Goal: Information Seeking & Learning: Learn about a topic

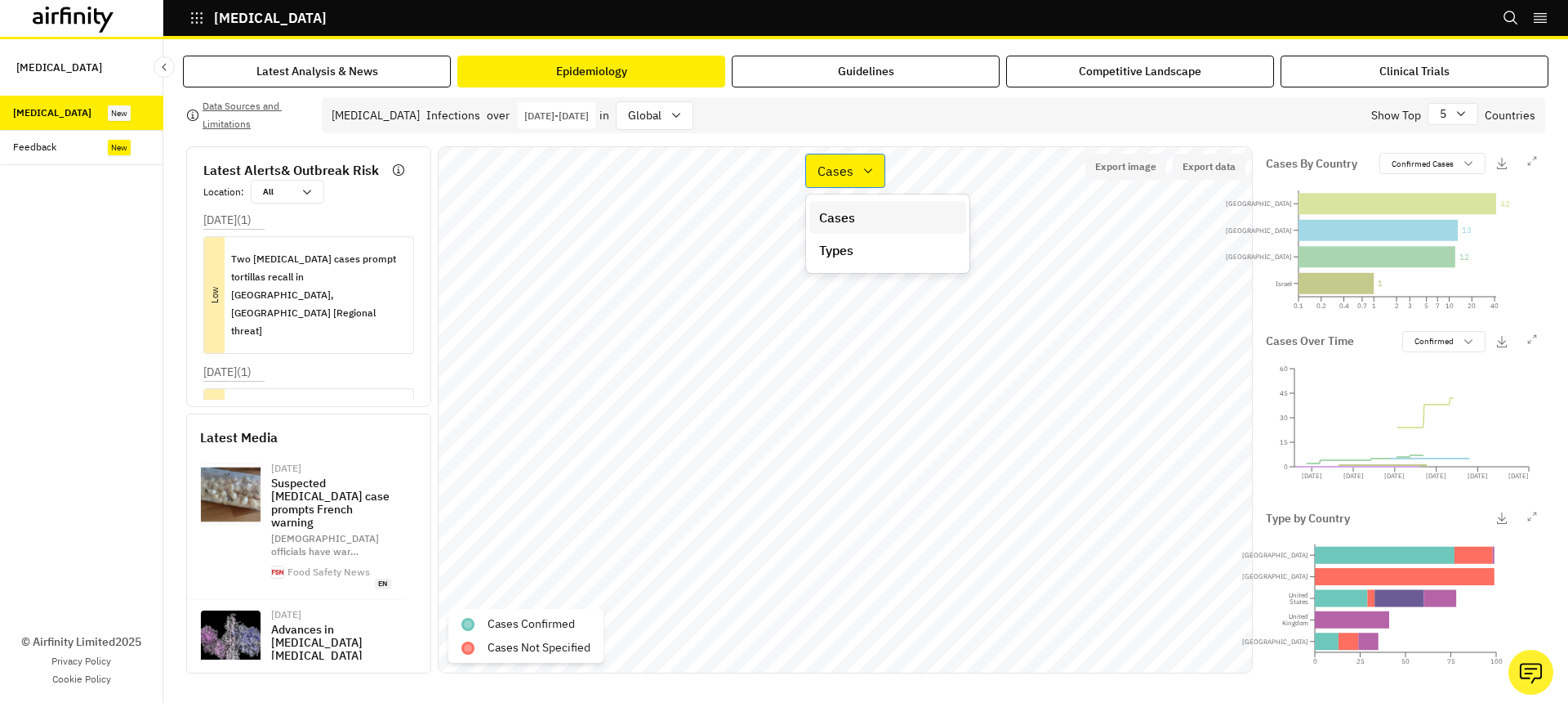
click at [831, 178] on p "Cases" at bounding box center [835, 170] width 36 height 19
click at [836, 241] on p "Types" at bounding box center [836, 250] width 34 height 19
click at [527, 113] on p "Jan 1st 2025 - Sep 29th 2025" at bounding box center [556, 116] width 64 height 12
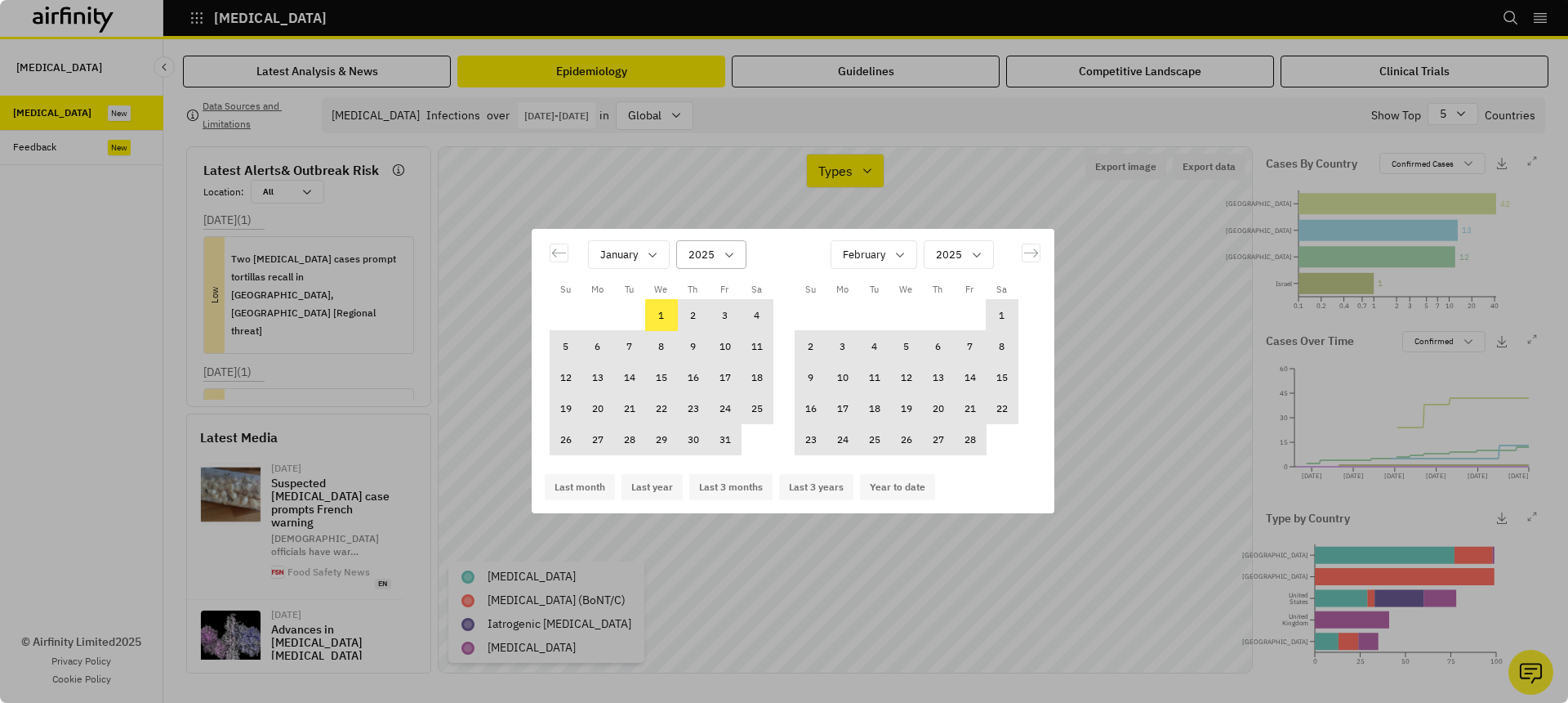
click at [691, 250] on input "Calendar" at bounding box center [690, 254] width 3 height 17
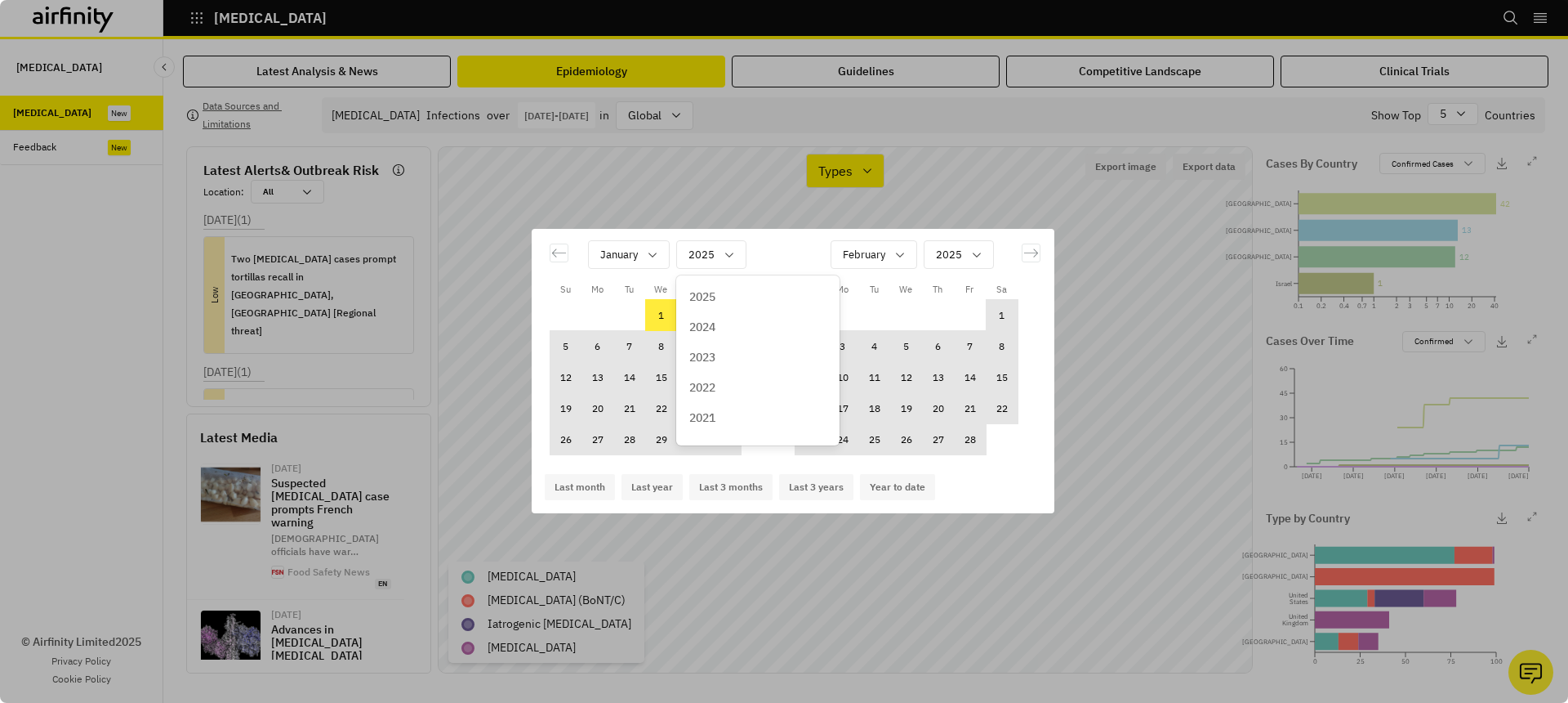
click at [717, 329] on div "2024" at bounding box center [758, 326] width 138 height 17
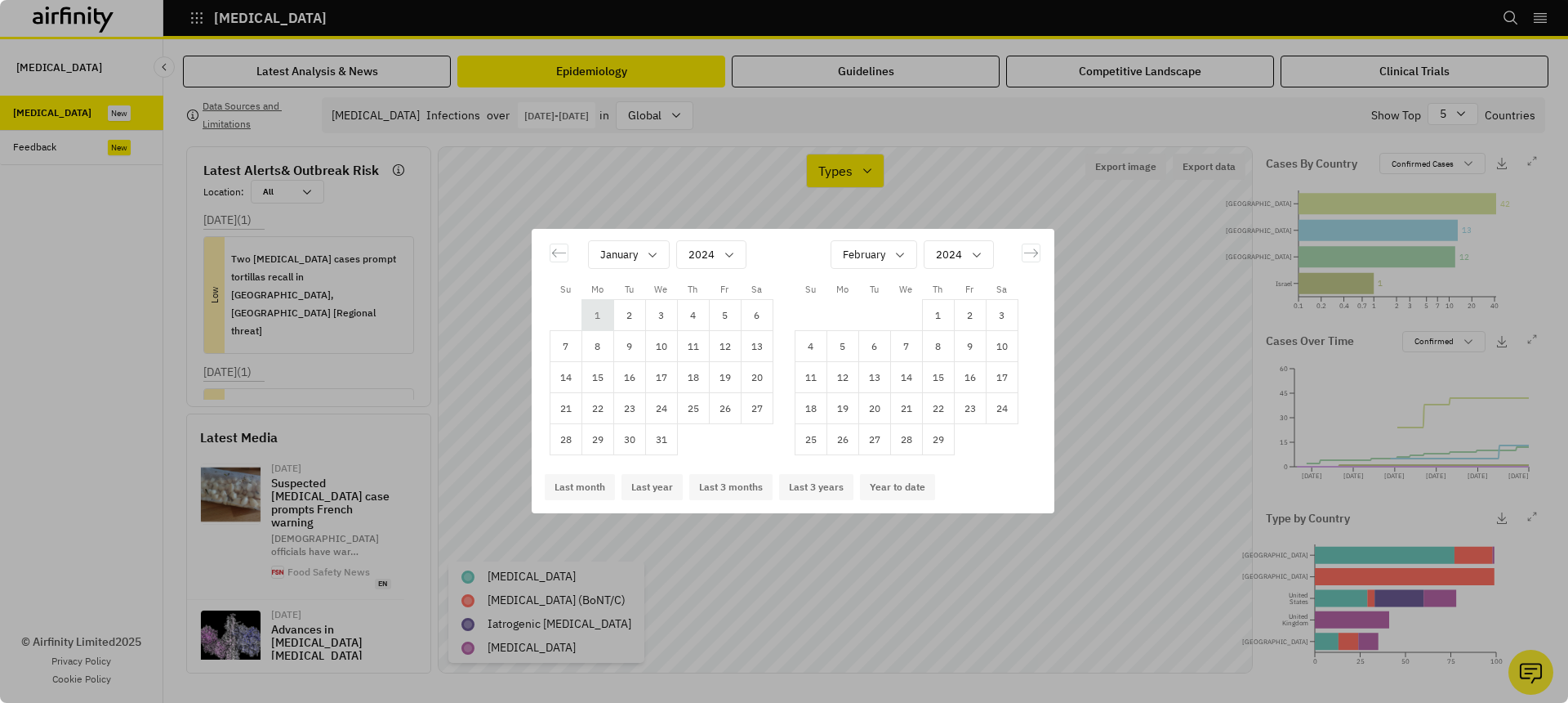
click at [602, 316] on td "1" at bounding box center [598, 315] width 32 height 31
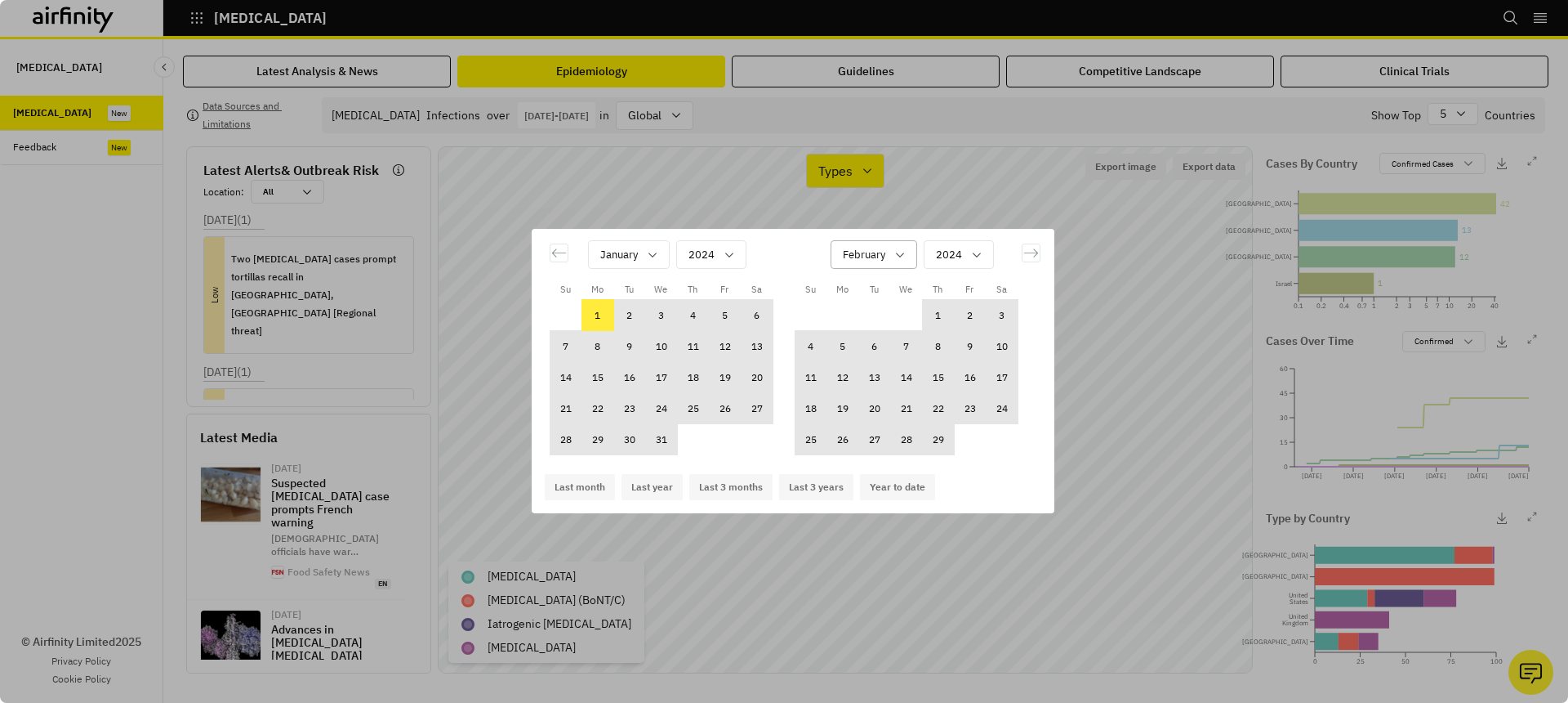
click at [891, 251] on div "February" at bounding box center [862, 254] width 62 height 27
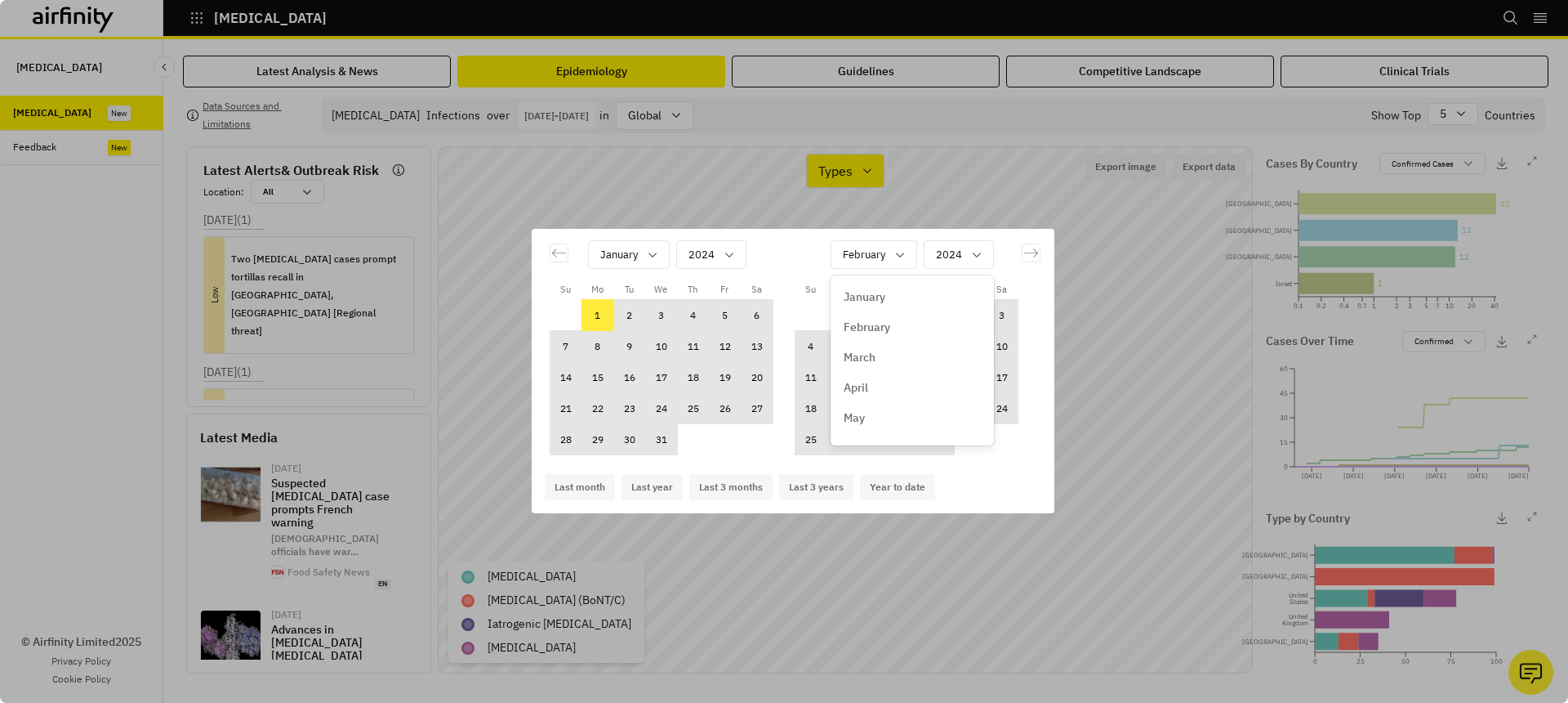
scroll to position [206, 0]
click at [897, 416] on p "December" at bounding box center [870, 423] width 54 height 17
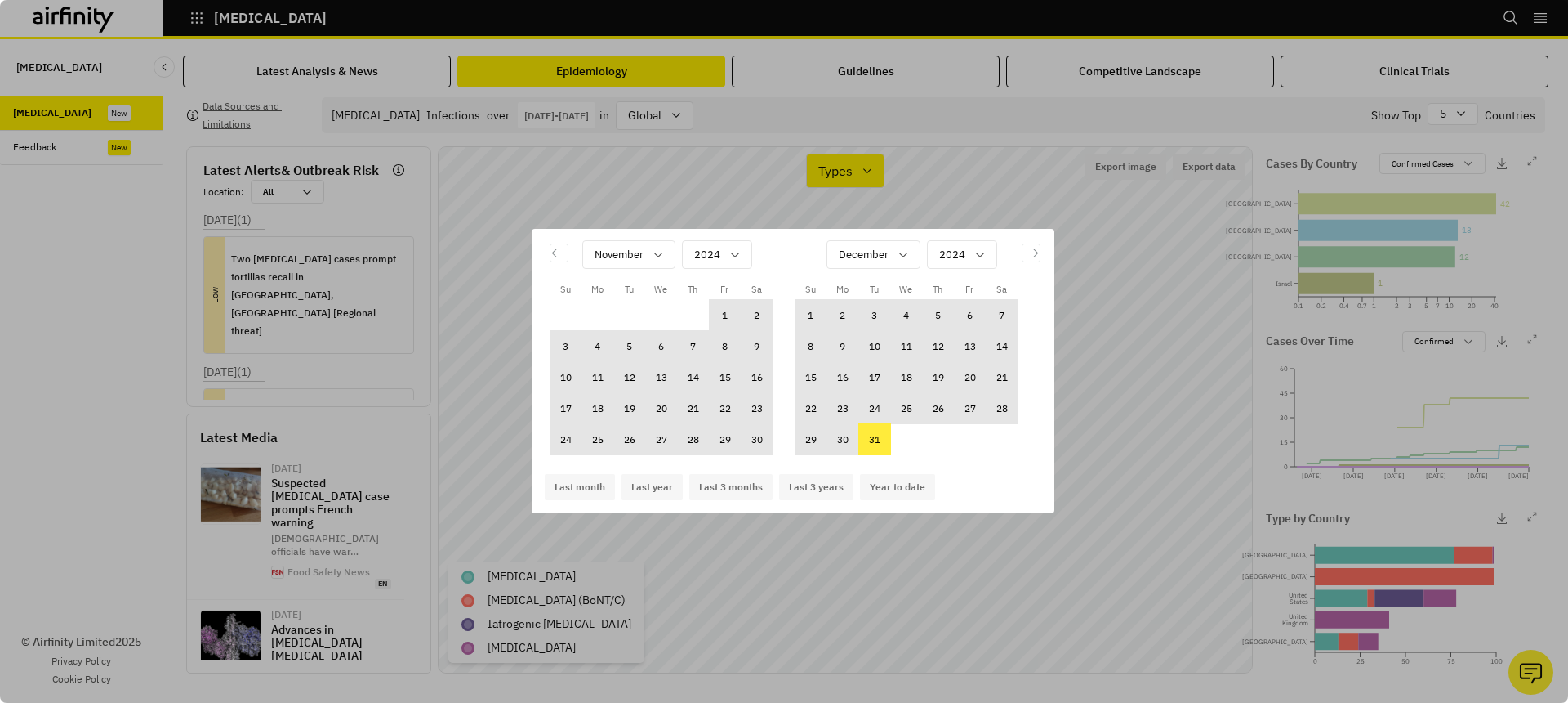
click at [871, 452] on td "31" at bounding box center [875, 439] width 32 height 31
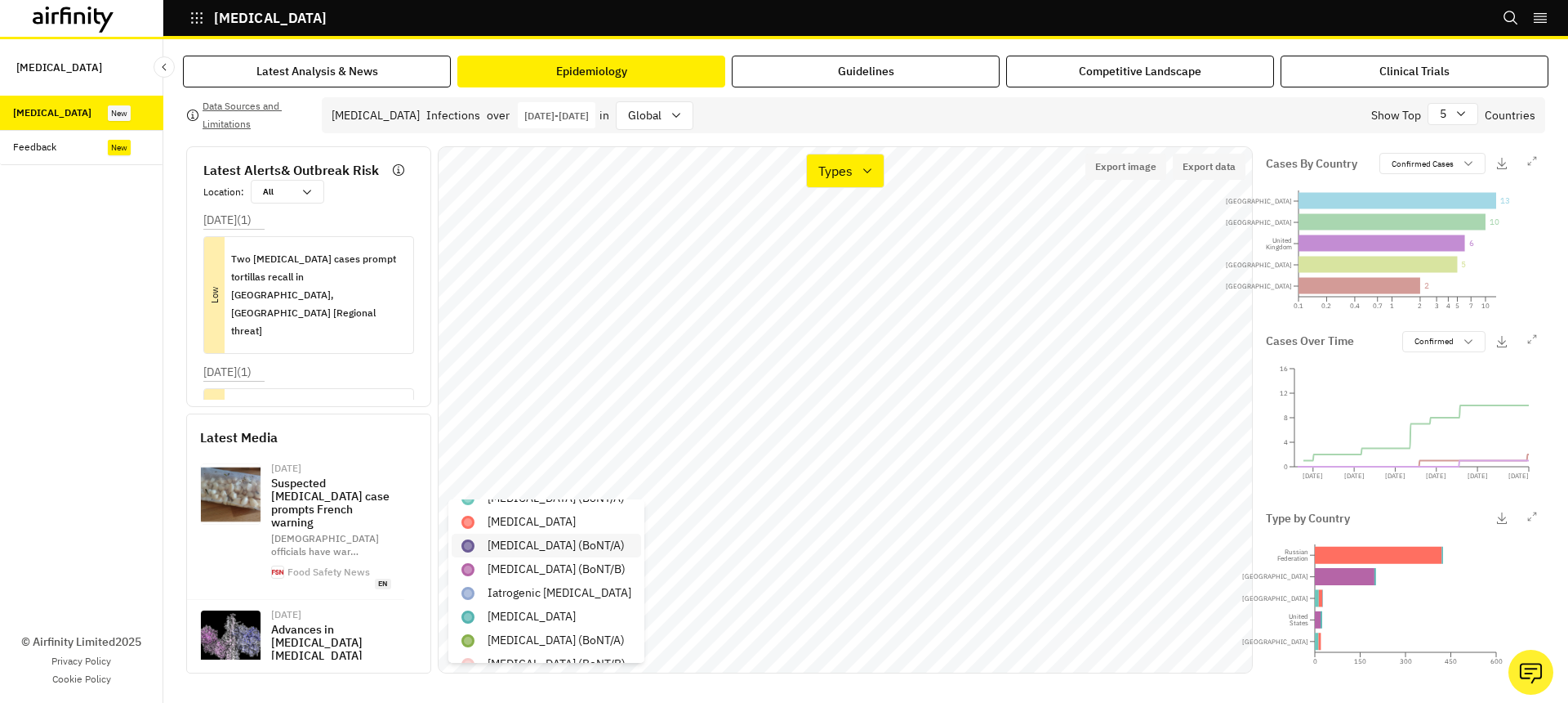
scroll to position [17, 0]
click at [574, 516] on p "Foodborne botulism" at bounding box center [532, 520] width 88 height 17
click at [583, 116] on p "Jan 1st 2024 - Dec 31st 2024" at bounding box center [556, 116] width 64 height 12
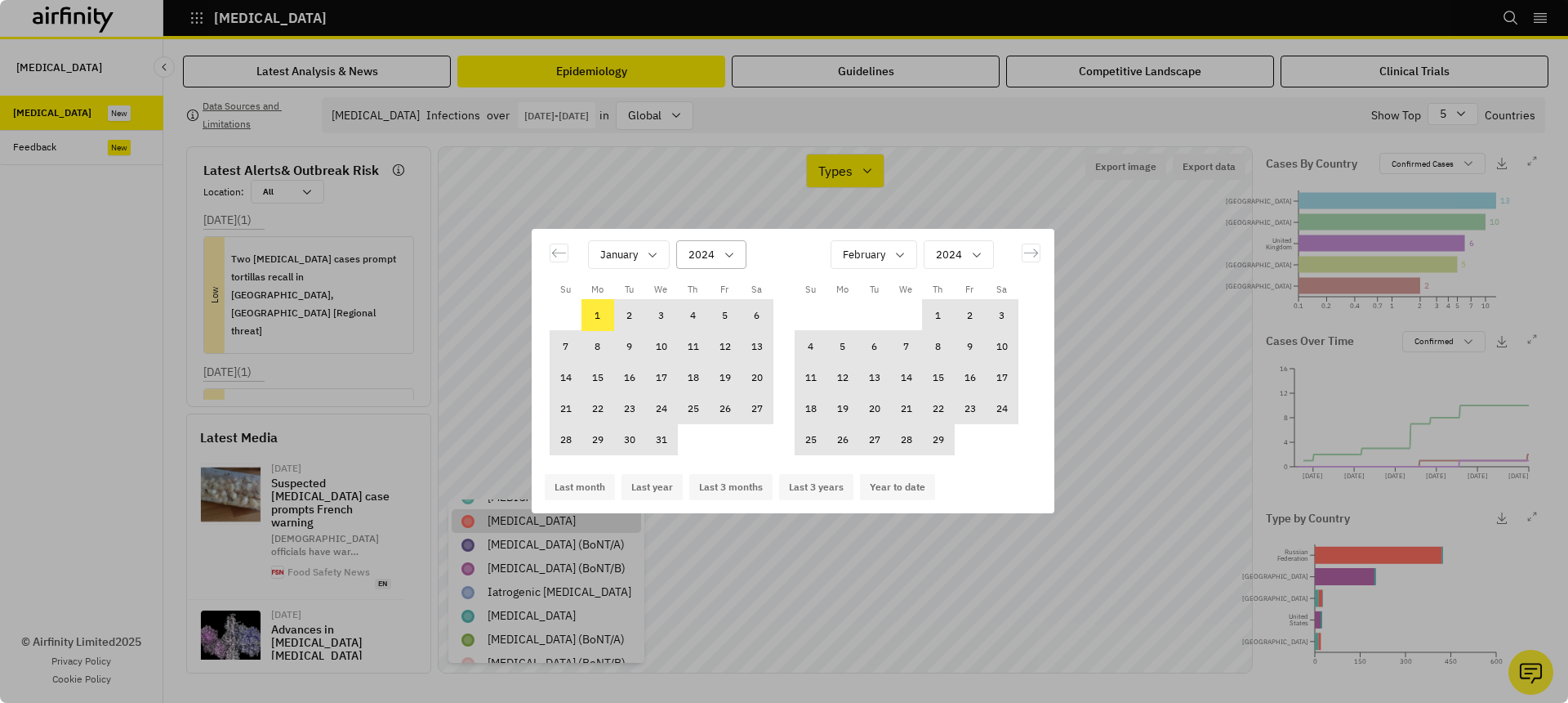
click at [701, 258] on div "Calendar" at bounding box center [702, 254] width 26 height 20
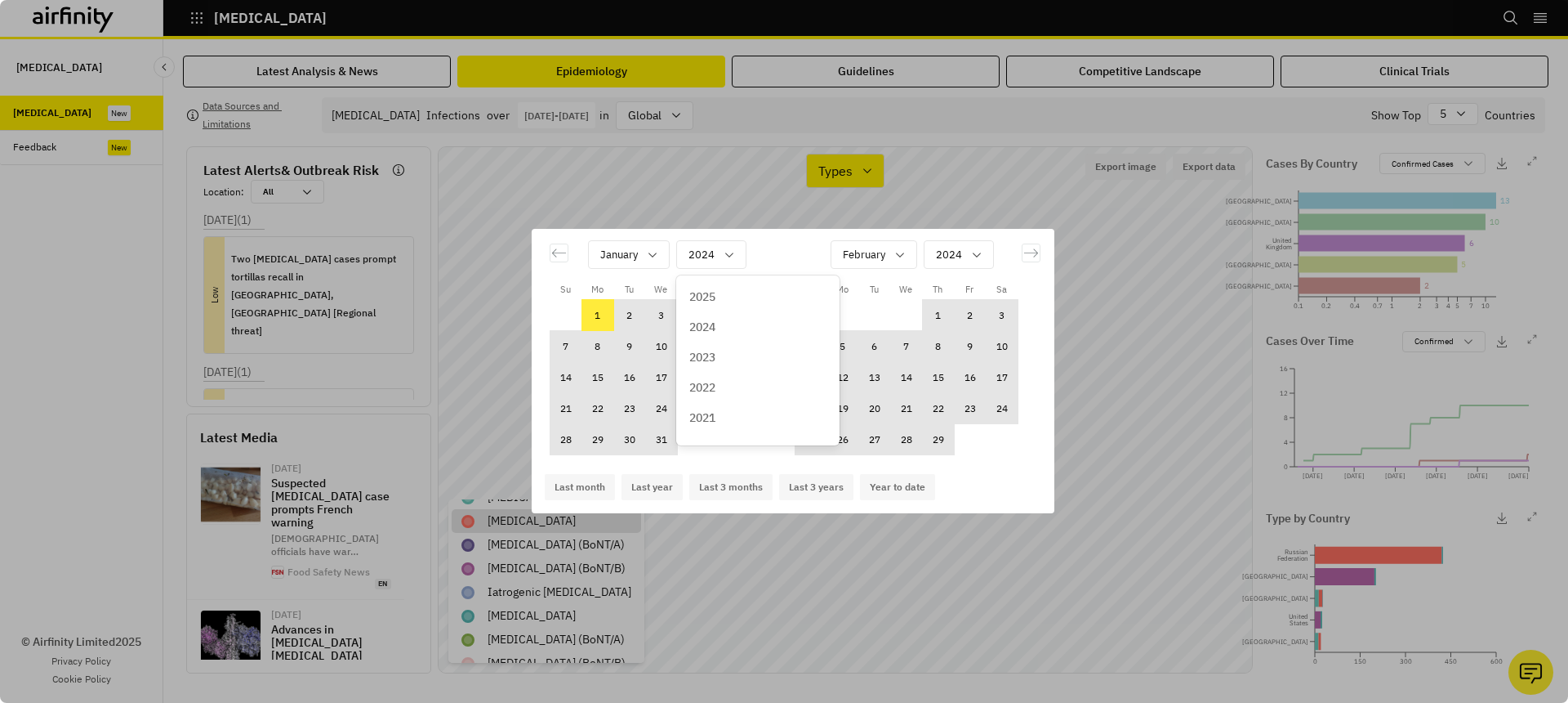
click at [715, 362] on p "2023" at bounding box center [703, 357] width 26 height 17
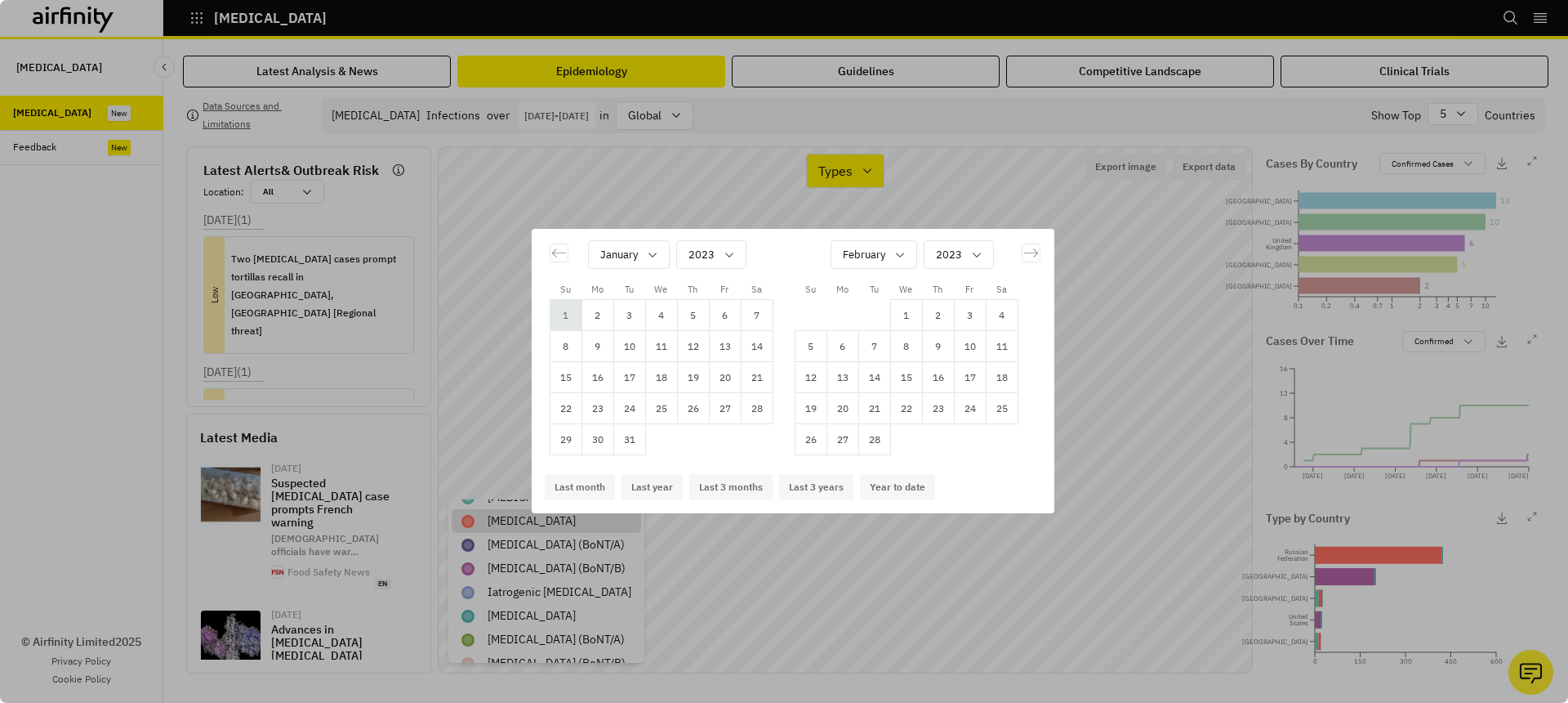
click at [565, 316] on td "1" at bounding box center [565, 315] width 32 height 31
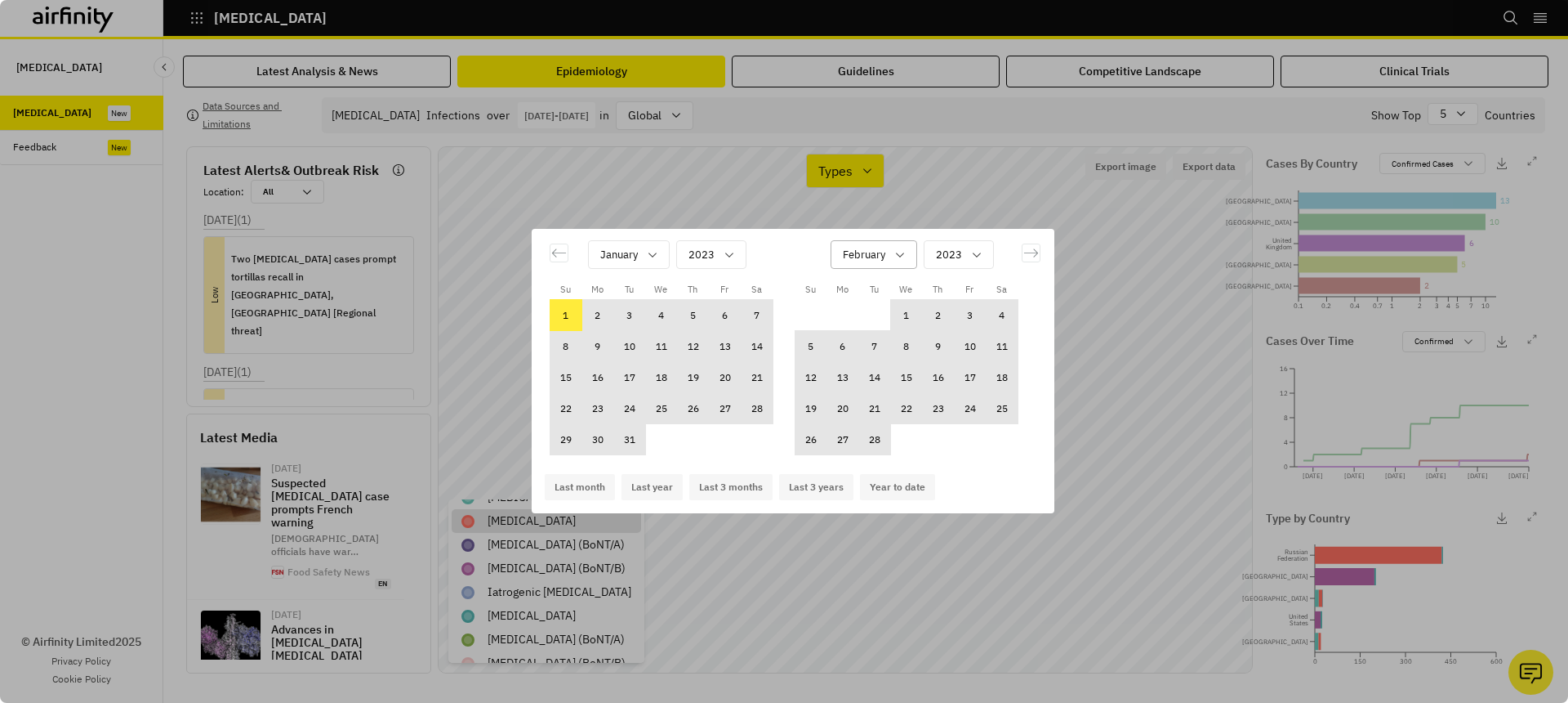
click at [840, 257] on div "February" at bounding box center [862, 254] width 62 height 27
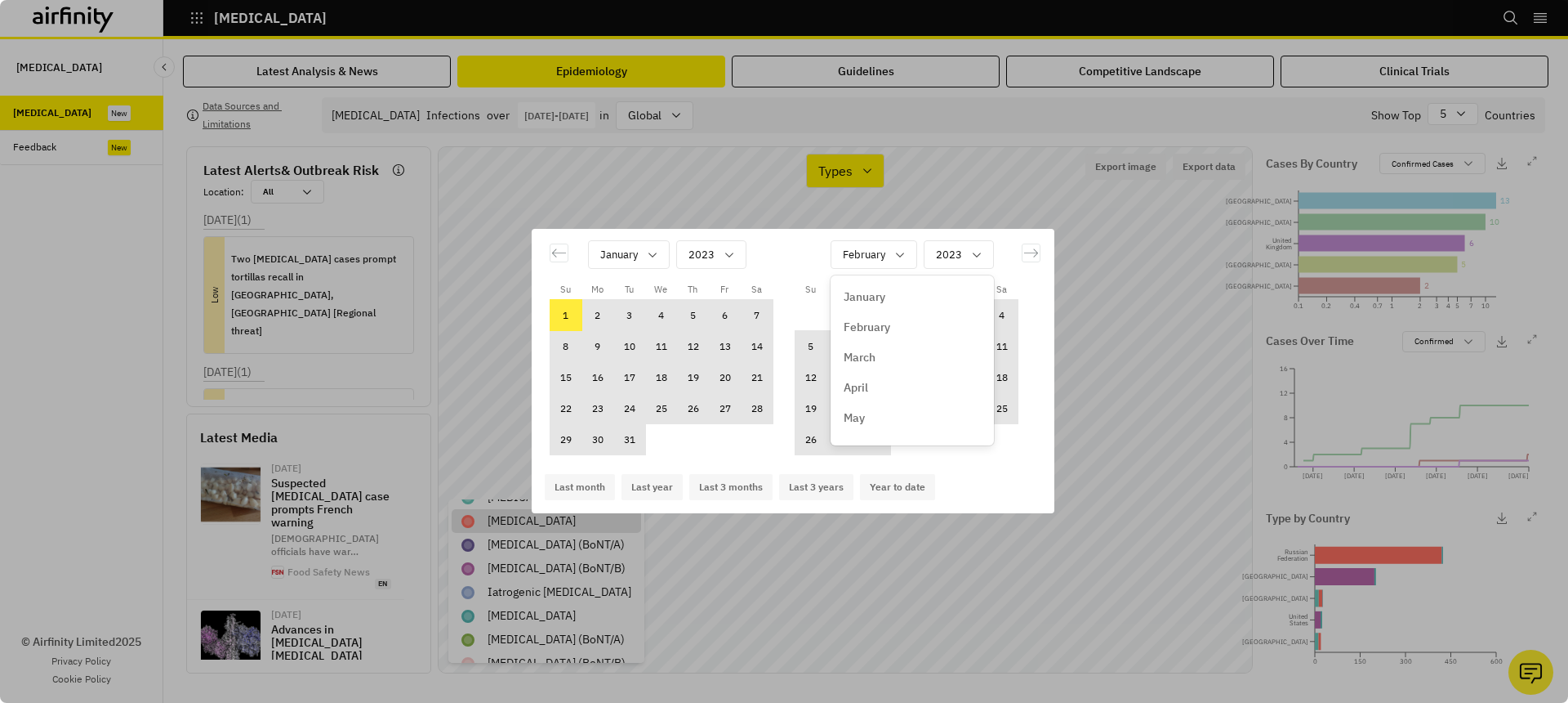
scroll to position [206, 0]
click at [883, 425] on p "December" at bounding box center [870, 423] width 54 height 17
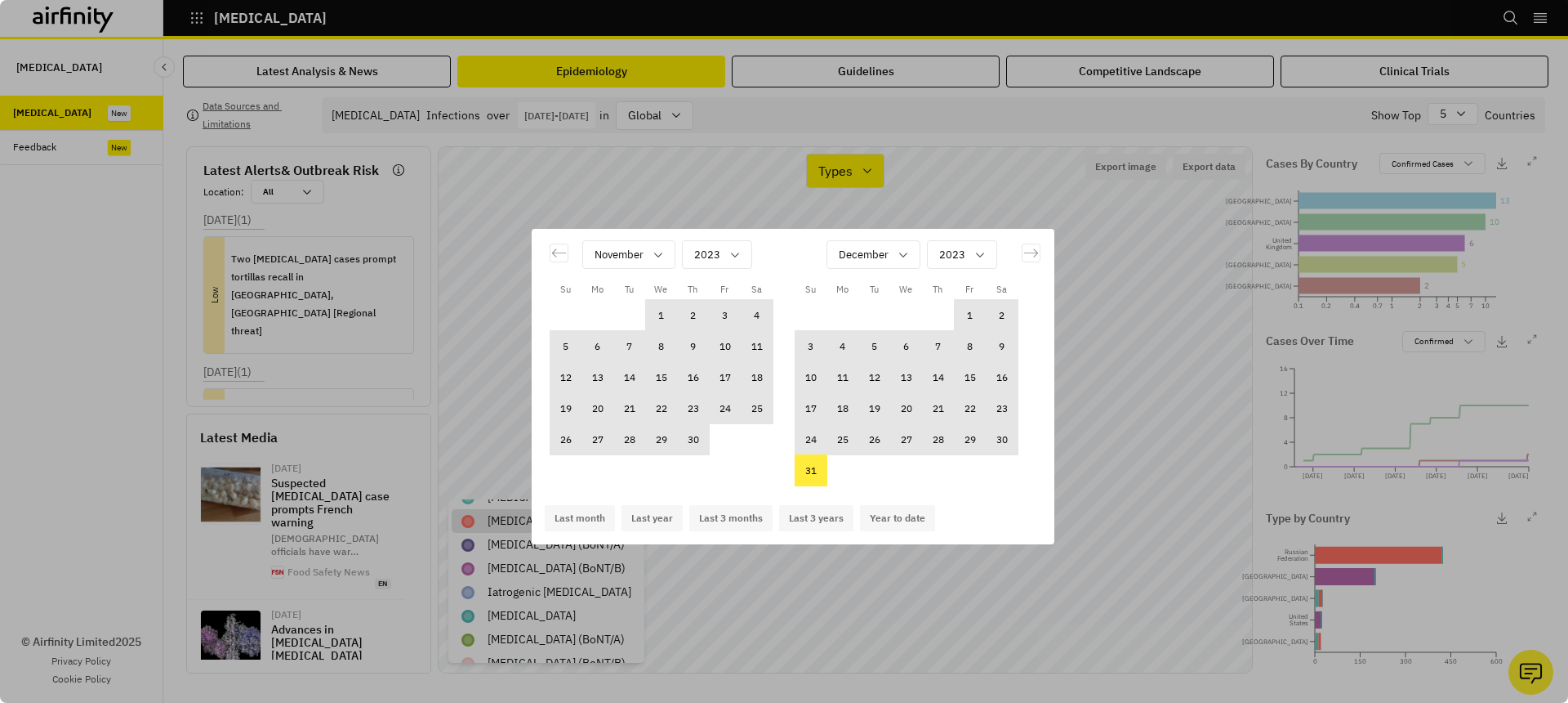
click at [804, 470] on td "31" at bounding box center [810, 470] width 32 height 31
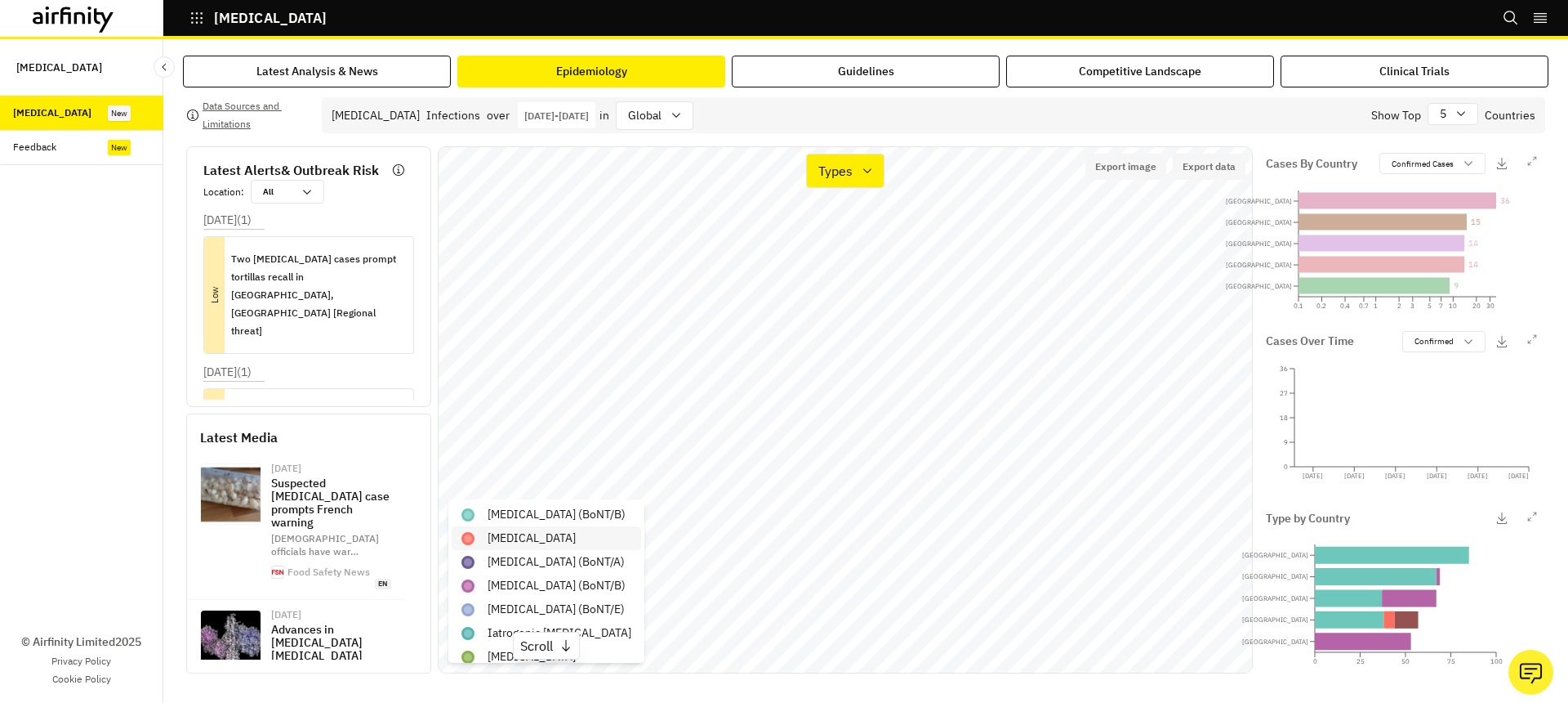
click at [554, 537] on p "Foodborne botulism" at bounding box center [532, 537] width 88 height 17
click at [580, 632] on div "Scroll" at bounding box center [547, 645] width 67 height 27
click at [606, 635] on div "Iatrogenic botulism" at bounding box center [546, 632] width 190 height 24
click at [560, 118] on p "Jan 1st 2023 - Dec 31st 2023" at bounding box center [556, 116] width 64 height 12
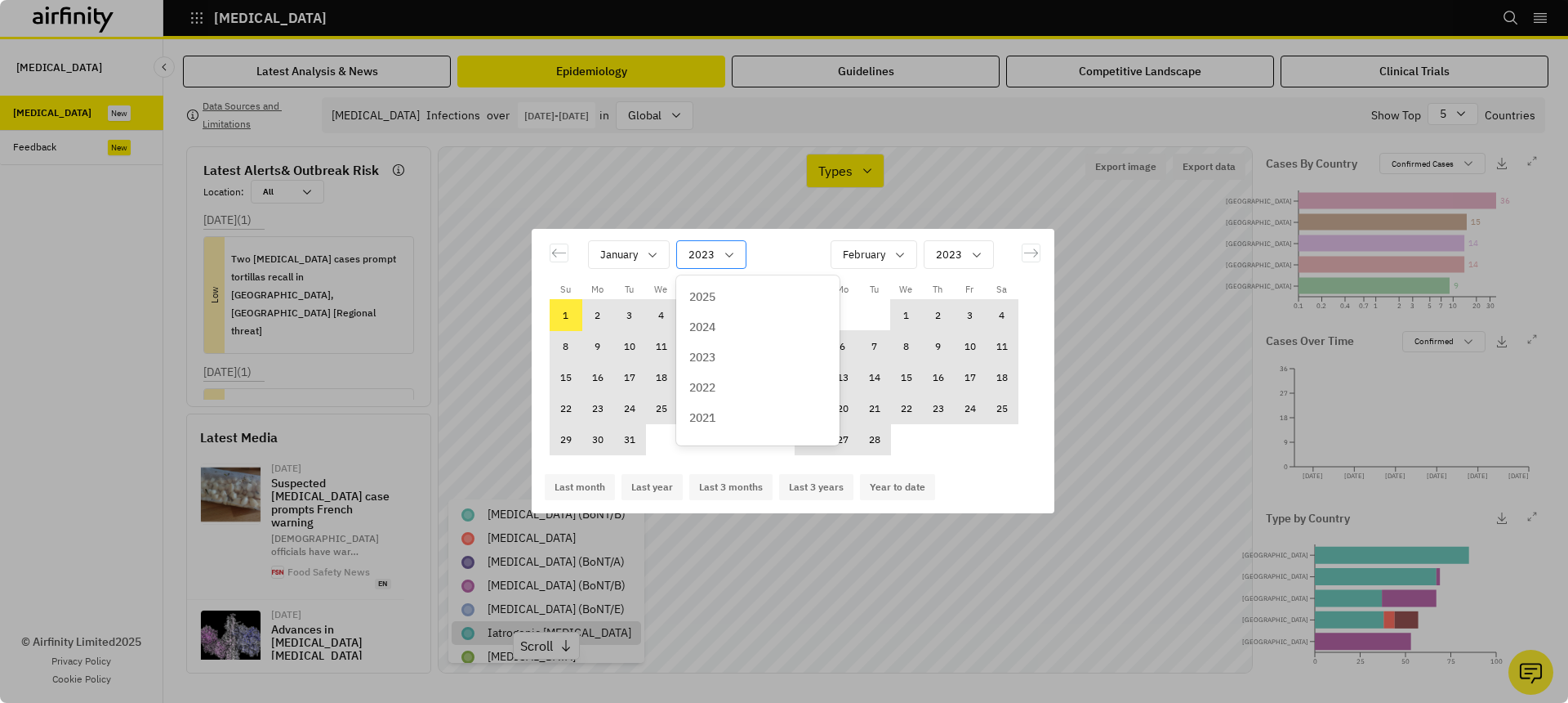
click at [699, 251] on div "Calendar" at bounding box center [702, 254] width 26 height 20
click at [726, 318] on div "2024" at bounding box center [758, 326] width 138 height 17
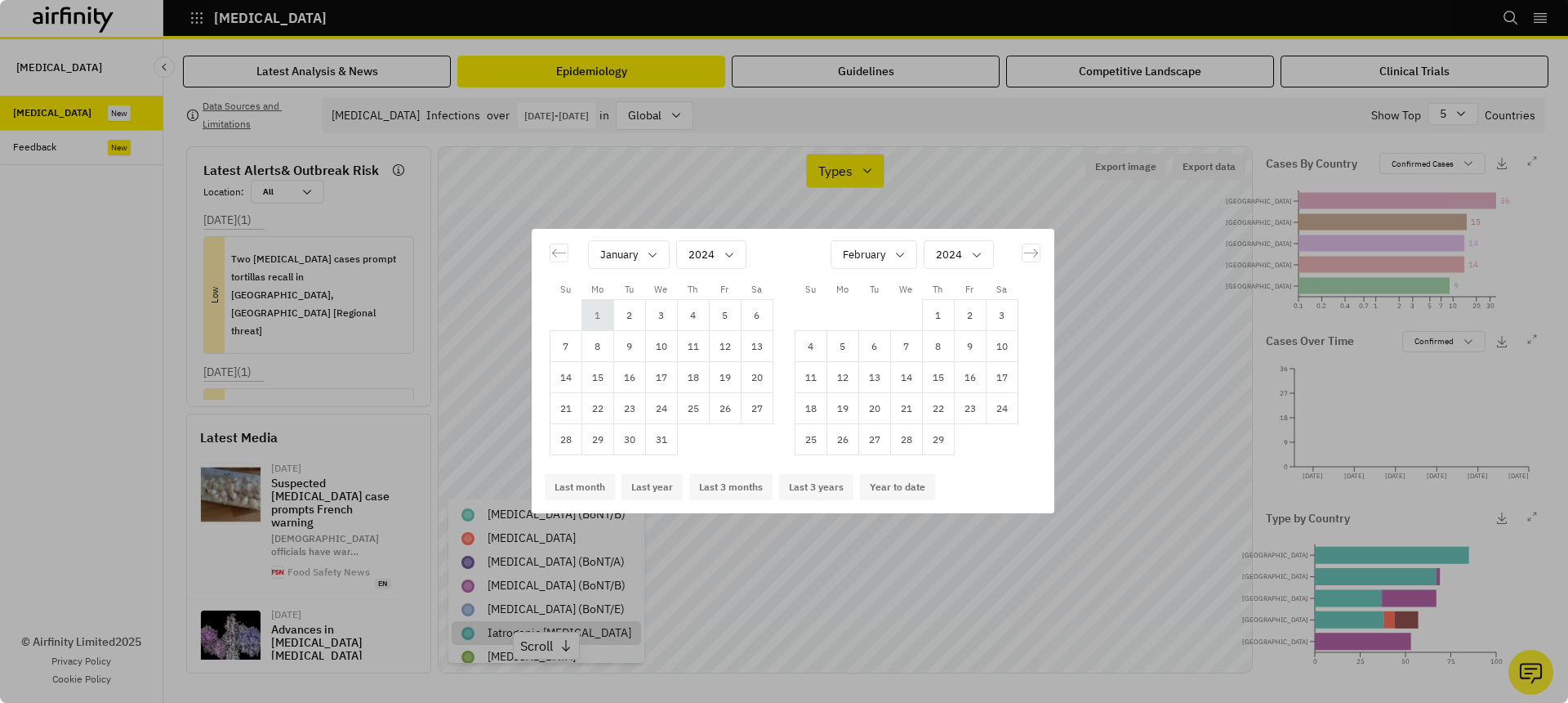
click at [608, 318] on td "1" at bounding box center [598, 315] width 32 height 31
click at [883, 261] on div "Calendar" at bounding box center [864, 254] width 42 height 20
click at [892, 429] on p "December" at bounding box center [870, 423] width 54 height 17
click at [882, 430] on td "31" at bounding box center [875, 439] width 32 height 31
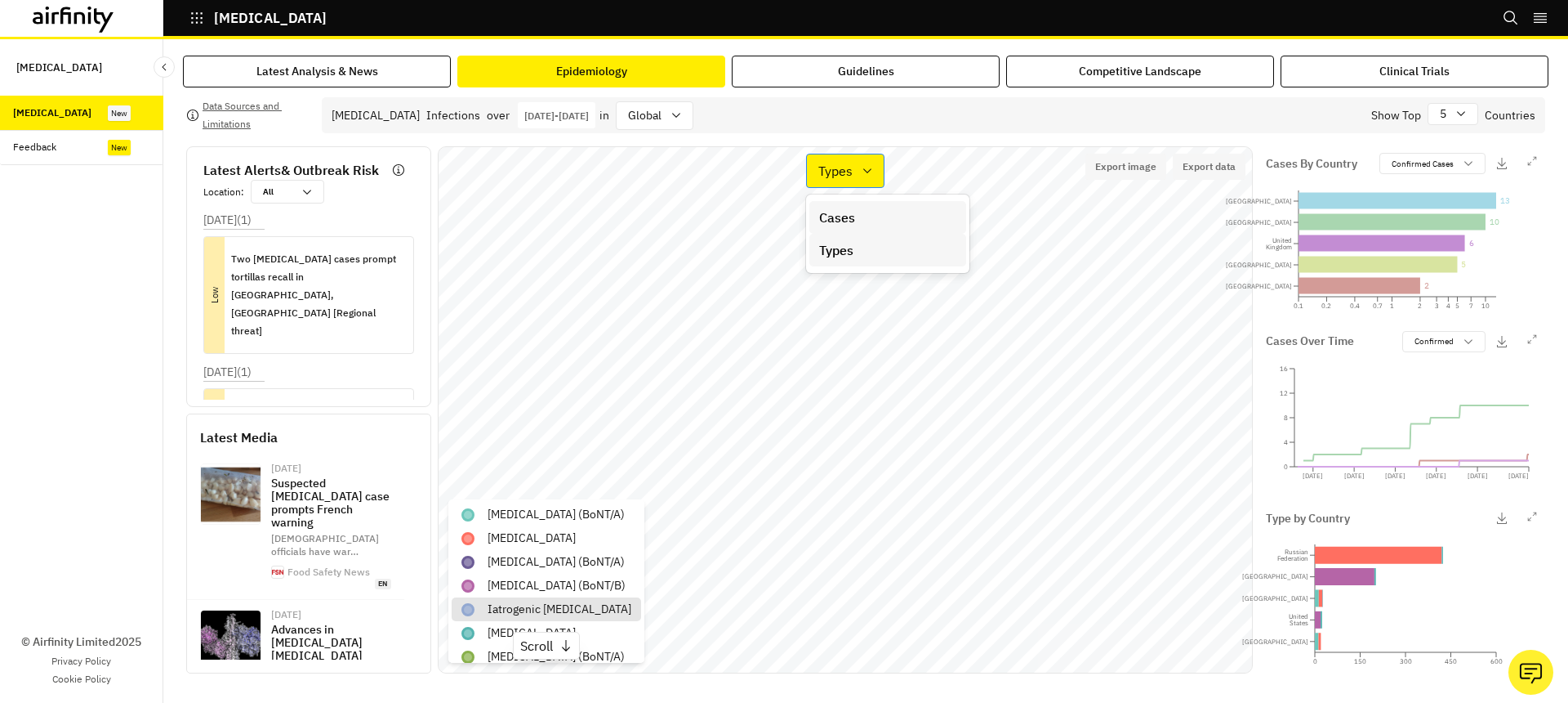
click at [847, 183] on div "Types" at bounding box center [845, 170] width 78 height 34
click at [847, 221] on p "Cases" at bounding box center [837, 217] width 36 height 19
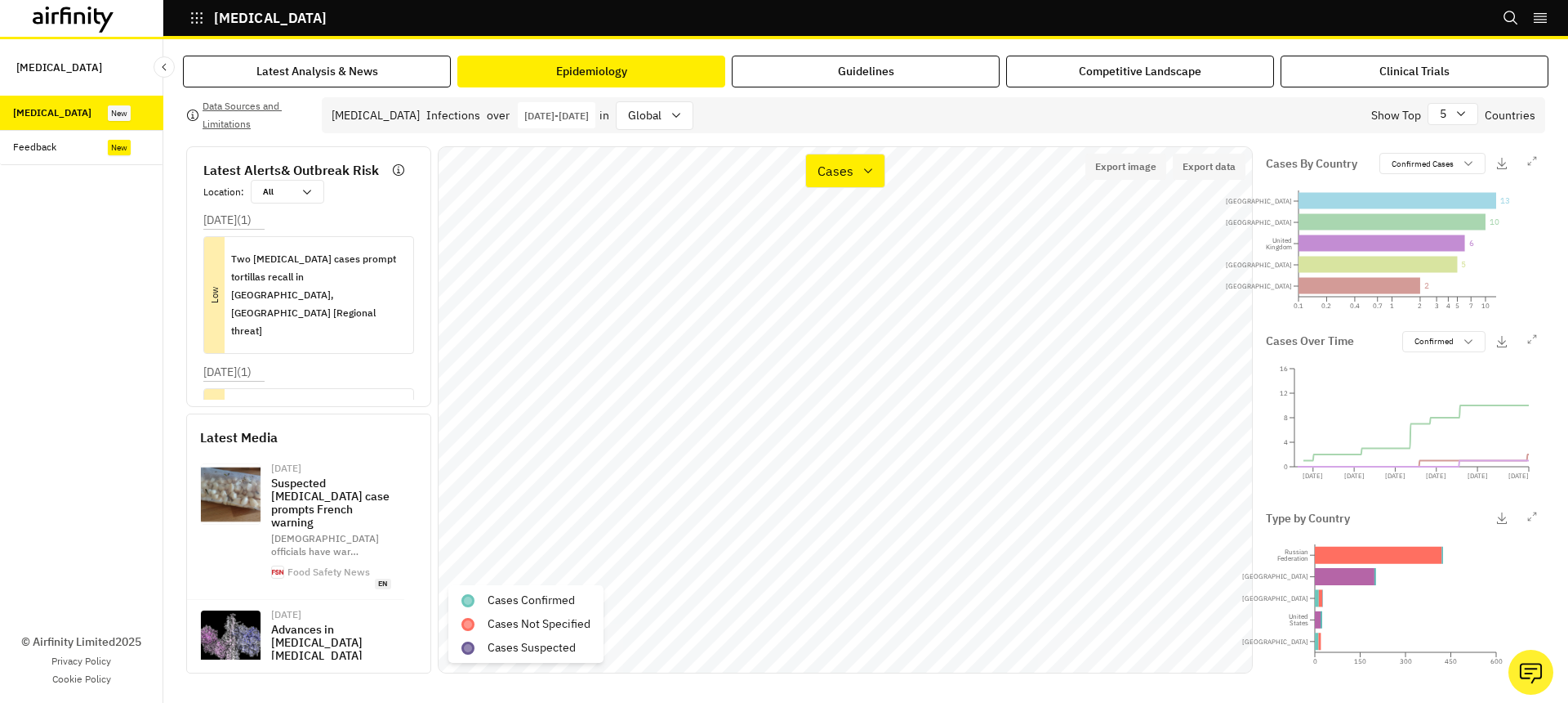
click at [560, 121] on div "Jan 1st 2024 - Dec 31st 2024" at bounding box center [556, 116] width 78 height 26
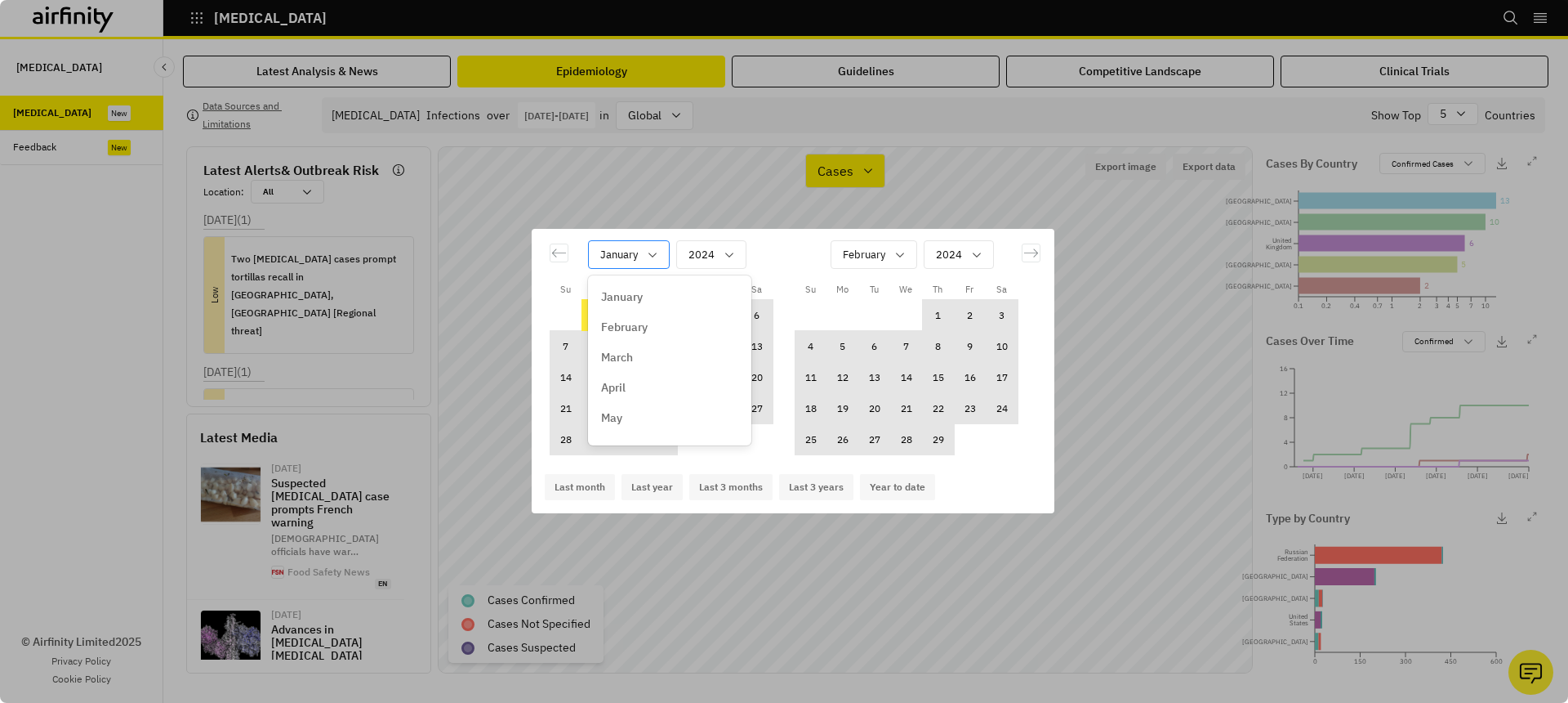
click at [653, 250] on icon "Calendar" at bounding box center [653, 255] width 13 height 13
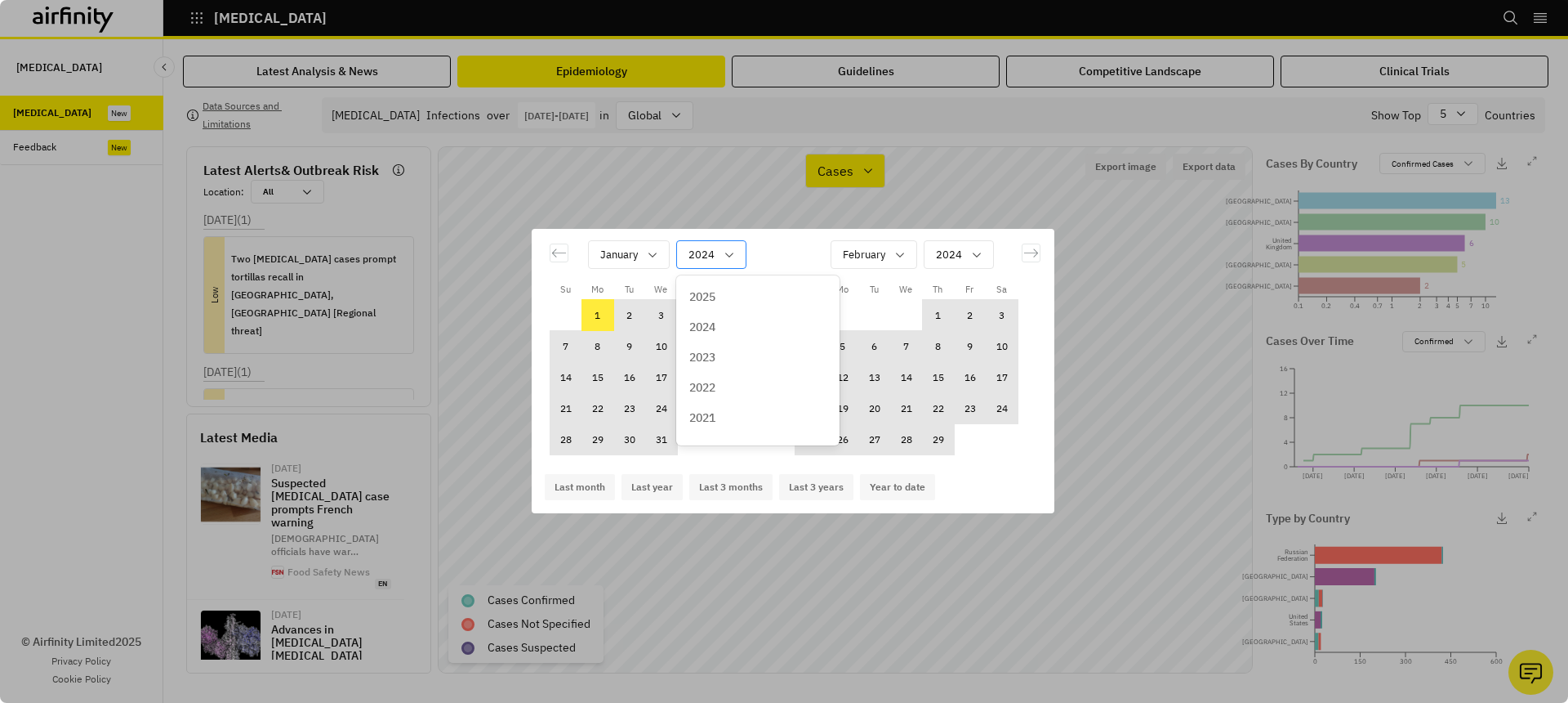
click at [705, 256] on div "Calendar" at bounding box center [702, 254] width 26 height 20
click at [732, 369] on div "2023" at bounding box center [758, 357] width 157 height 30
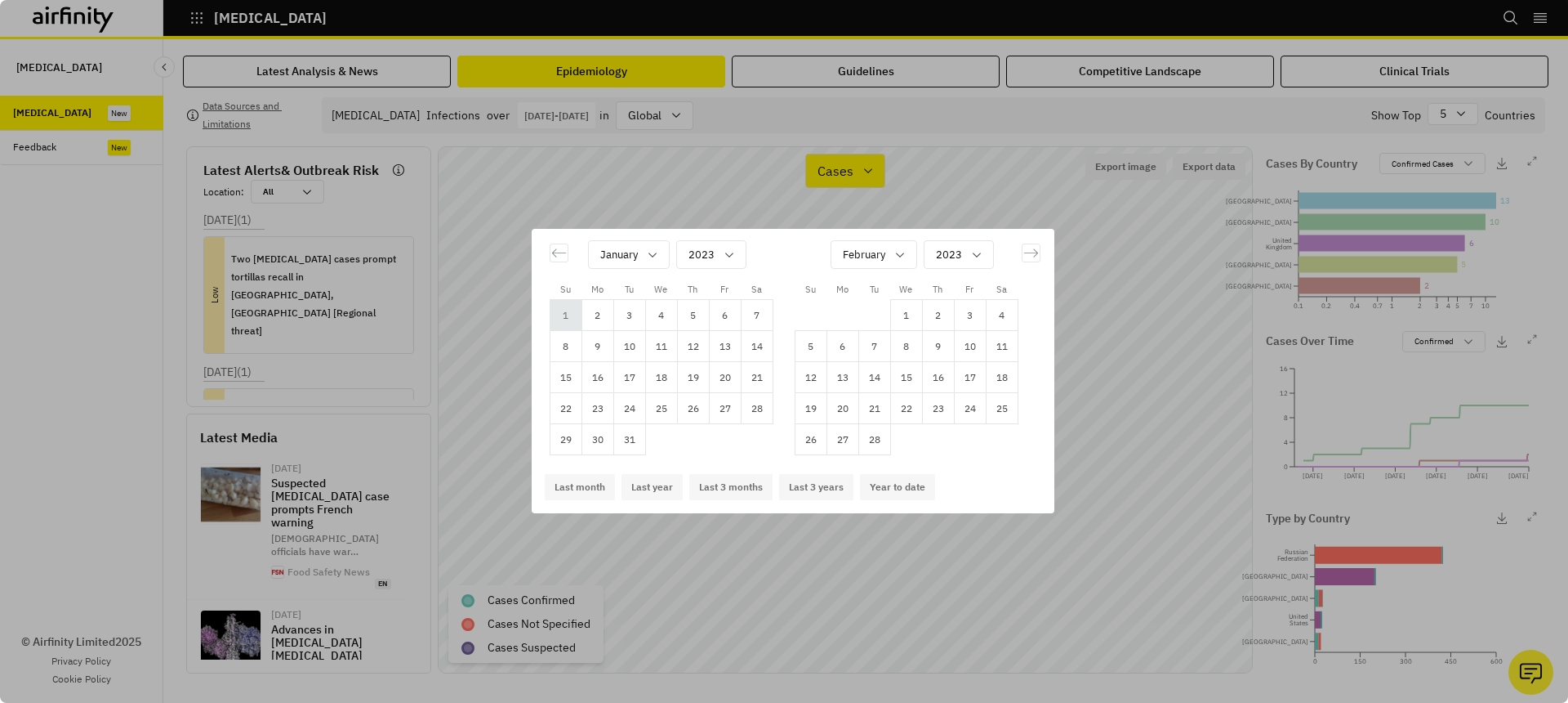
click at [566, 321] on td "1" at bounding box center [565, 315] width 32 height 31
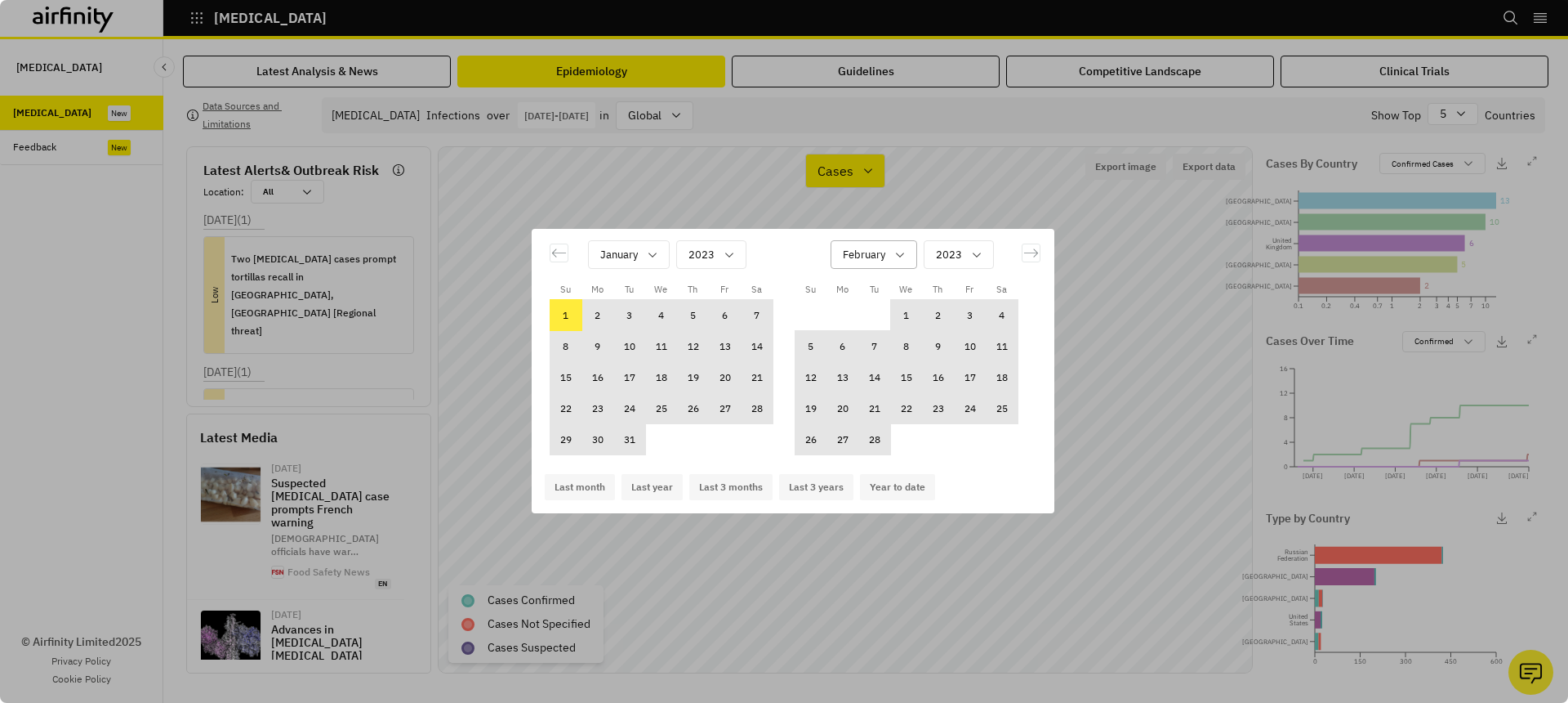
click at [841, 250] on div "February" at bounding box center [862, 254] width 62 height 27
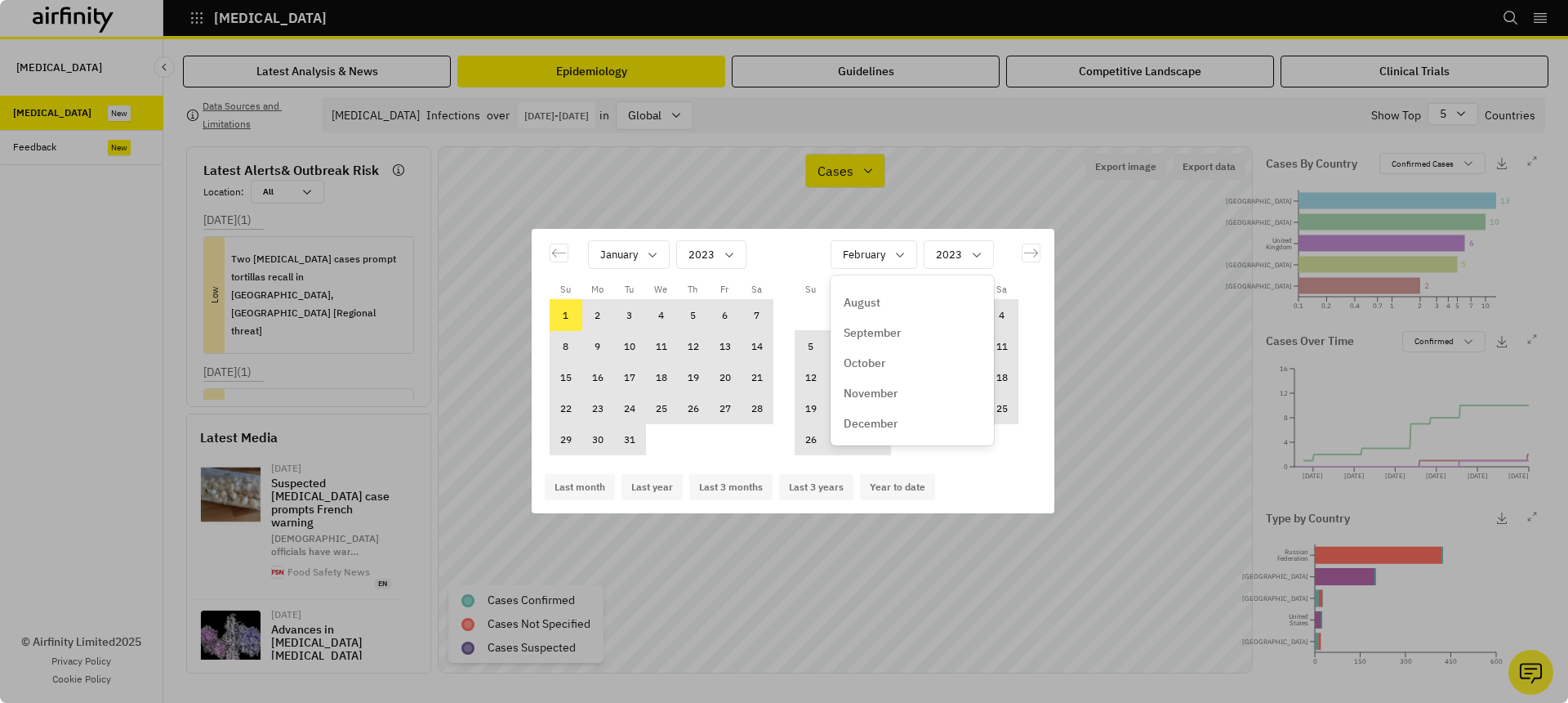
click at [892, 435] on div "December" at bounding box center [913, 423] width 157 height 30
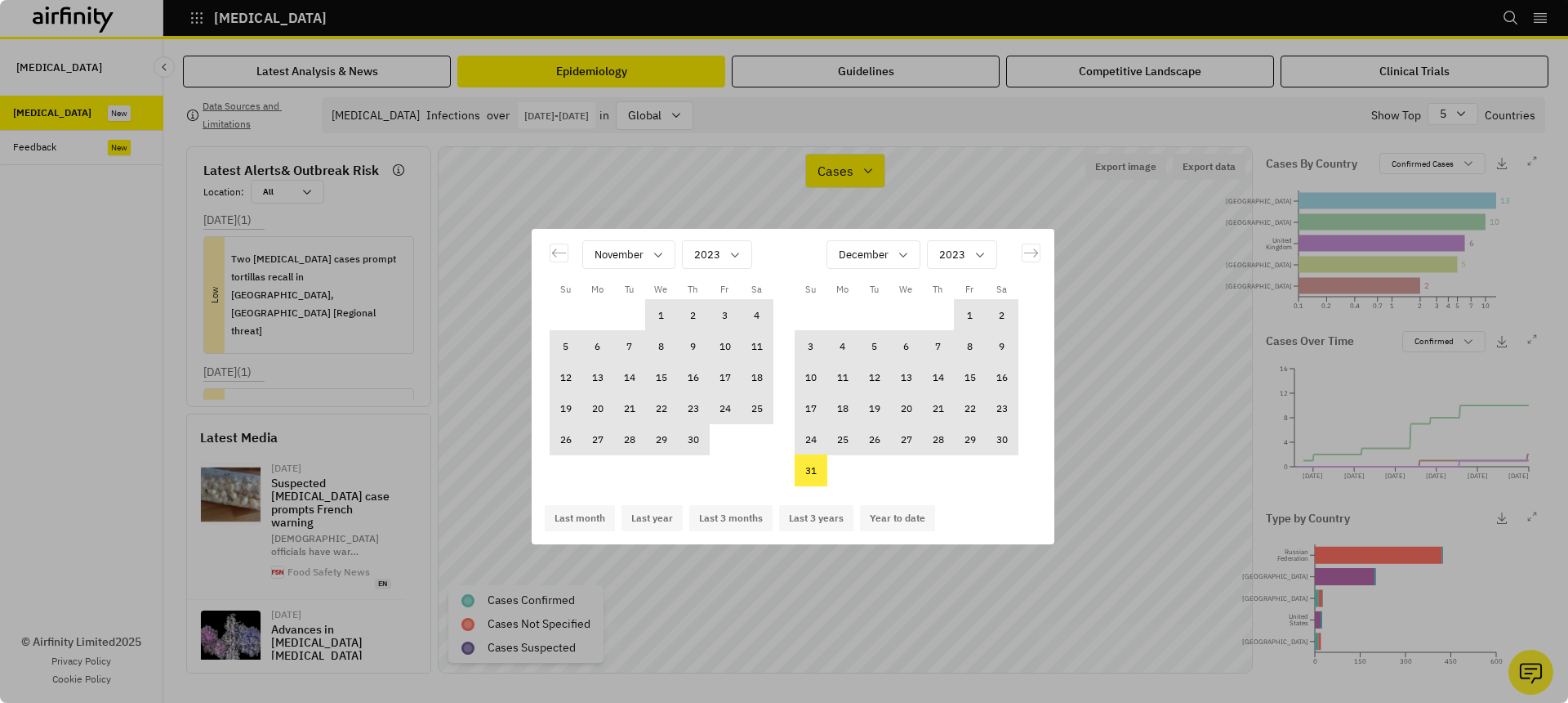
click at [814, 471] on td "31" at bounding box center [810, 470] width 32 height 31
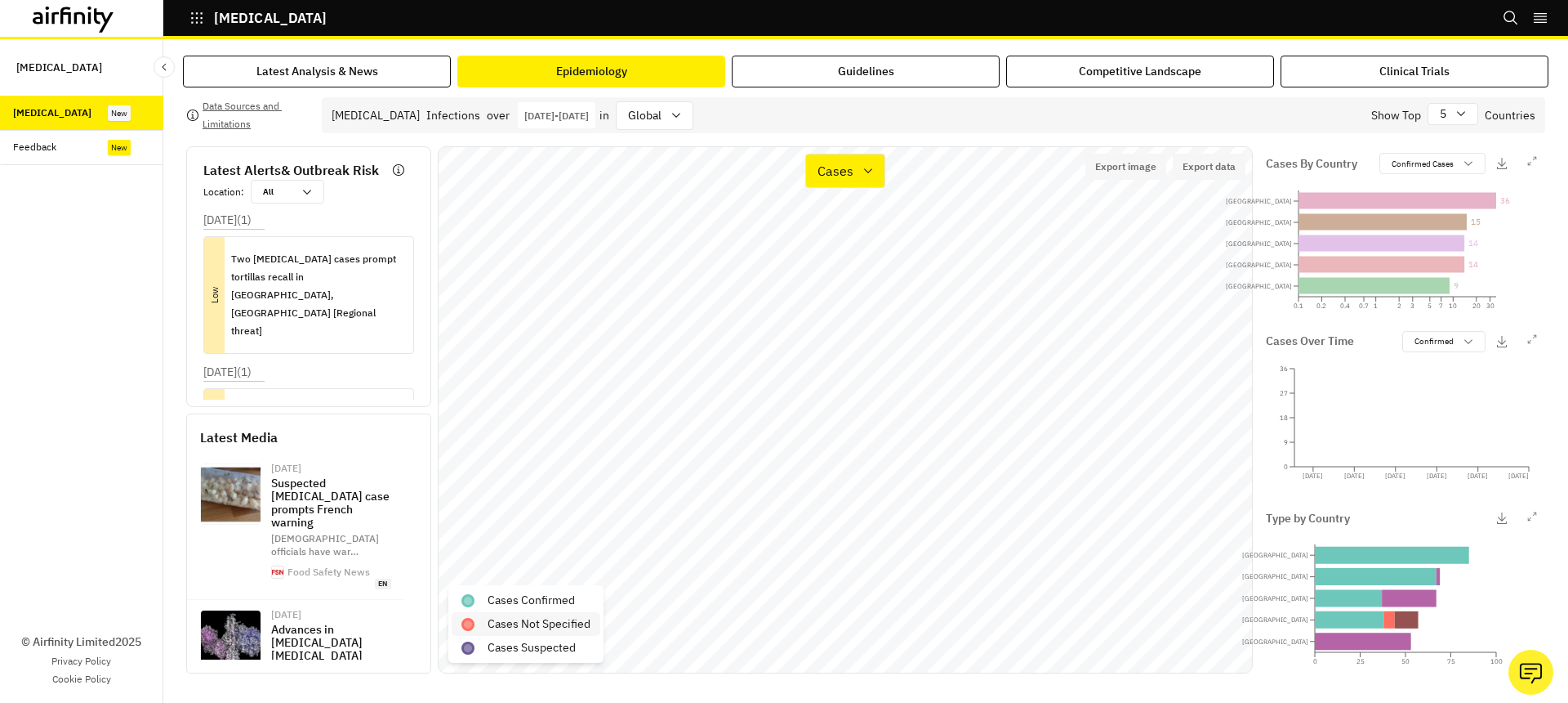
click at [501, 614] on div "Cases Not Specified" at bounding box center [526, 624] width 149 height 24
click at [514, 615] on p "Cases Not Specified" at bounding box center [539, 623] width 103 height 17
click at [823, 161] on p "Cases" at bounding box center [835, 170] width 36 height 19
click at [847, 248] on p "Types" at bounding box center [836, 250] width 34 height 19
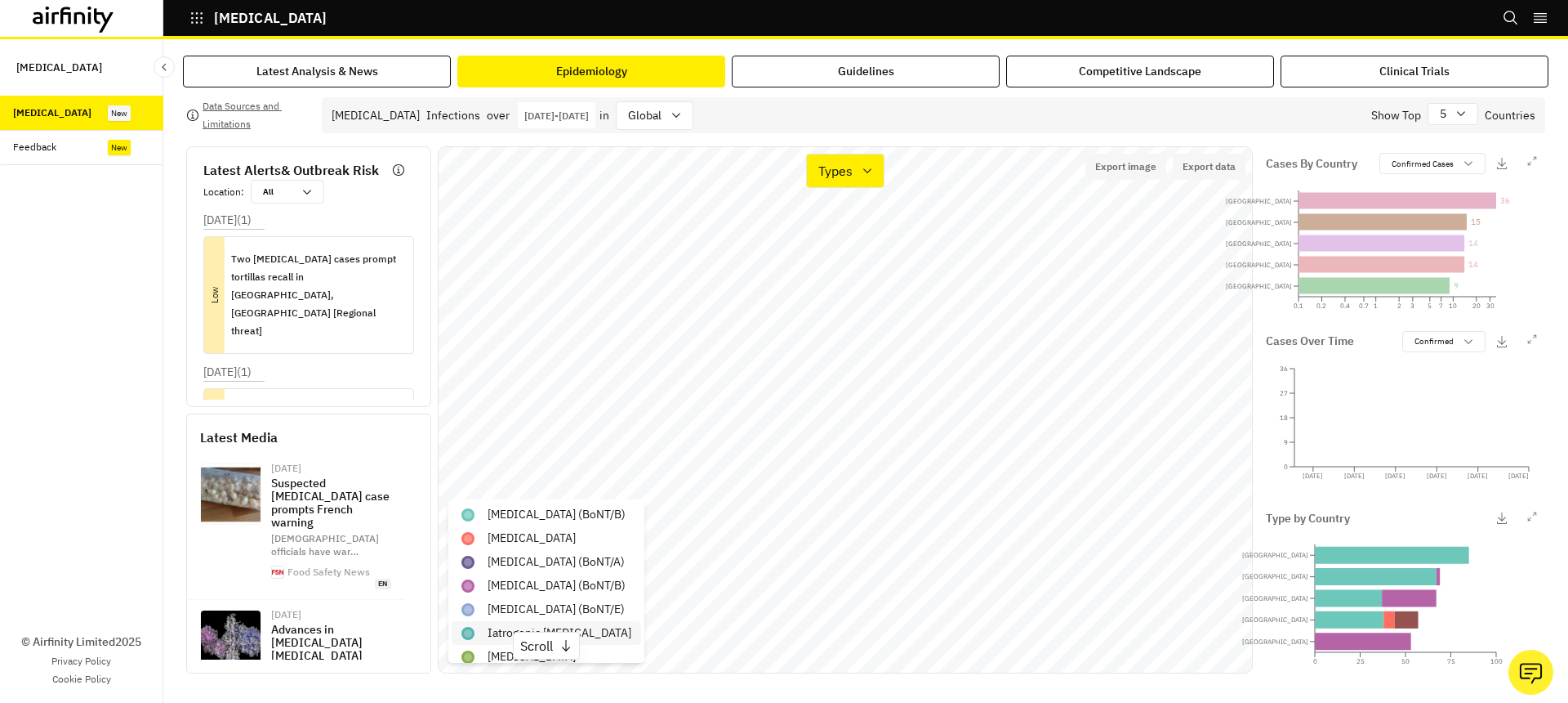
click at [608, 633] on div "Iatrogenic botulism" at bounding box center [546, 632] width 190 height 24
click at [618, 632] on div "Iatrogenic botulism" at bounding box center [546, 632] width 190 height 24
click at [595, 107] on div "Jan 1st 2023 - Dec 31st 2023" at bounding box center [556, 116] width 78 height 26
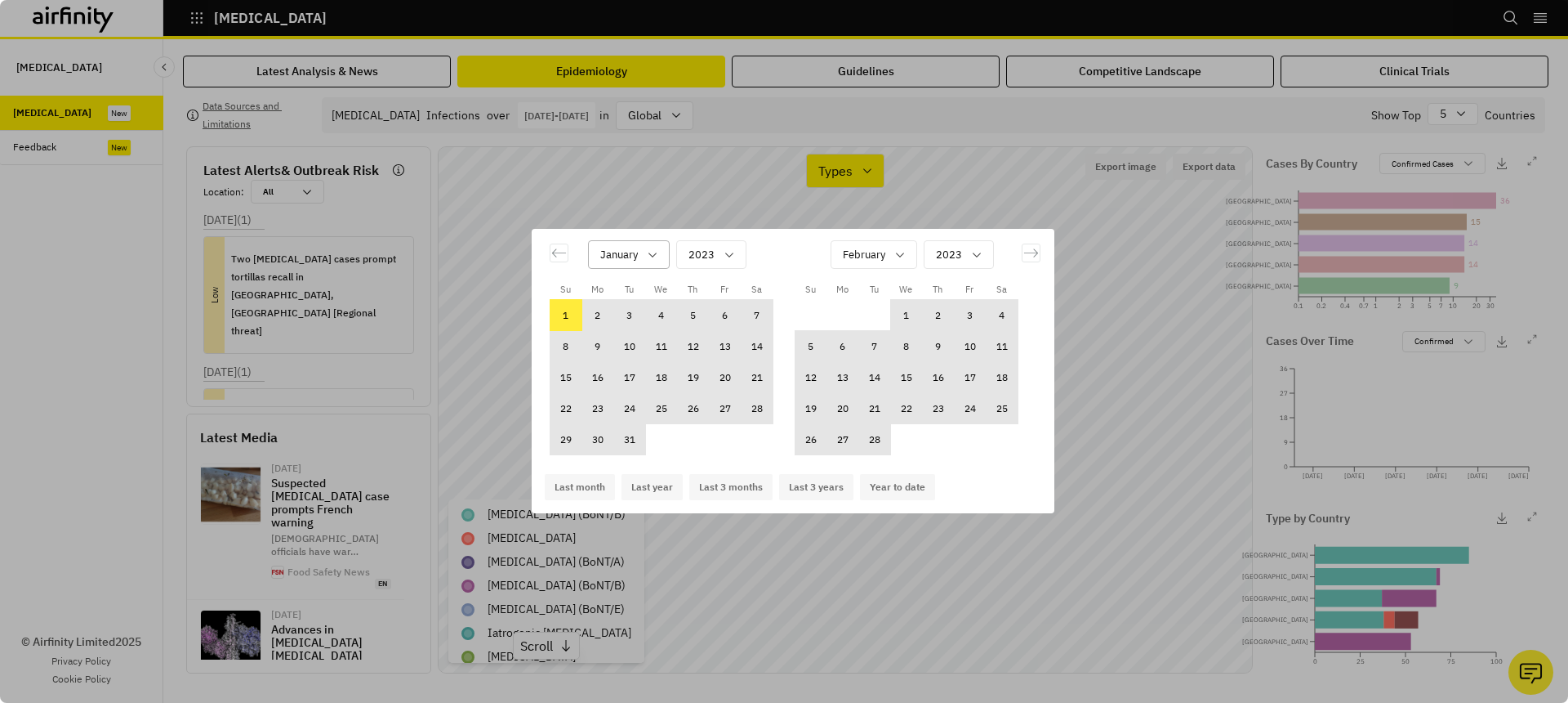
click at [653, 258] on icon "Calendar" at bounding box center [653, 255] width 13 height 13
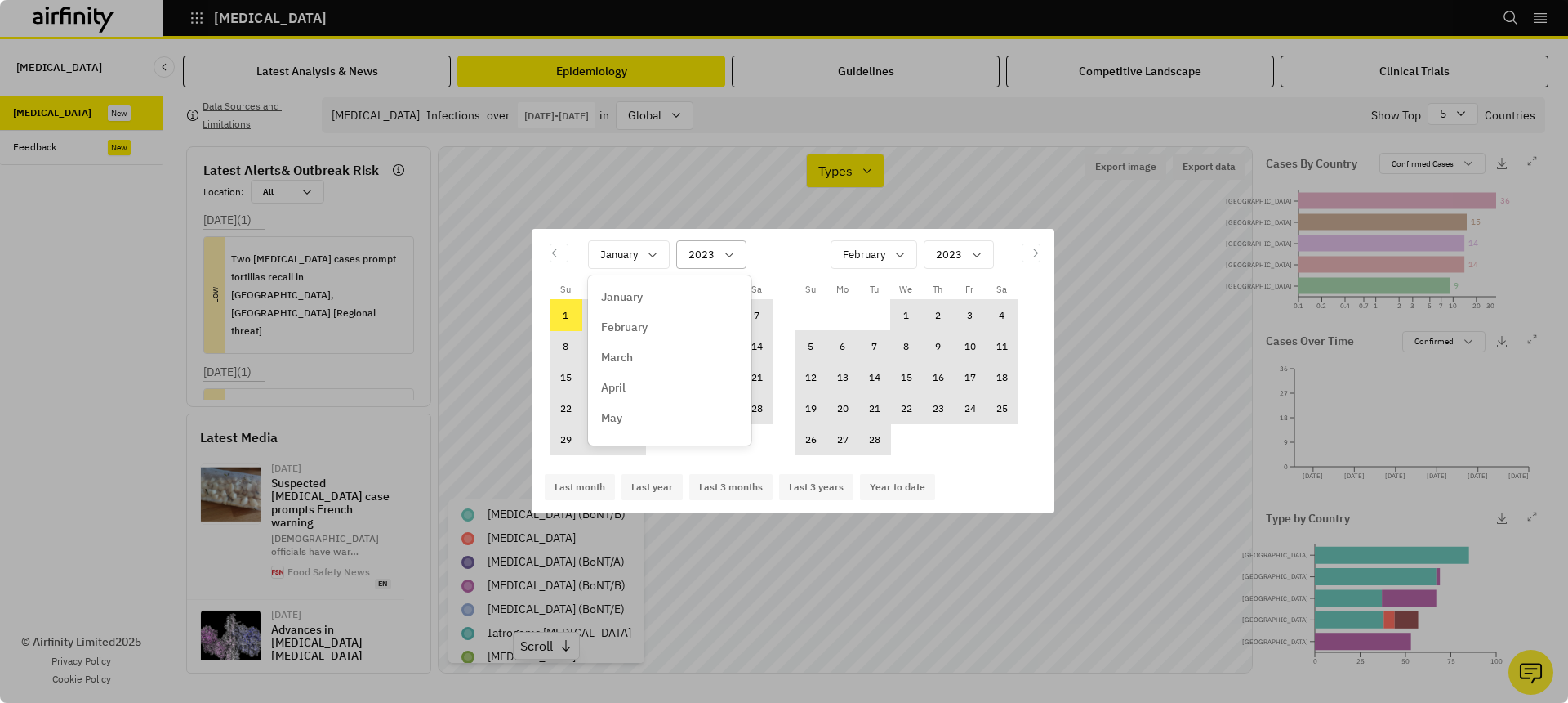
click at [695, 258] on div "Calendar" at bounding box center [702, 254] width 26 height 20
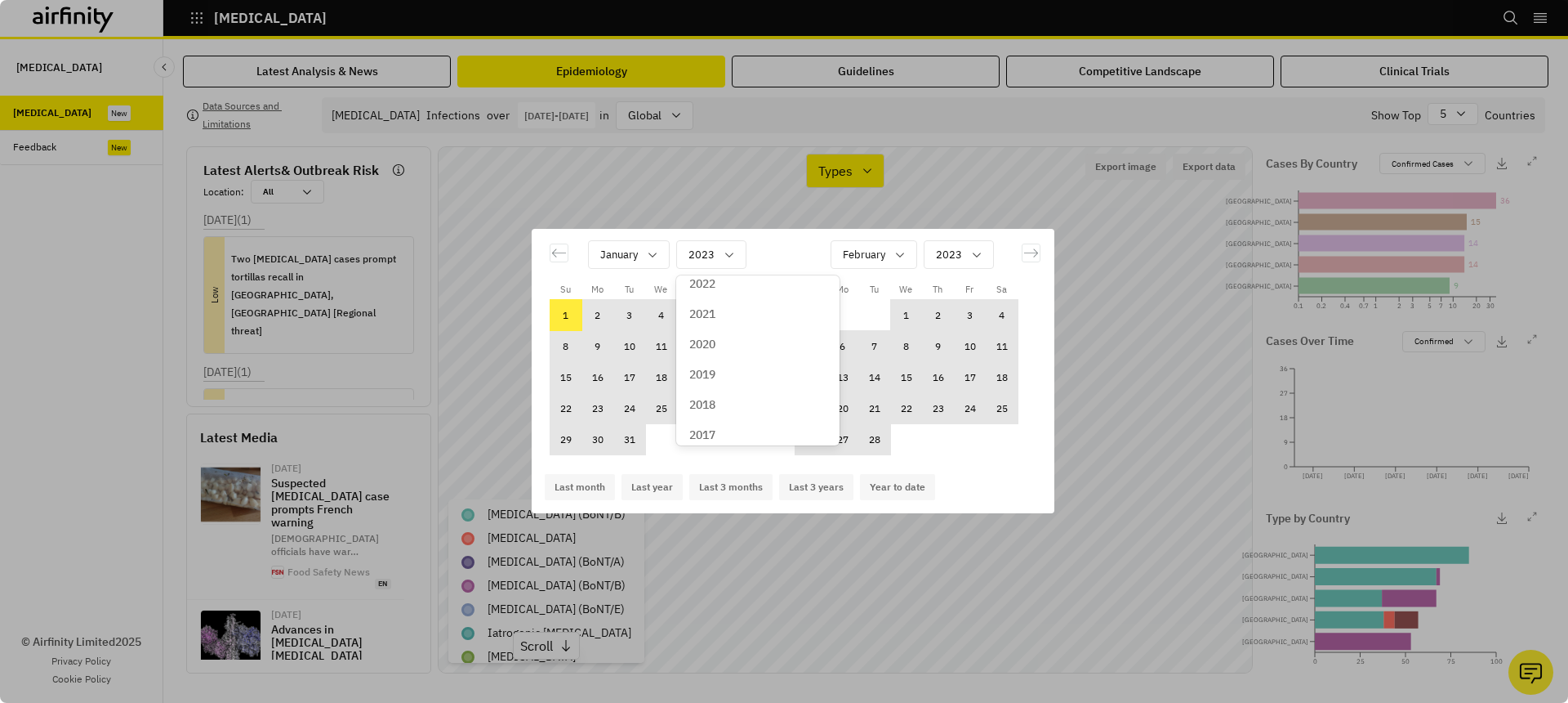
scroll to position [88, 0]
click at [723, 363] on div "2020" at bounding box center [758, 359] width 138 height 17
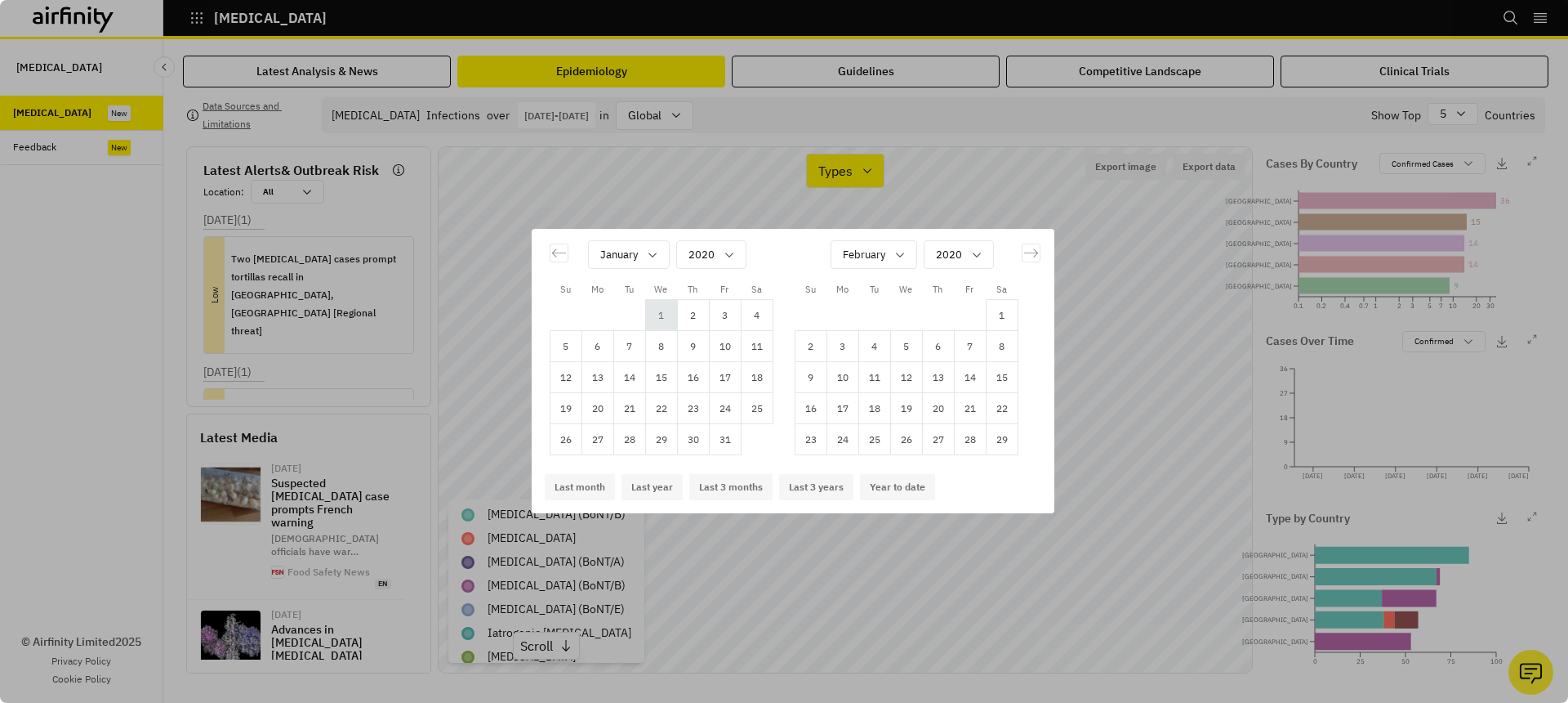
click at [658, 305] on td "1" at bounding box center [661, 315] width 32 height 31
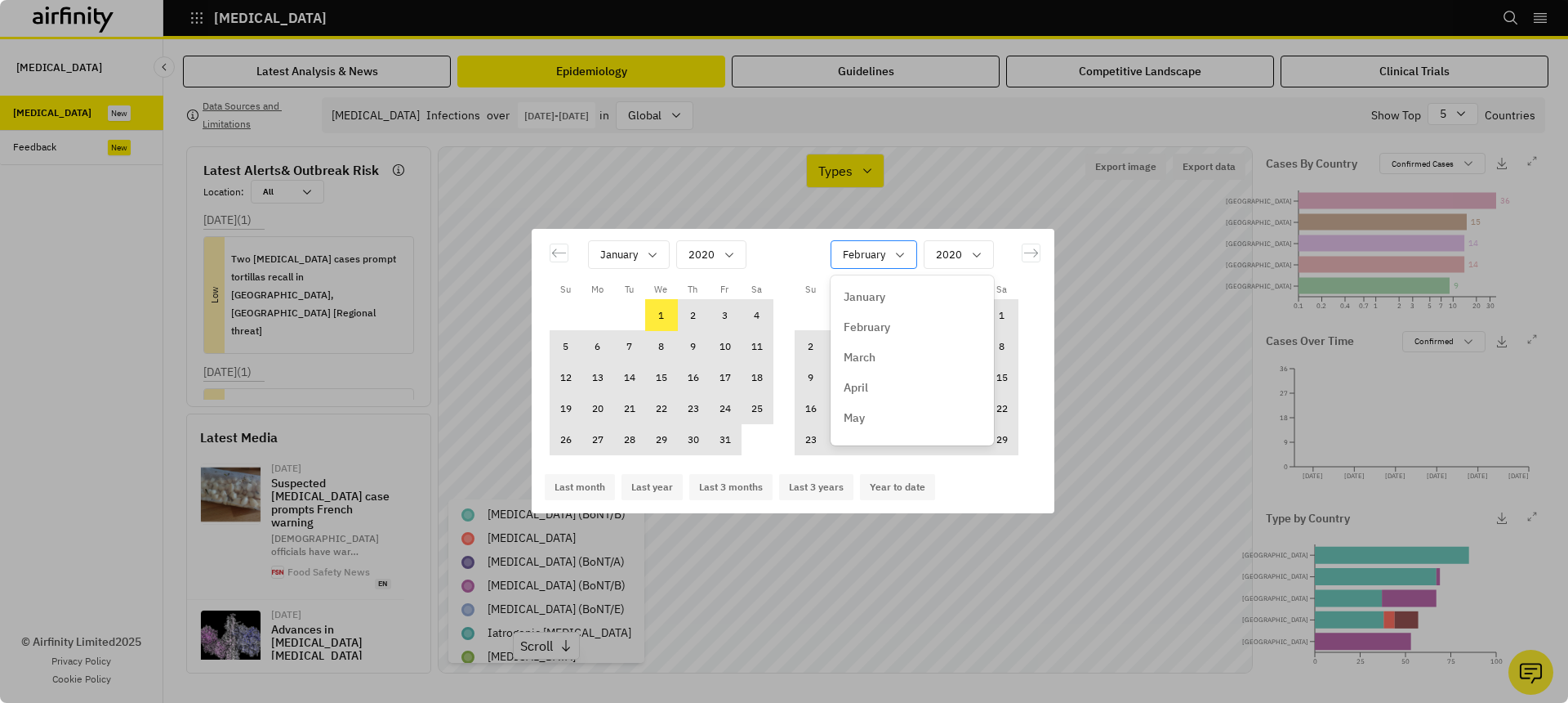
click at [857, 254] on div "Calendar" at bounding box center [864, 254] width 42 height 20
click at [873, 417] on p "December" at bounding box center [870, 423] width 54 height 17
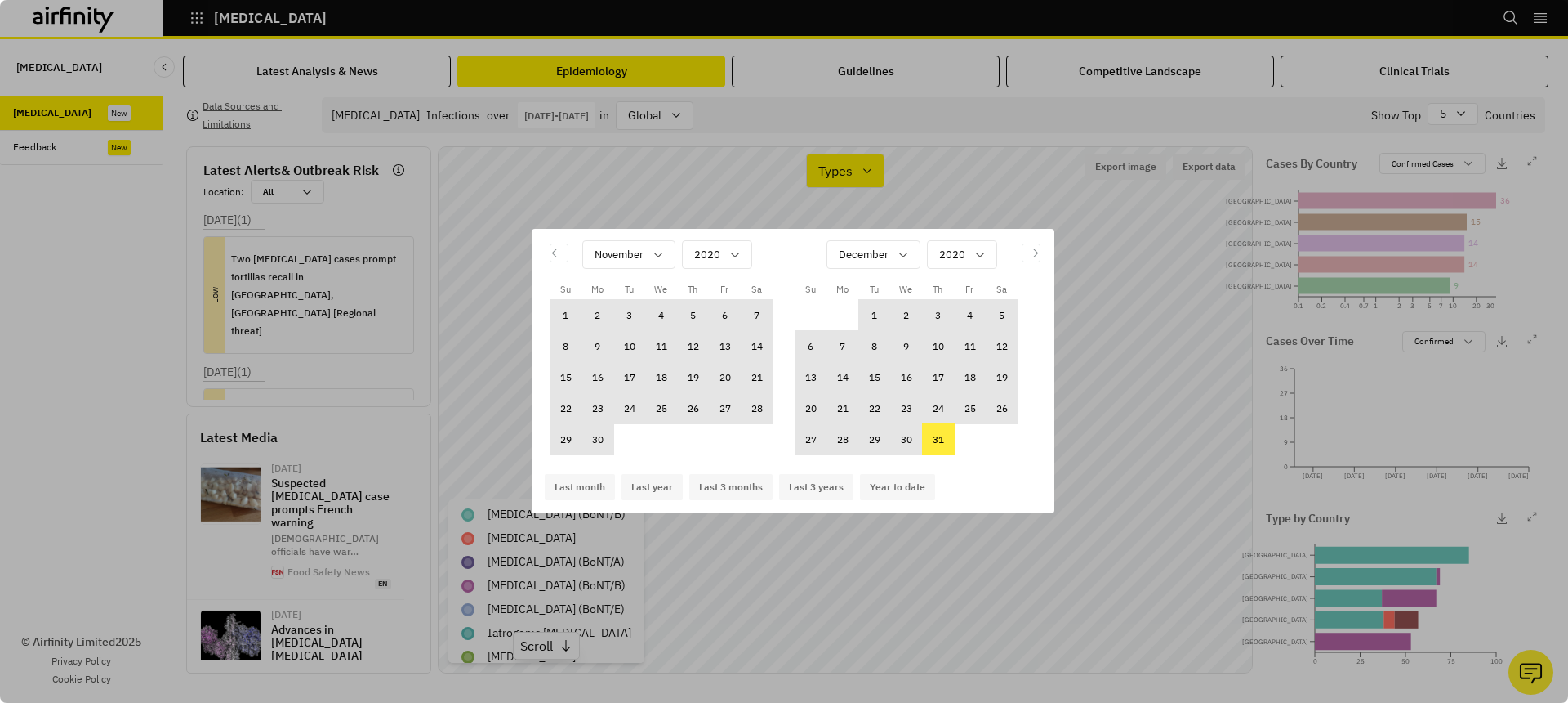
click at [945, 438] on td "31" at bounding box center [938, 439] width 32 height 31
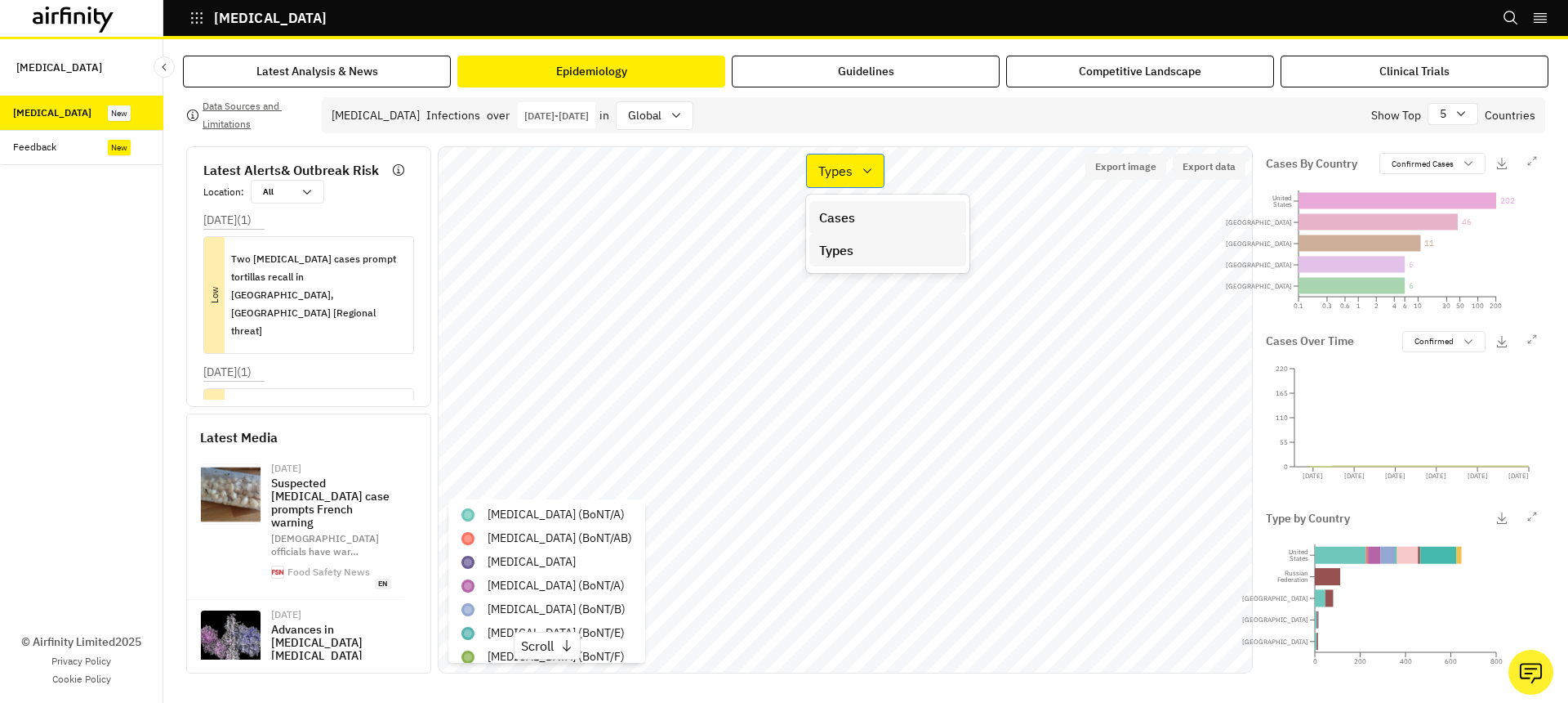
click at [857, 165] on div "Types" at bounding box center [833, 171] width 54 height 23
click at [857, 220] on div "Cases" at bounding box center [888, 217] width 138 height 19
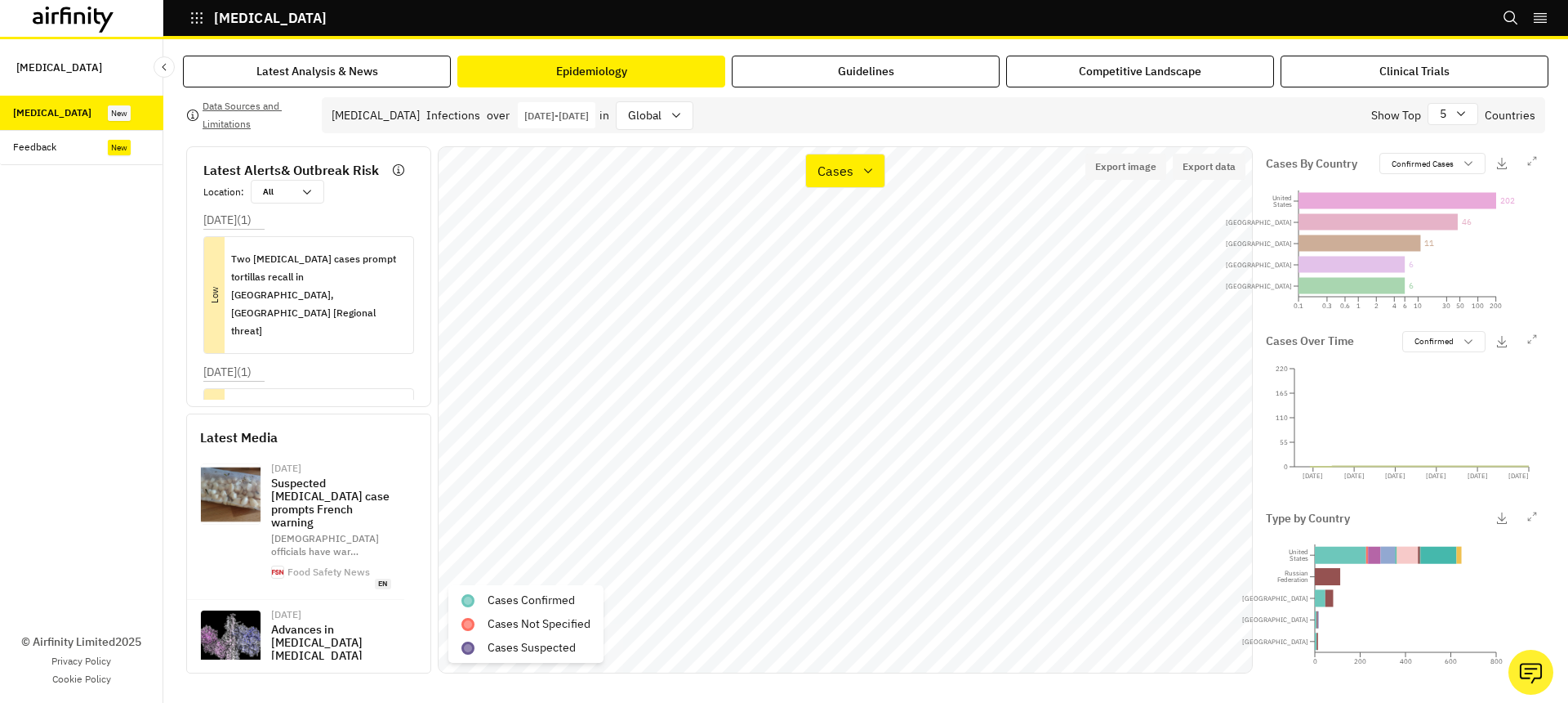
click at [589, 119] on p "Jan 1st 2020 - Dec 31st 2020" at bounding box center [556, 116] width 64 height 12
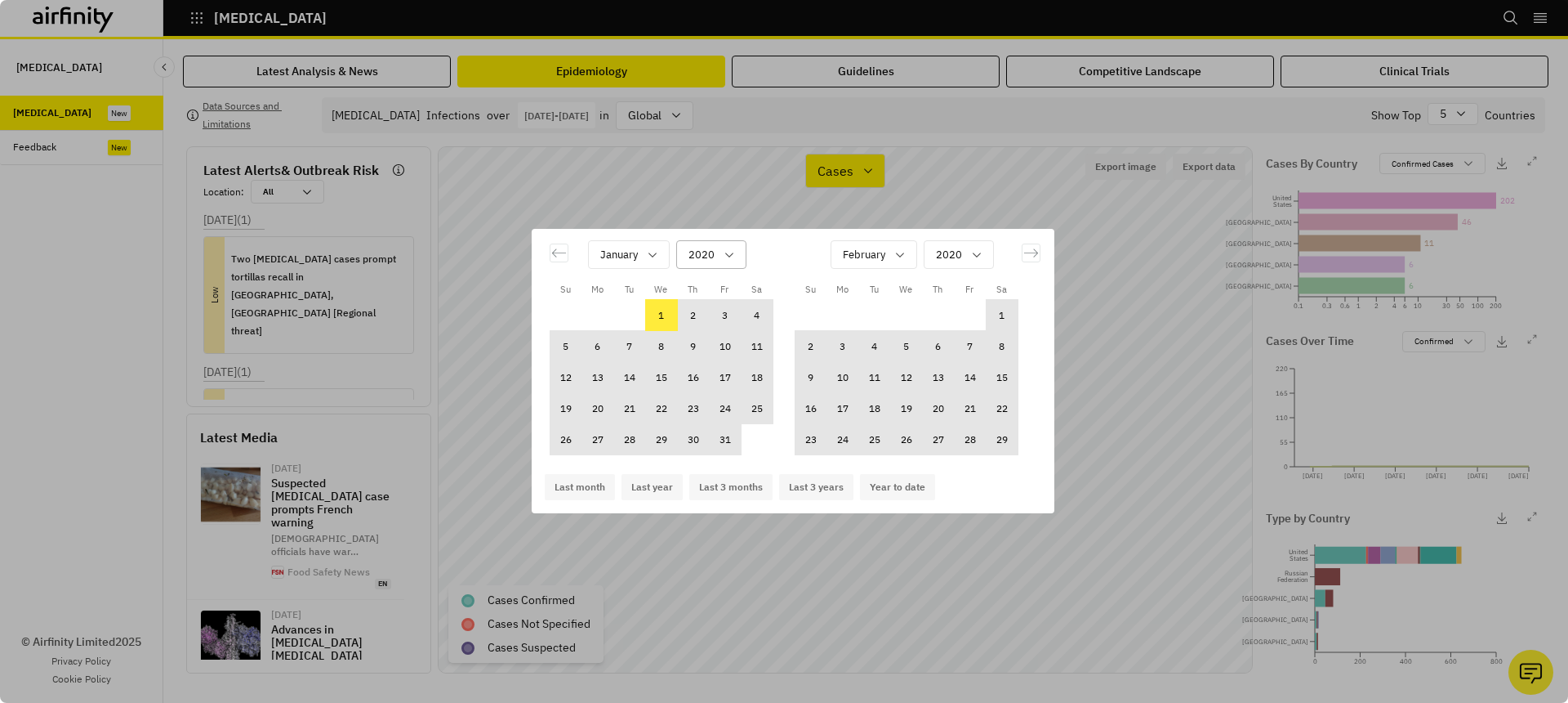
click at [715, 246] on div "2020" at bounding box center [700, 254] width 46 height 27
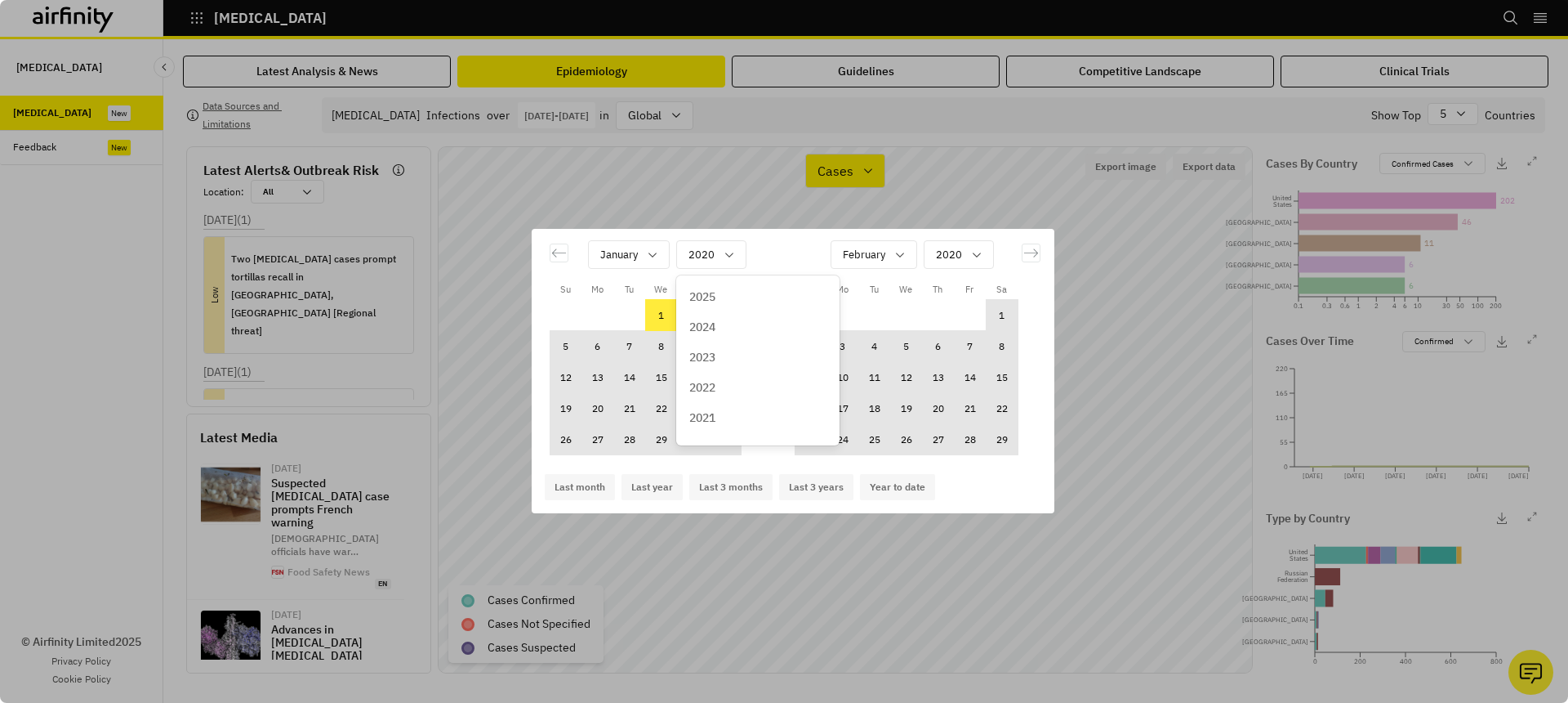
click at [726, 423] on div "2021" at bounding box center [758, 417] width 138 height 17
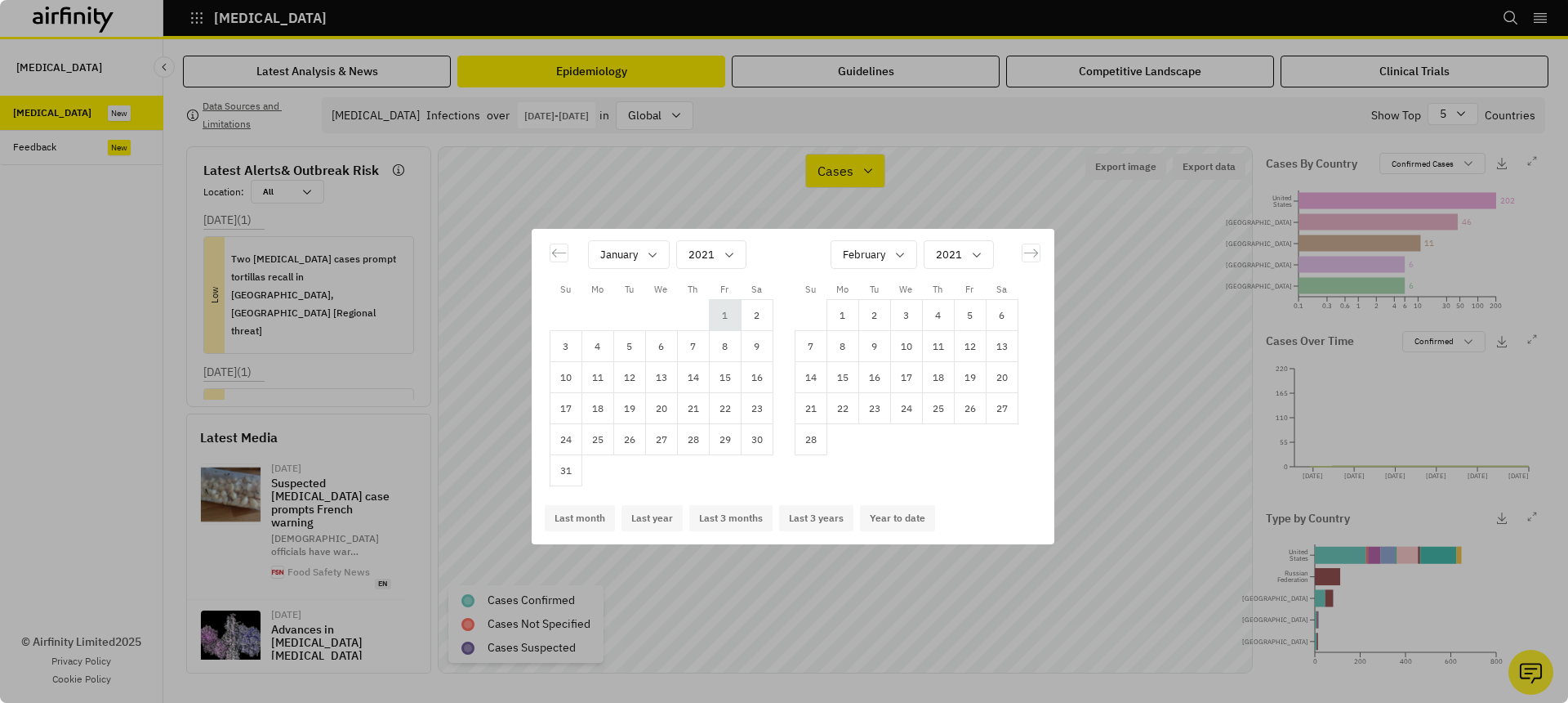
click at [725, 308] on td "1" at bounding box center [725, 315] width 32 height 31
click at [875, 251] on div "Calendar" at bounding box center [864, 254] width 42 height 20
click at [892, 432] on div "December" at bounding box center [913, 423] width 157 height 30
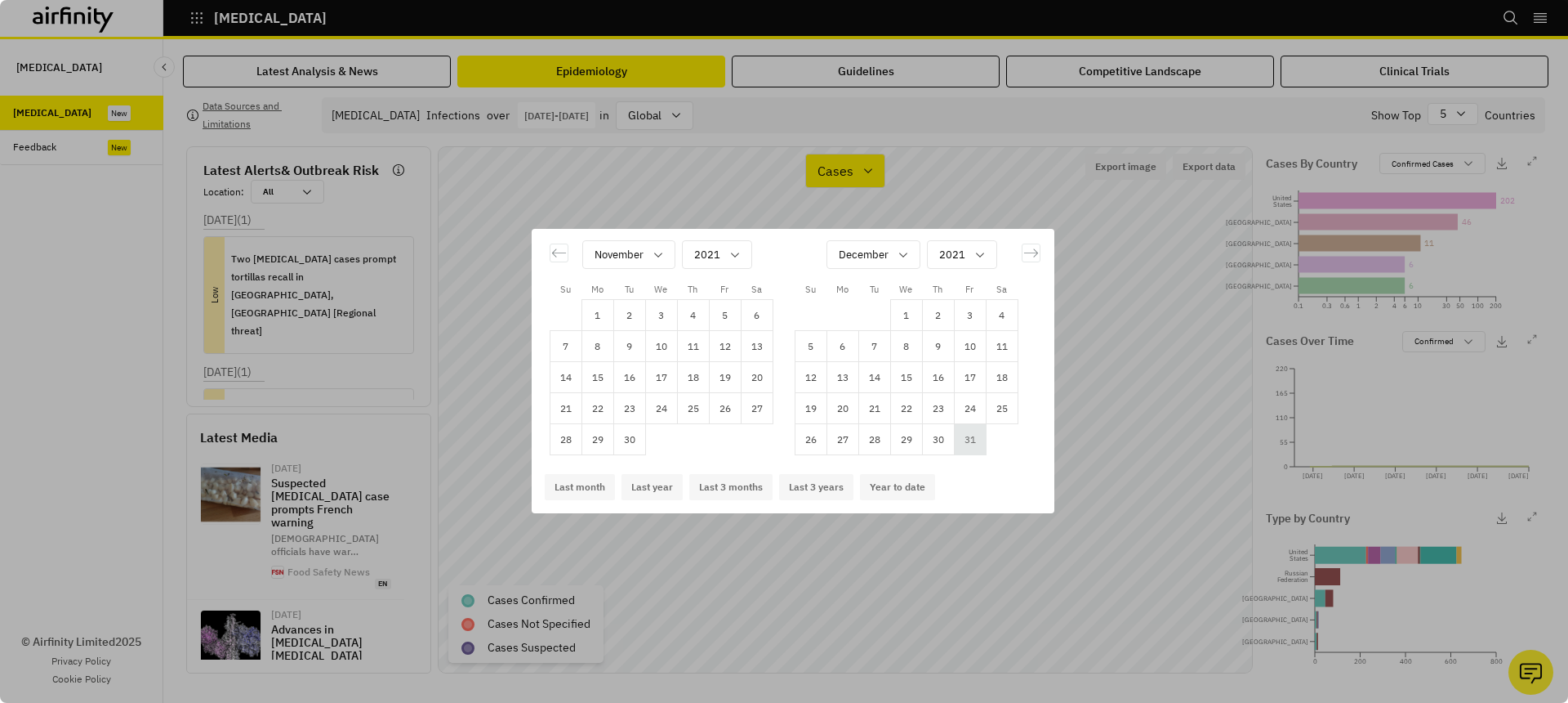
click at [970, 438] on td "31" at bounding box center [970, 439] width 32 height 31
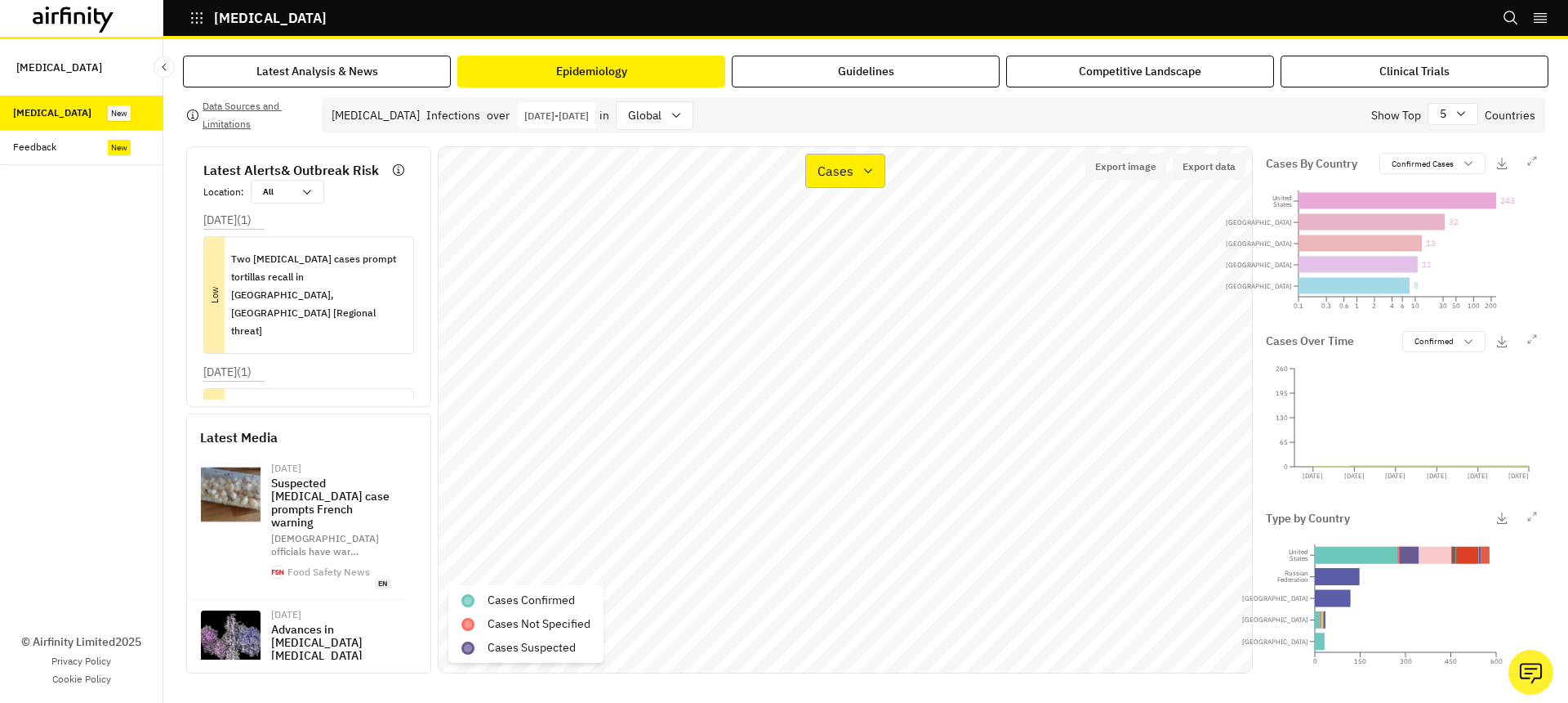
click at [842, 176] on p "Cases" at bounding box center [835, 170] width 36 height 19
click at [844, 250] on p "Types" at bounding box center [836, 250] width 34 height 19
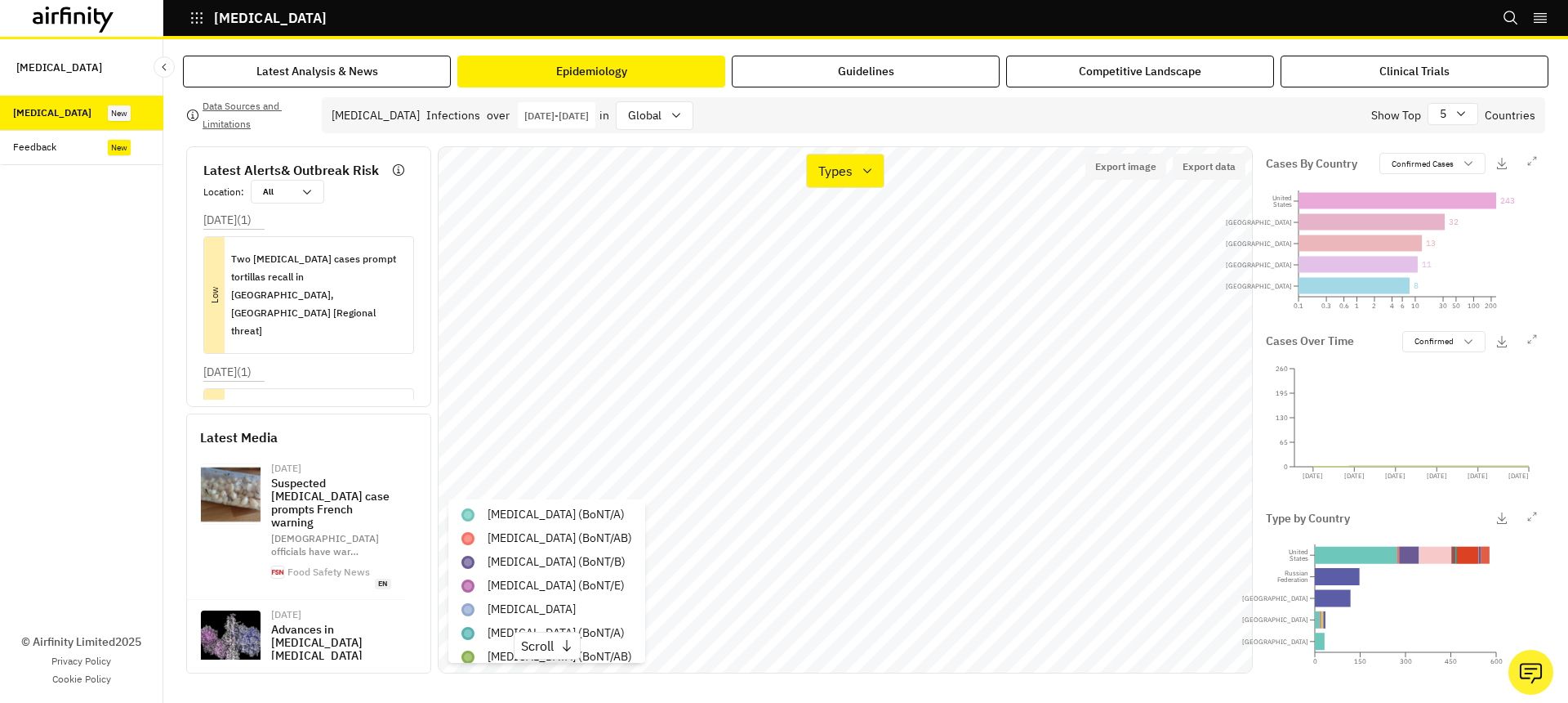
click at [589, 116] on p "Jan 1st 2021 - Dec 31st 2021" at bounding box center [556, 116] width 64 height 12
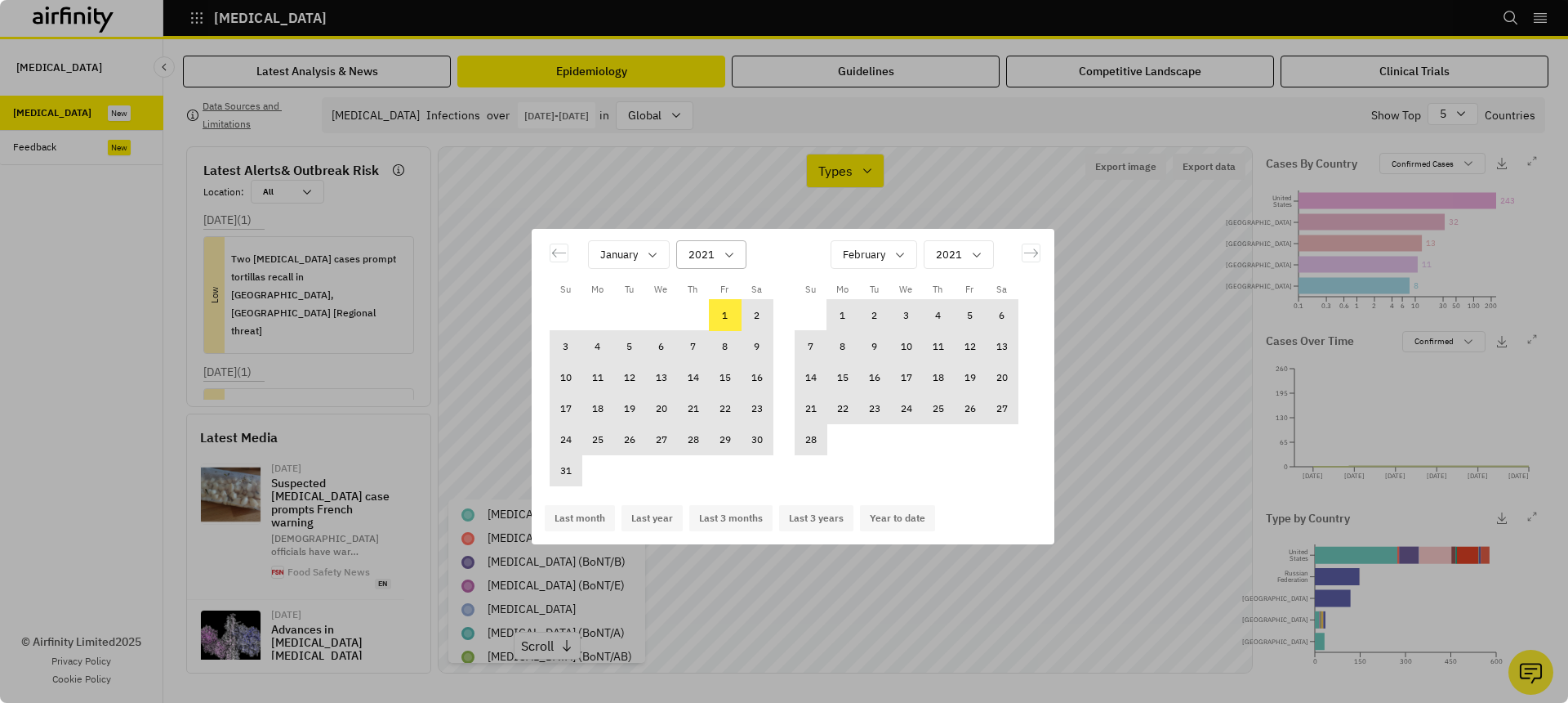
click at [696, 254] on div "Calendar" at bounding box center [702, 254] width 26 height 20
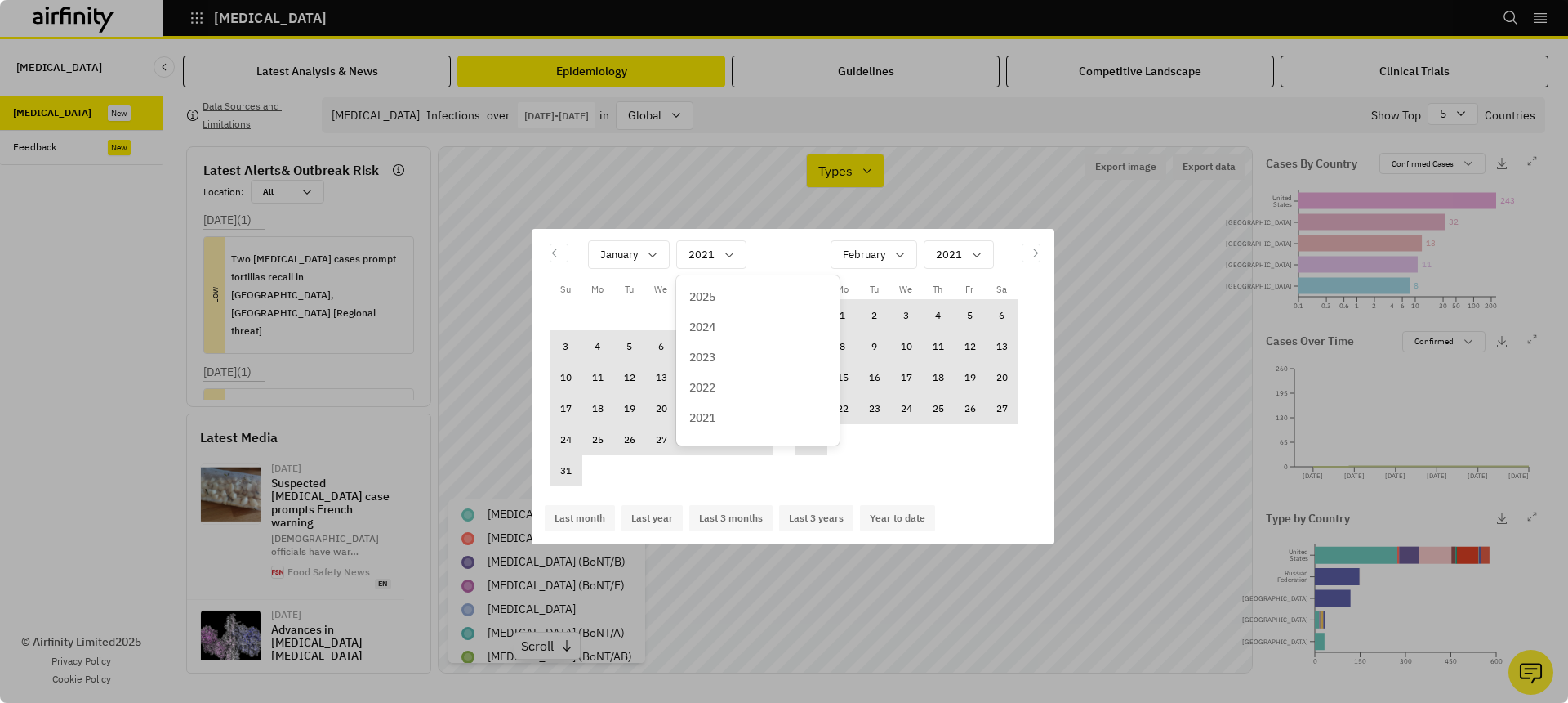
click at [727, 406] on div "2021" at bounding box center [758, 418] width 157 height 30
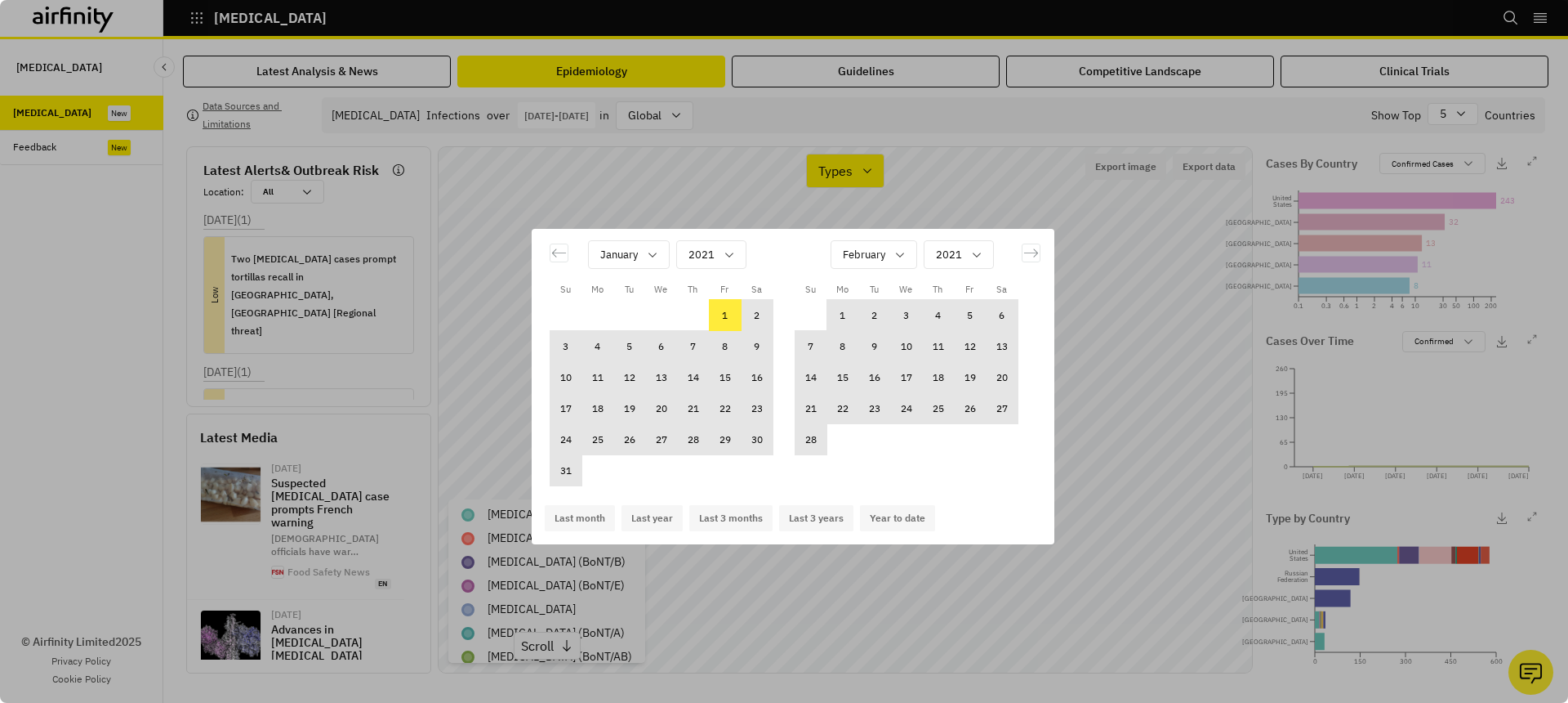
click at [708, 273] on div "January 2021" at bounding box center [667, 260] width 213 height 77
click at [708, 254] on div "Calendar" at bounding box center [702, 254] width 26 height 20
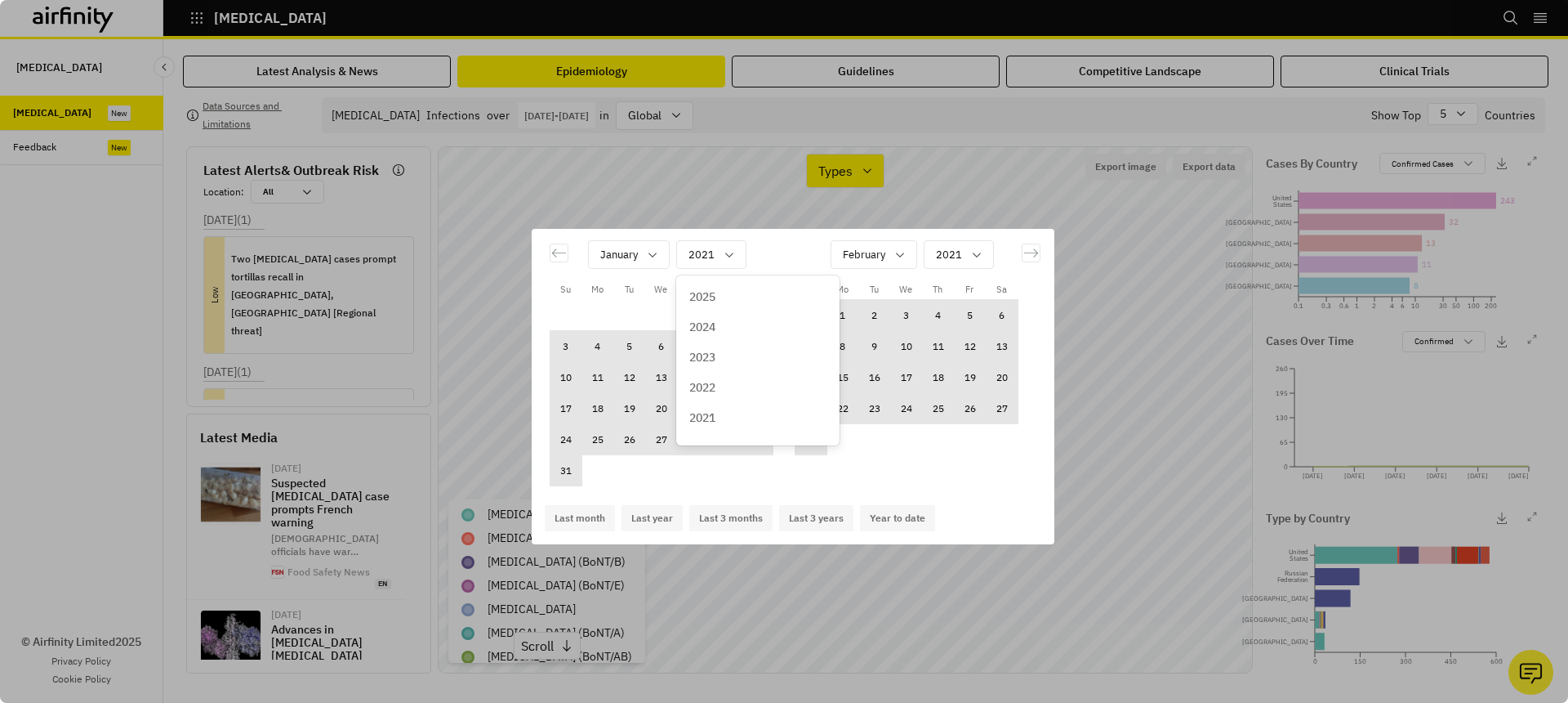
click at [719, 385] on div "2022" at bounding box center [758, 387] width 138 height 17
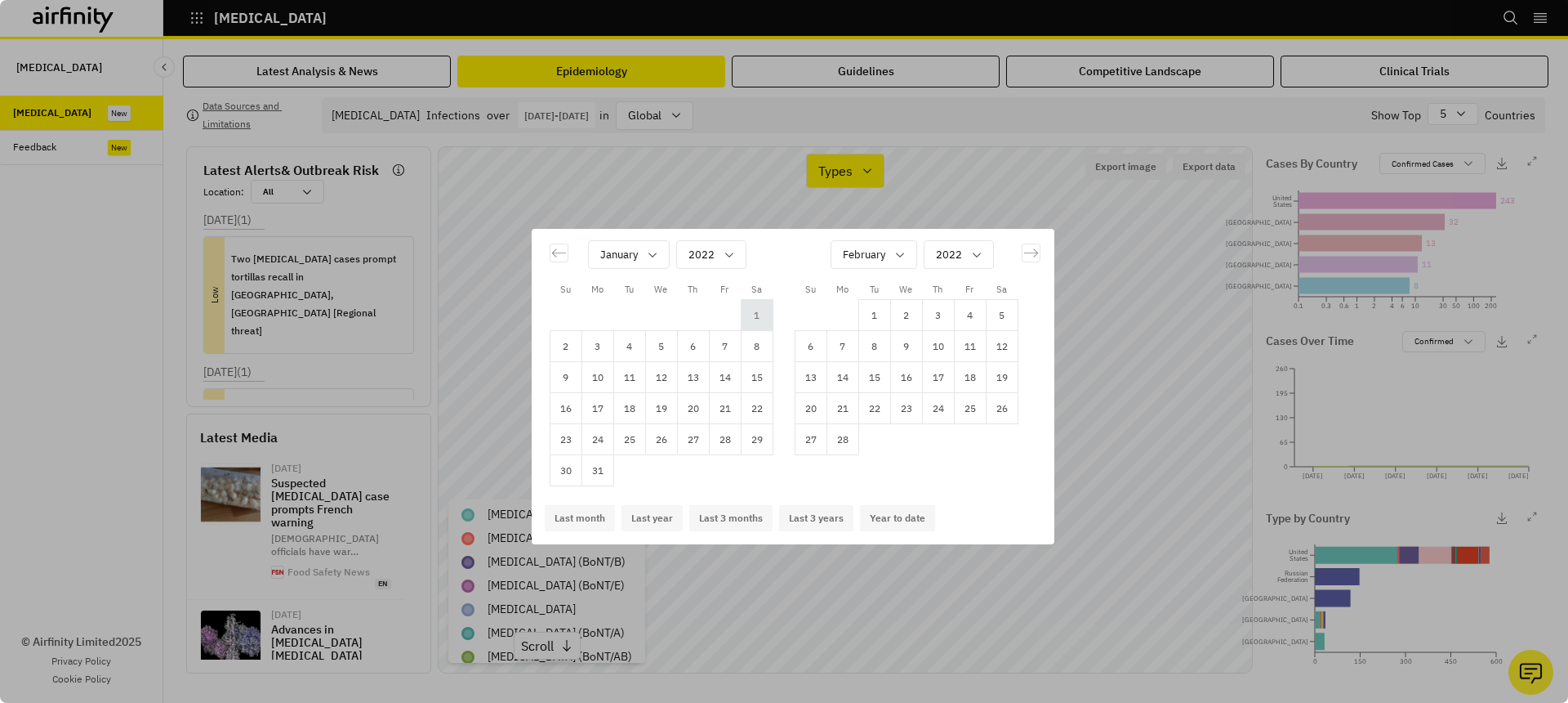
click at [755, 321] on td "1" at bounding box center [757, 315] width 32 height 31
click at [856, 265] on div "February" at bounding box center [862, 254] width 62 height 27
click at [881, 422] on p "December" at bounding box center [870, 423] width 54 height 17
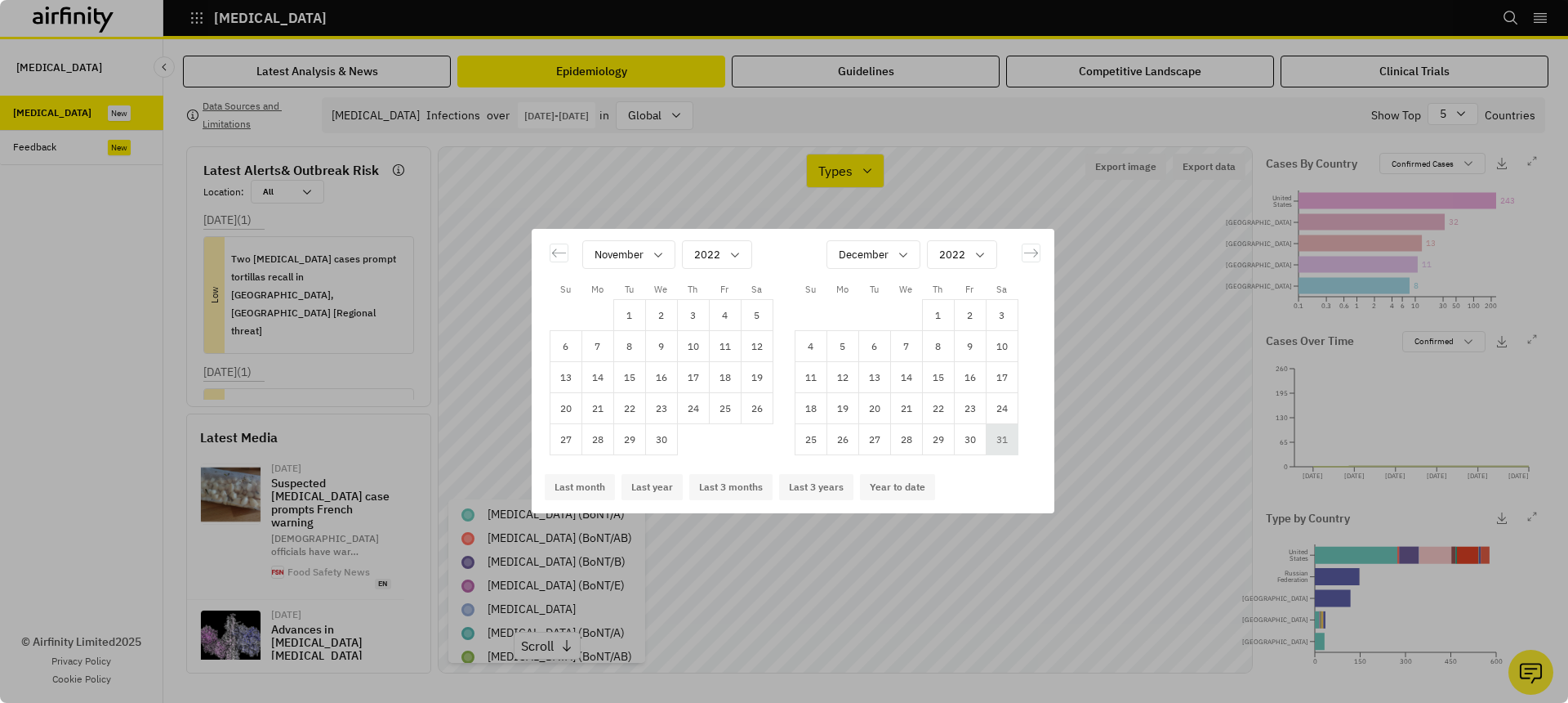
click at [997, 441] on td "31" at bounding box center [1002, 439] width 32 height 31
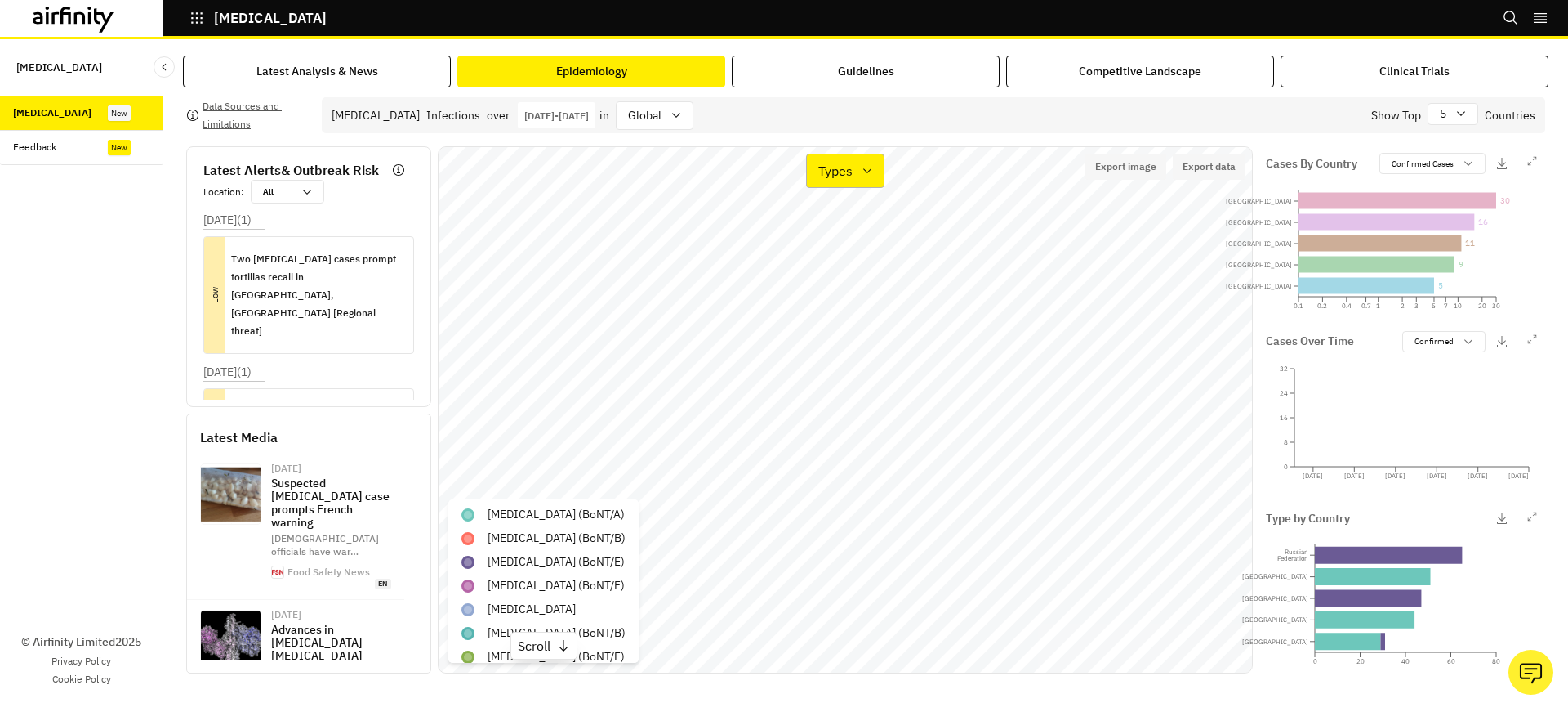
click at [839, 168] on p "Types" at bounding box center [835, 170] width 34 height 19
click at [846, 218] on p "Cases" at bounding box center [837, 217] width 36 height 19
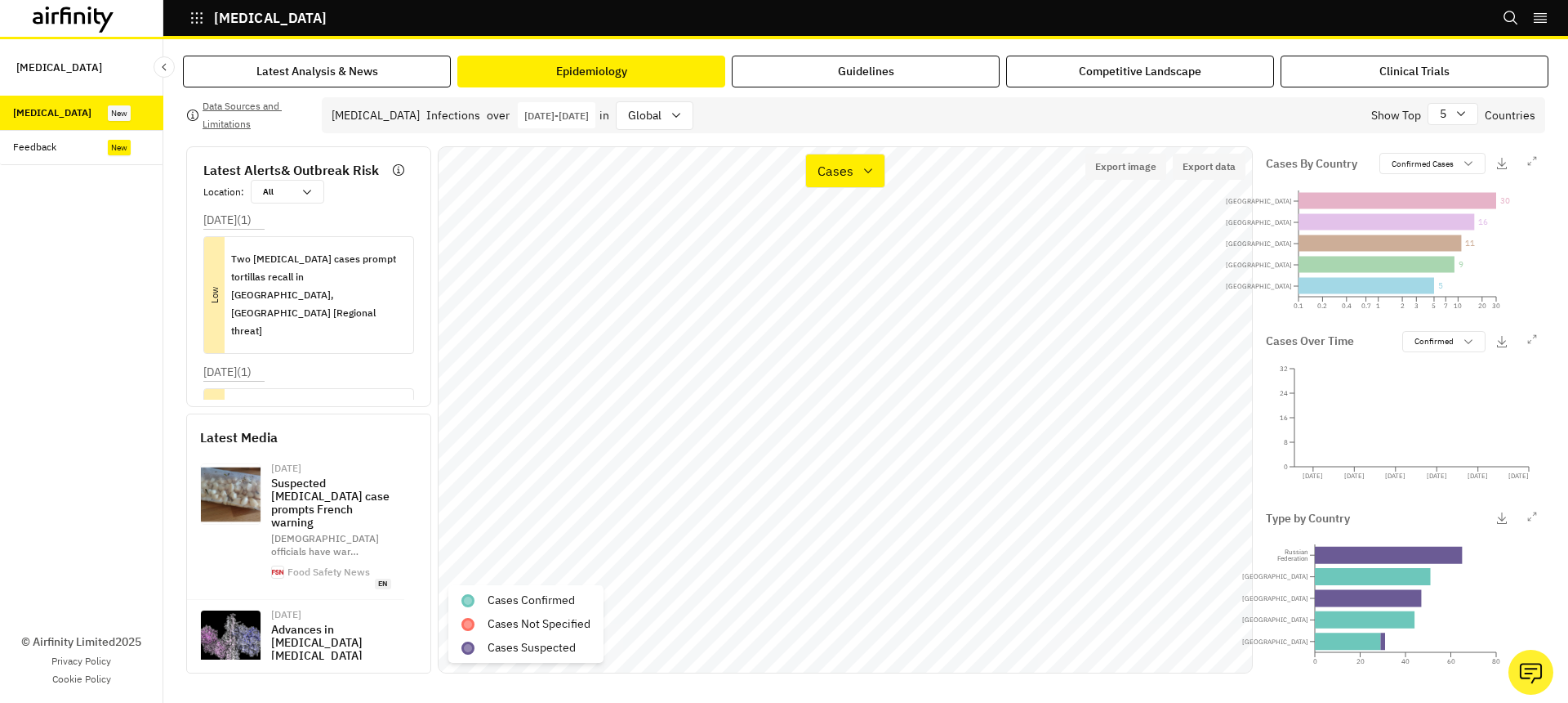
click at [589, 114] on p "Jan 1st 2022 - Dec 31st 2022" at bounding box center [556, 116] width 64 height 12
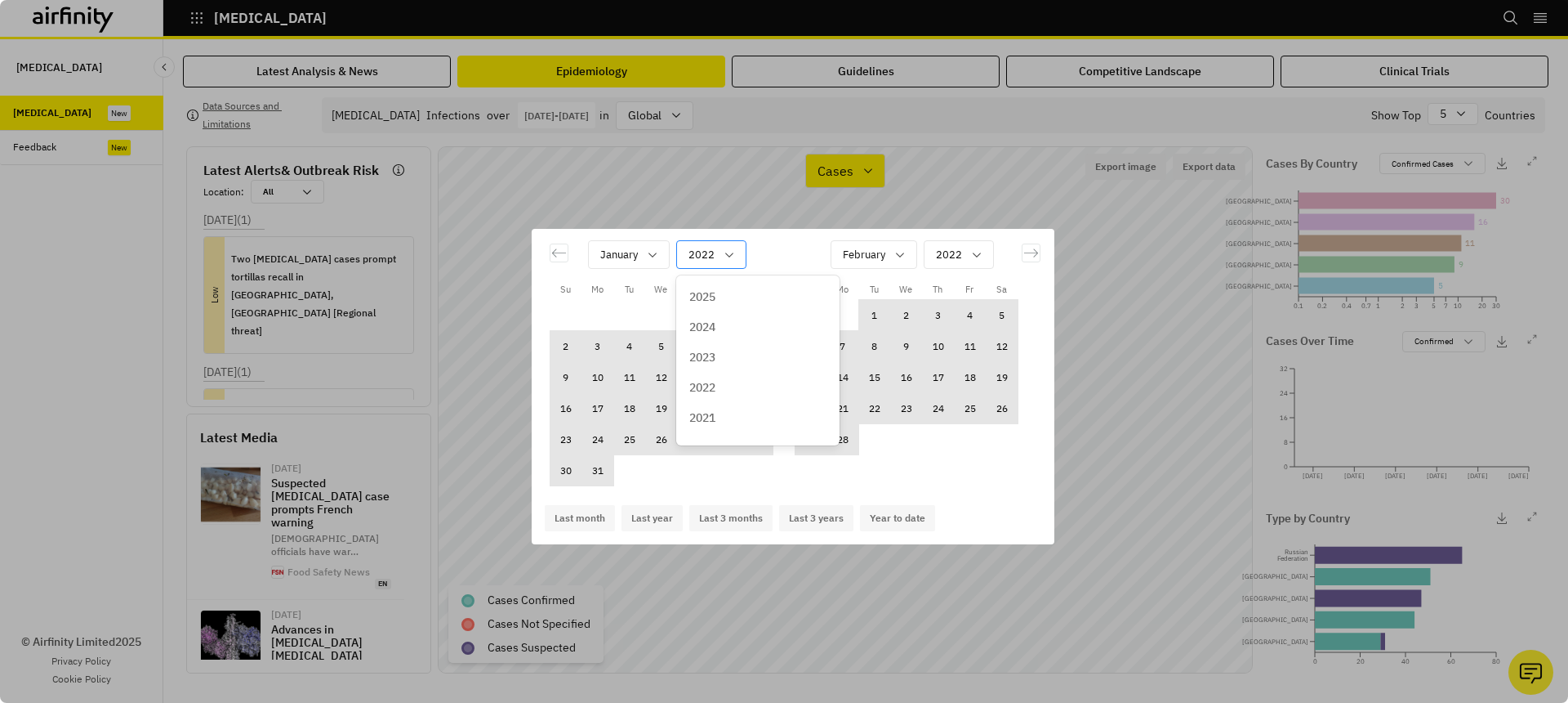
click at [714, 248] on div "2022" at bounding box center [700, 254] width 46 height 27
click at [743, 354] on div "2023" at bounding box center [758, 357] width 138 height 17
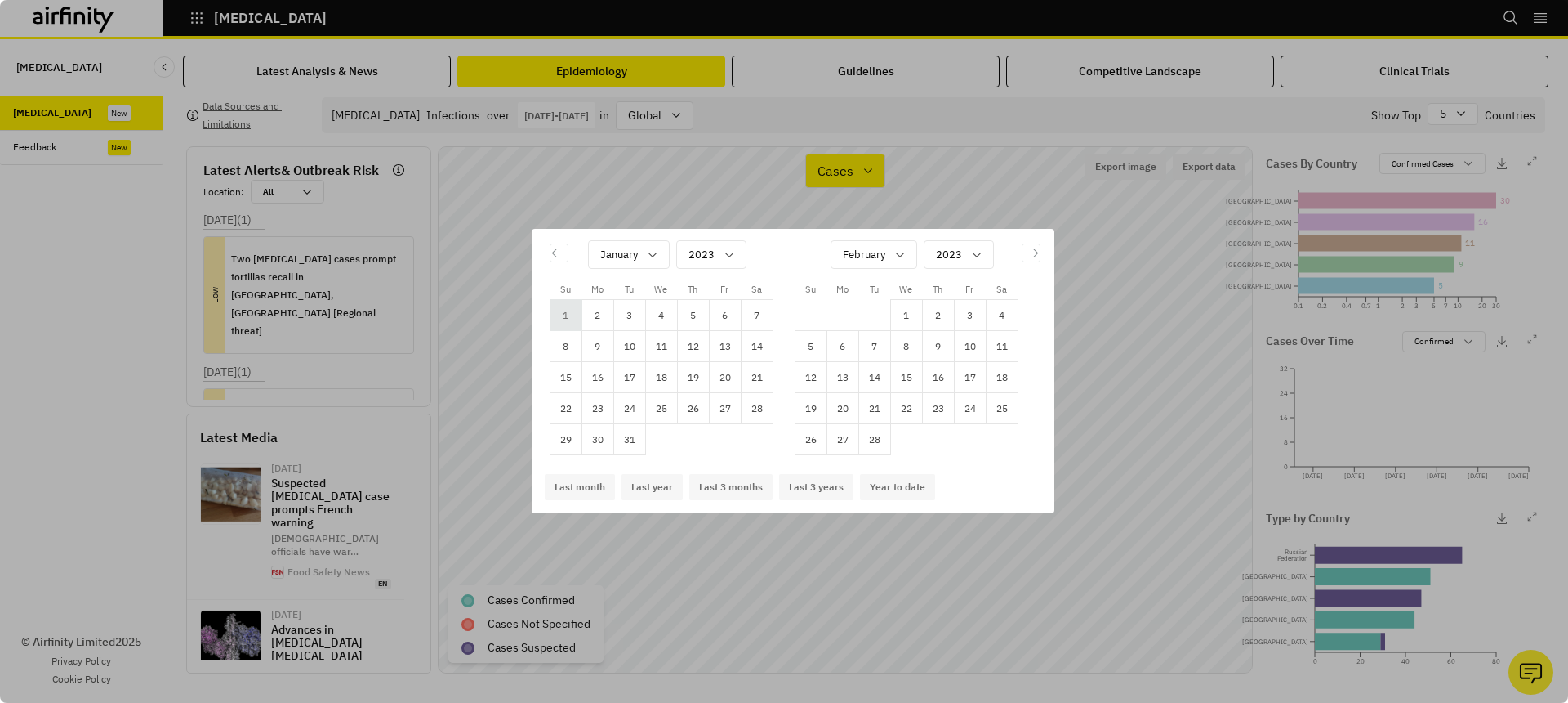
click at [562, 321] on td "1" at bounding box center [565, 315] width 32 height 31
click at [881, 254] on div "Calendar" at bounding box center [864, 254] width 42 height 20
click at [855, 426] on p "December" at bounding box center [870, 423] width 54 height 17
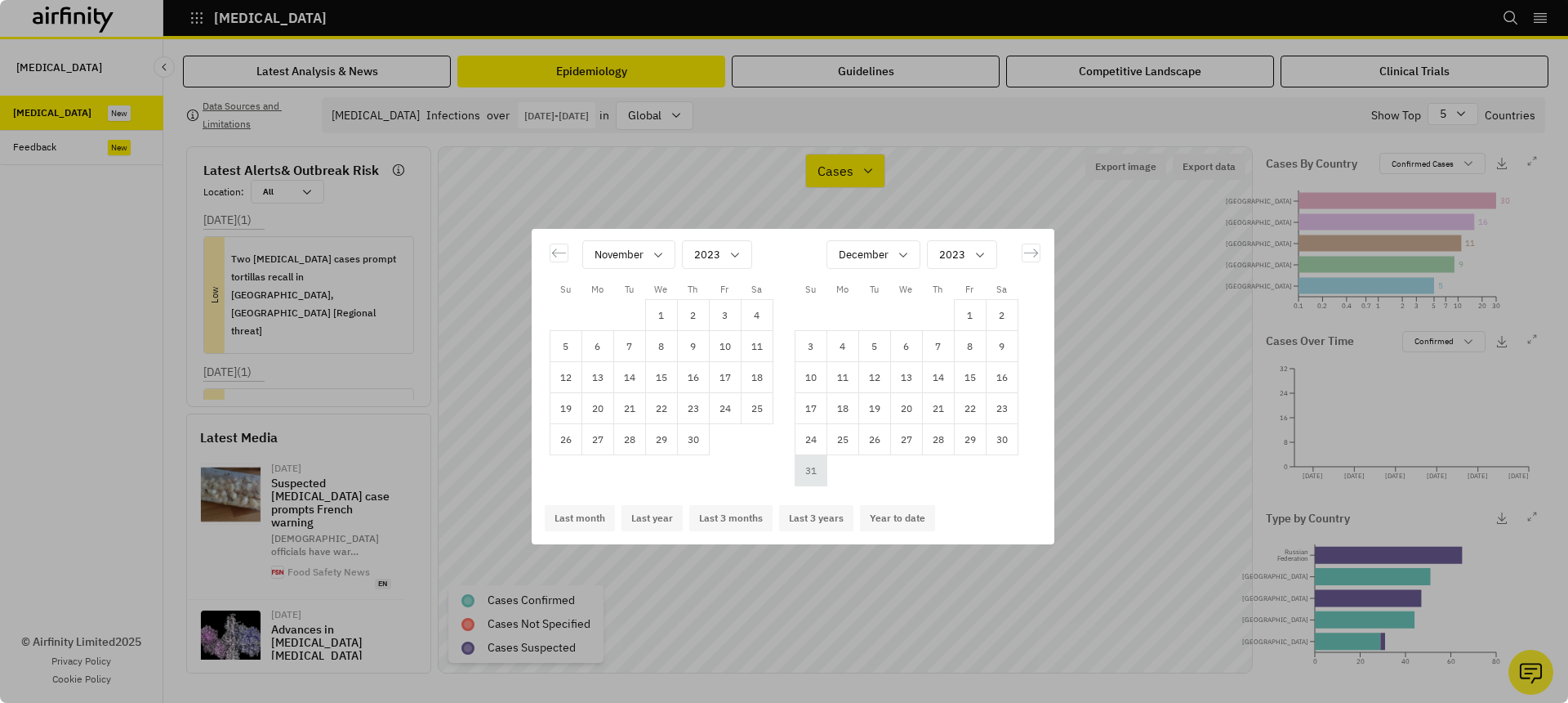
click at [817, 474] on td "31" at bounding box center [810, 470] width 32 height 31
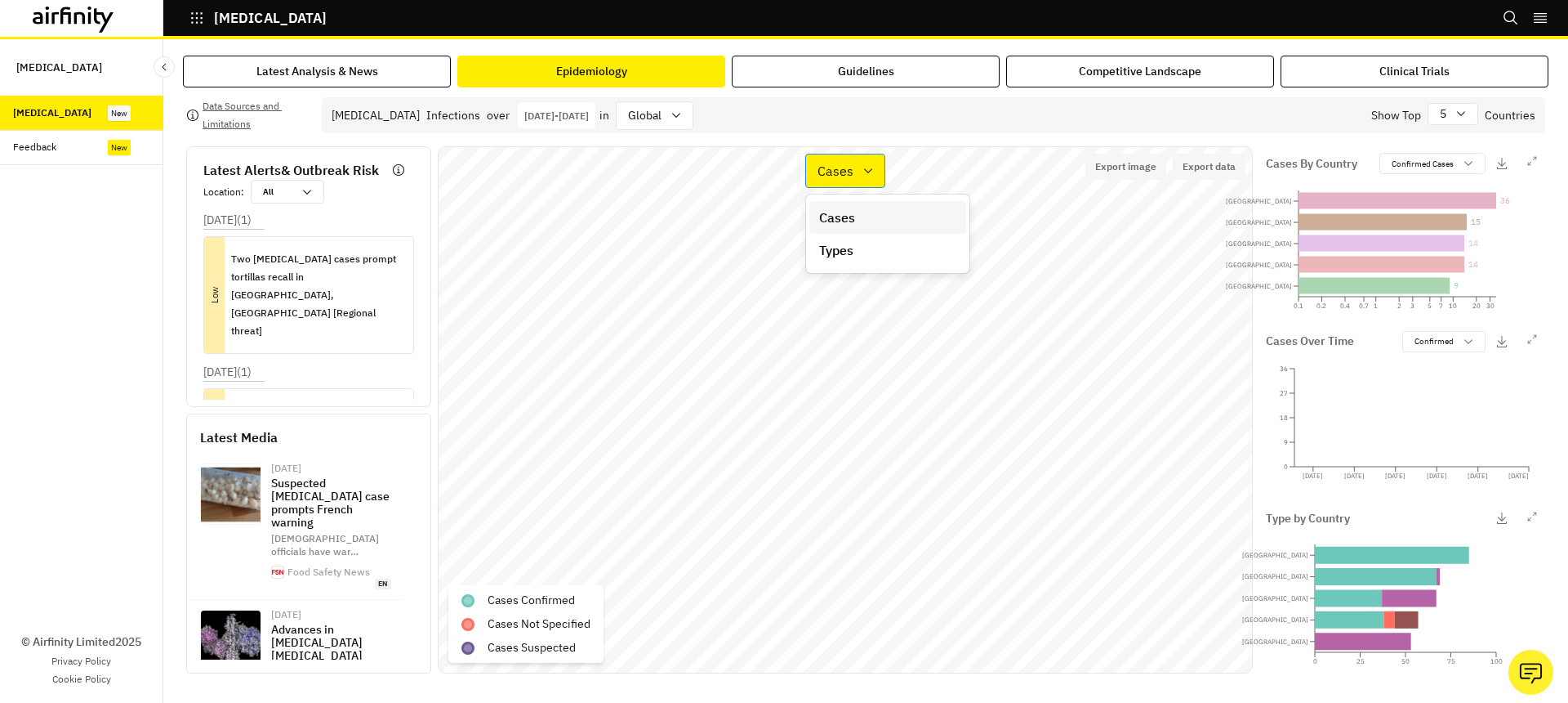
click at [825, 155] on div "Cases" at bounding box center [845, 170] width 80 height 34
click at [858, 172] on div "Cases" at bounding box center [833, 171] width 56 height 23
click at [856, 258] on div "Types" at bounding box center [888, 250] width 138 height 19
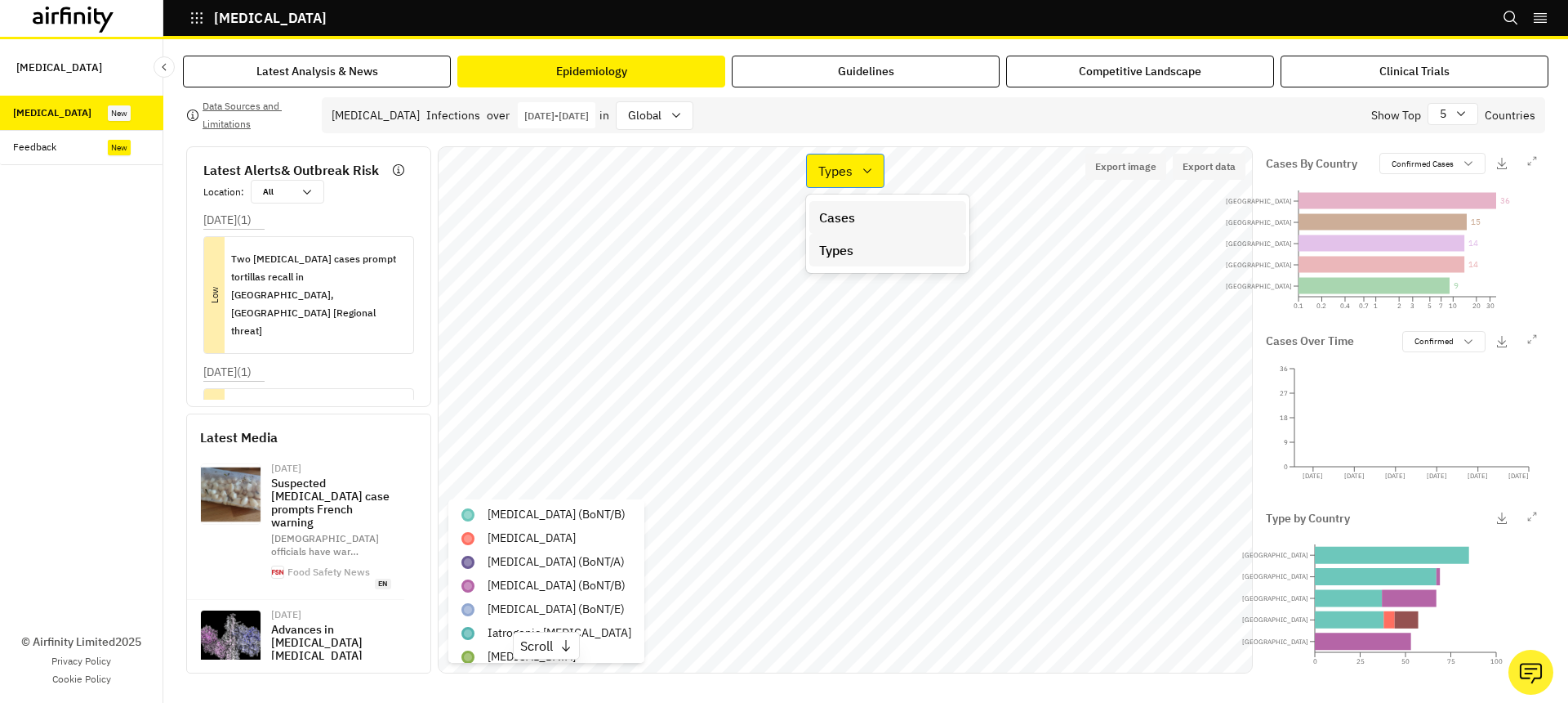
click at [827, 180] on p "Types" at bounding box center [835, 170] width 34 height 19
click at [833, 222] on p "Cases" at bounding box center [837, 217] width 36 height 19
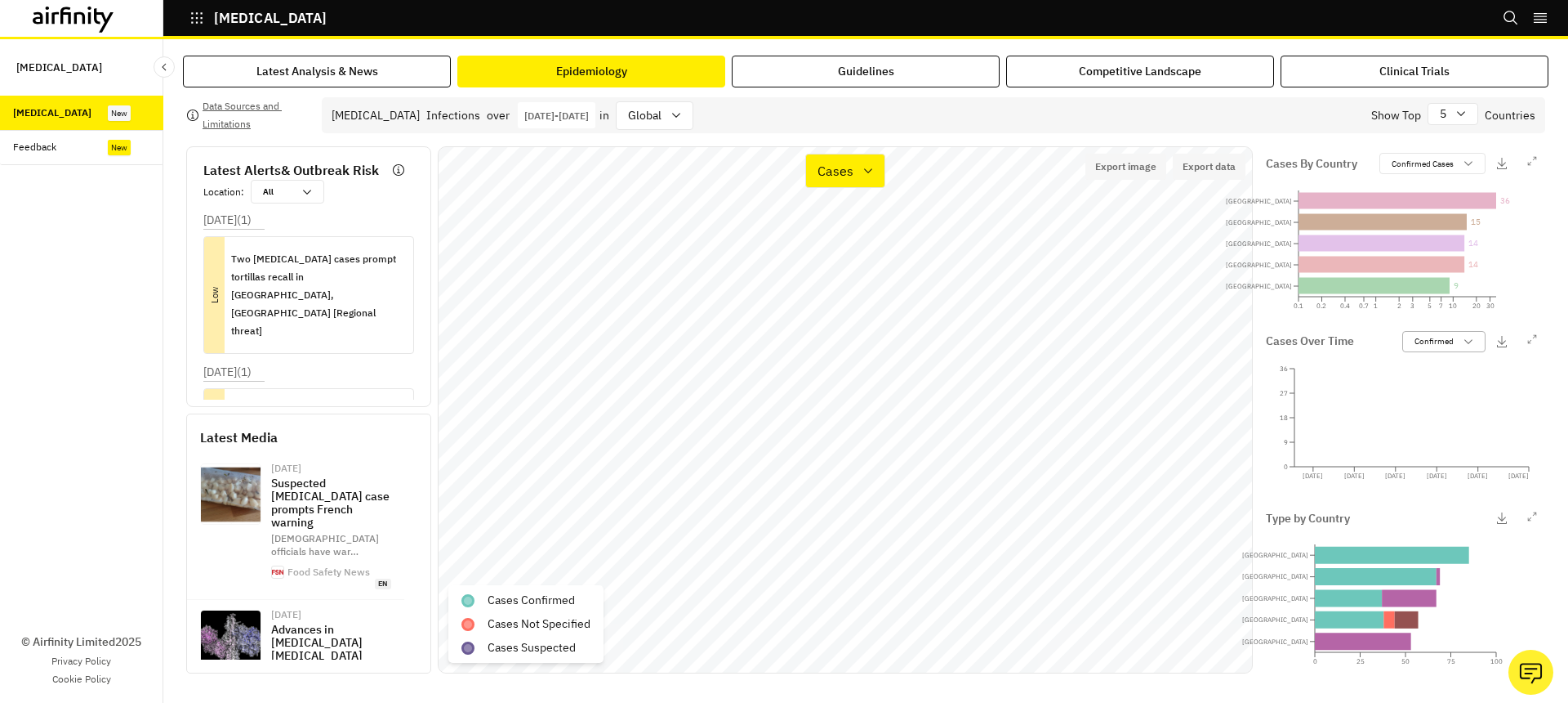
click at [1444, 343] on p "Confirmed" at bounding box center [1434, 341] width 39 height 12
click at [1444, 342] on p "Confirmed" at bounding box center [1434, 341] width 39 height 12
click at [1346, 386] on icon "2023-01-30 2023-04-04 2023-06-07 2023-08-10 2023-10-13 2023-12-31 0 9 18 27 36" at bounding box center [1402, 413] width 272 height 123
click at [1446, 341] on p "Confirmed" at bounding box center [1434, 341] width 39 height 12
click at [1441, 398] on p "Suspected" at bounding box center [1436, 404] width 41 height 12
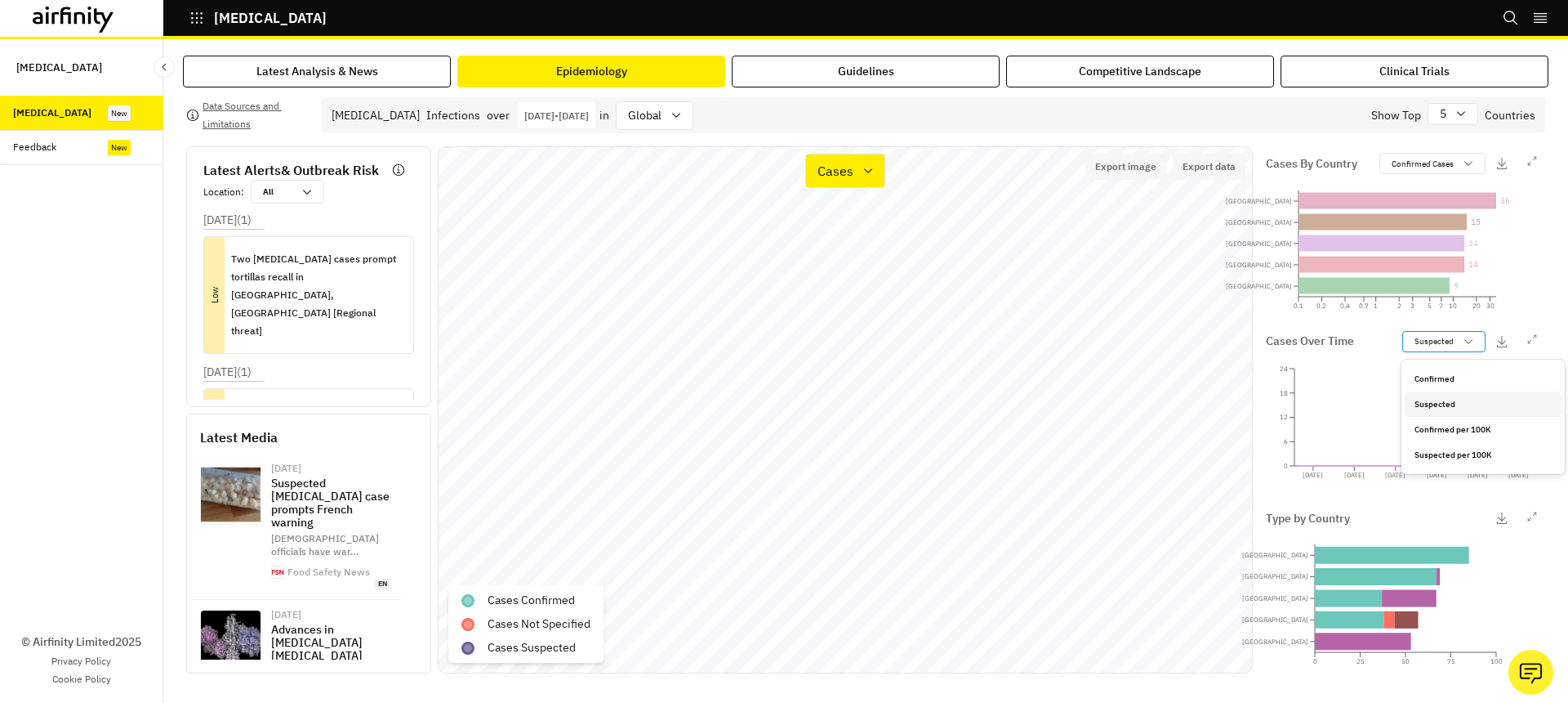
click at [1452, 333] on div "Suspected" at bounding box center [1444, 341] width 83 height 21
click at [1448, 383] on p "Confirmed" at bounding box center [1434, 378] width 40 height 12
click at [1530, 430] on circle at bounding box center [1528, 427] width 6 height 6
click at [589, 112] on p "Jan 1st 2023 - Dec 31st 2023" at bounding box center [556, 116] width 64 height 12
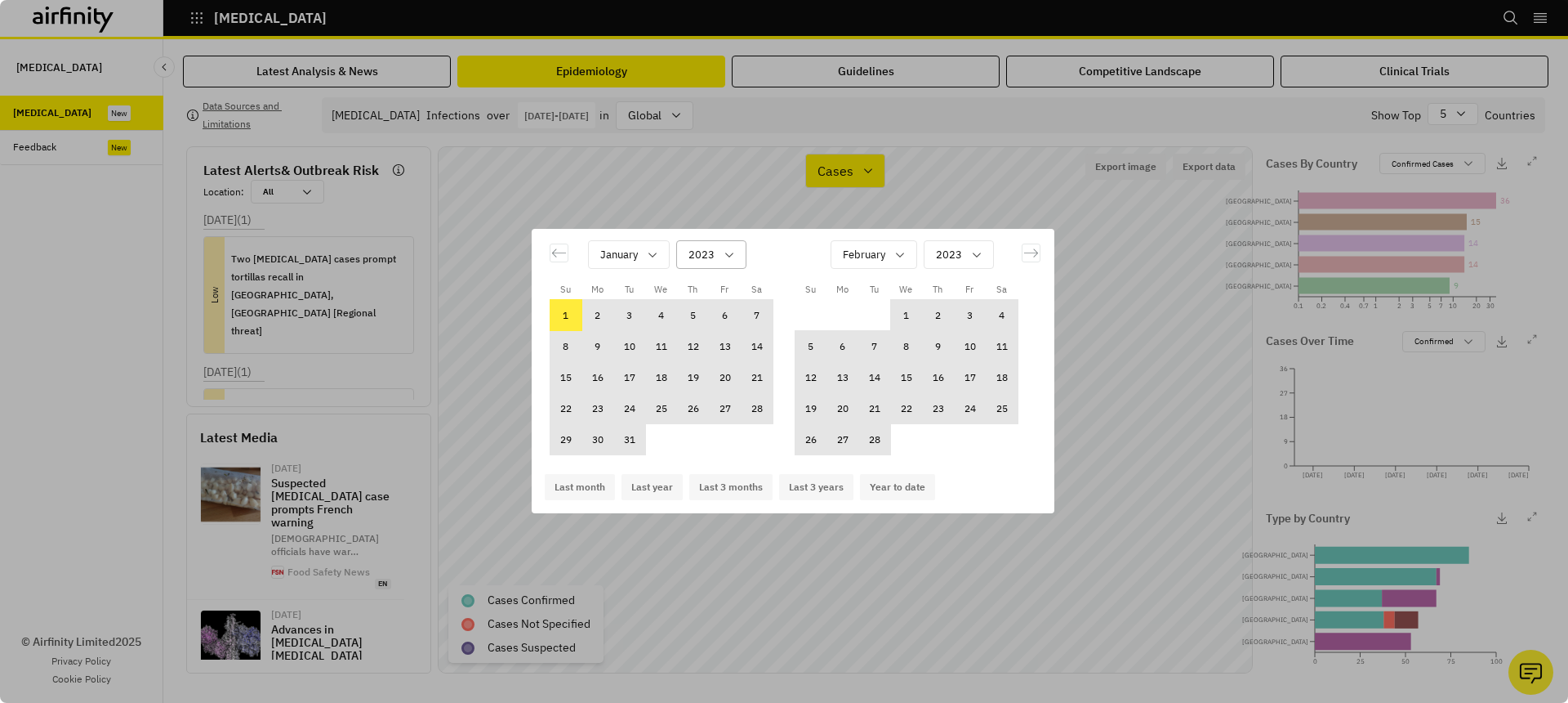
click at [710, 251] on div "Calendar" at bounding box center [702, 254] width 26 height 20
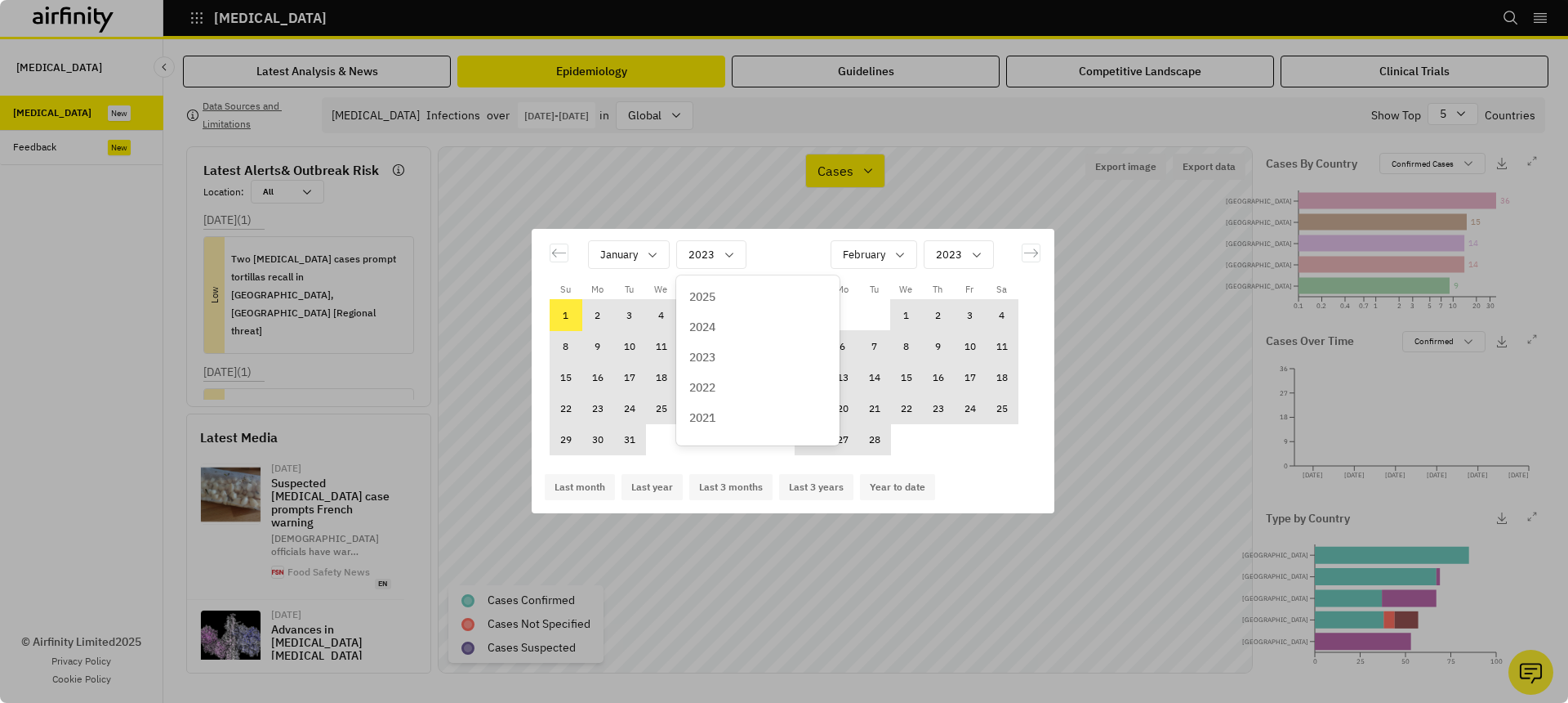
click at [721, 312] on div "2024" at bounding box center [758, 327] width 157 height 30
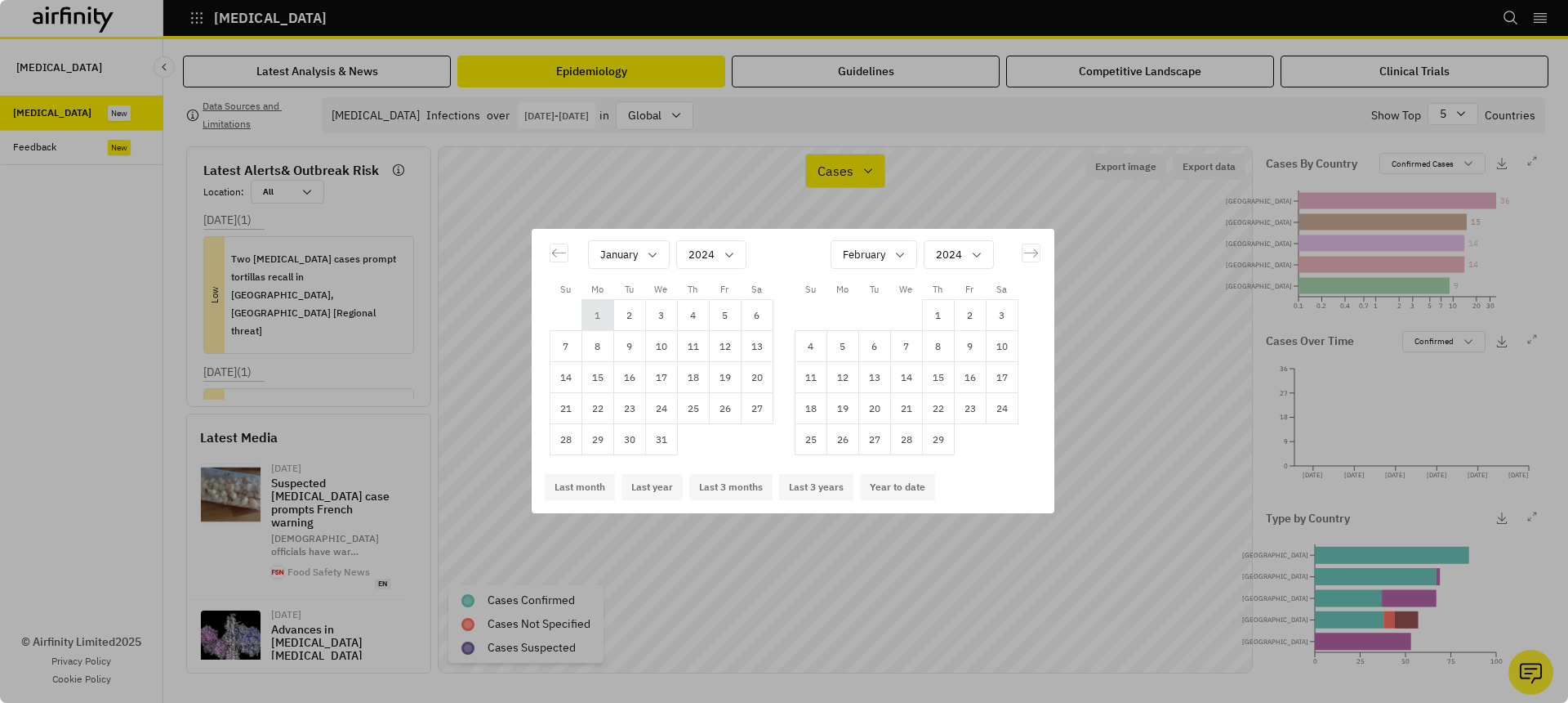
click at [588, 316] on td "1" at bounding box center [598, 315] width 32 height 31
click at [848, 258] on div "Calendar" at bounding box center [864, 254] width 42 height 20
click at [892, 420] on p "December" at bounding box center [870, 423] width 54 height 17
click at [879, 438] on td "31" at bounding box center [875, 439] width 32 height 31
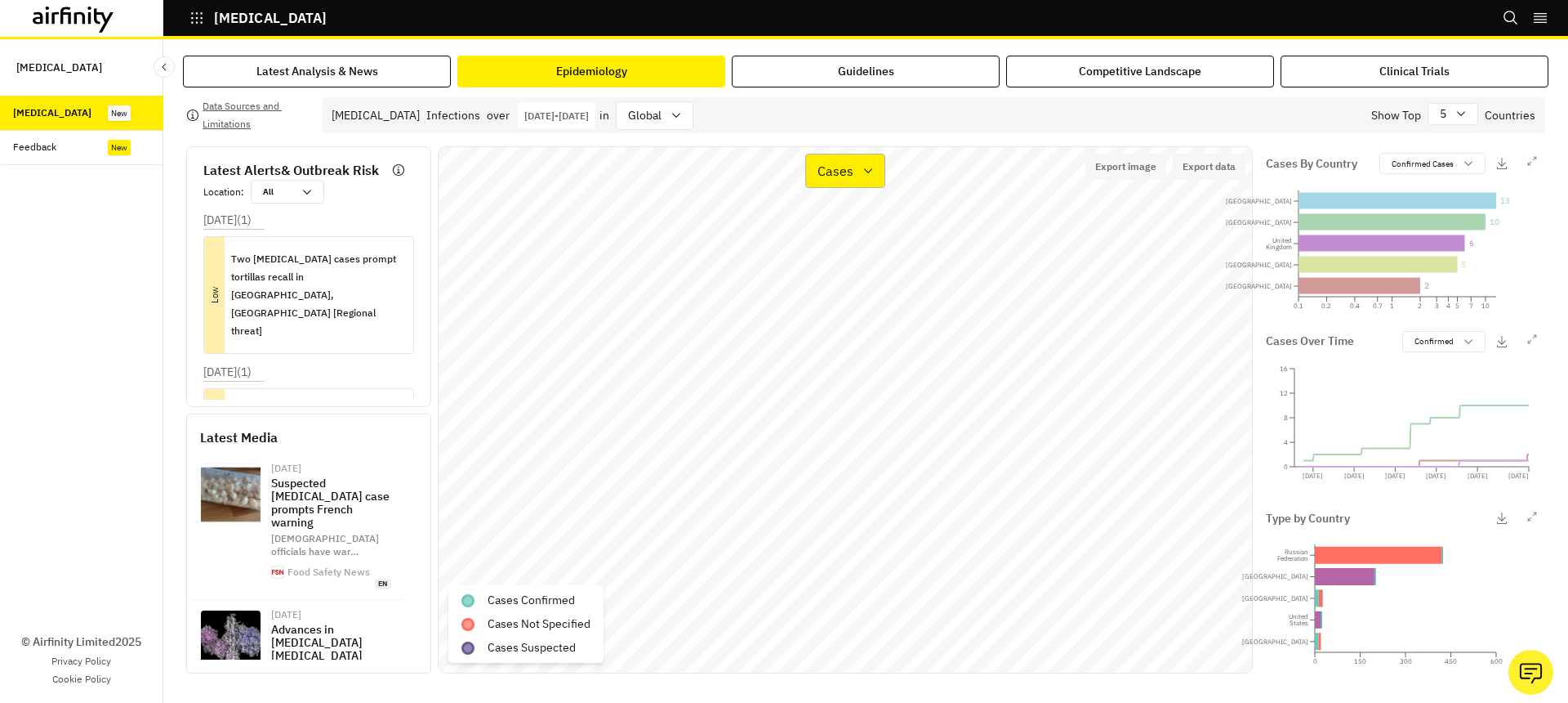
click at [851, 182] on div "Cases" at bounding box center [833, 171] width 56 height 23
click at [847, 258] on p "Types" at bounding box center [836, 250] width 34 height 19
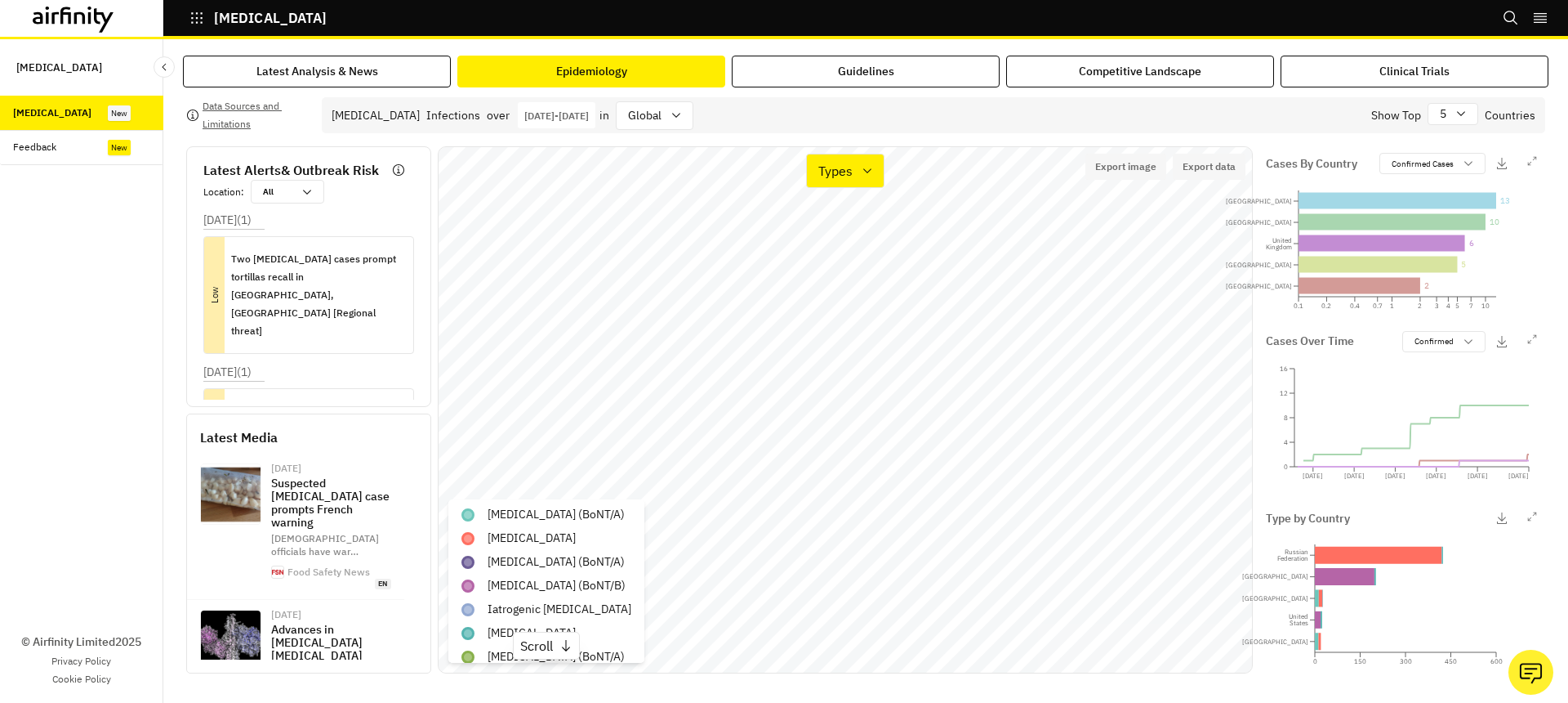
click at [1273, 648] on icon "0 150 300 450 600 Russian Federation China Brazil United States Ukraine" at bounding box center [1402, 589] width 272 height 124
click at [1458, 101] on div "Show Top 5 Countries" at bounding box center [1453, 115] width 164 height 29
click at [1458, 114] on icon at bounding box center [1461, 113] width 13 height 13
click at [1456, 251] on div "10" at bounding box center [1510, 243] width 138 height 17
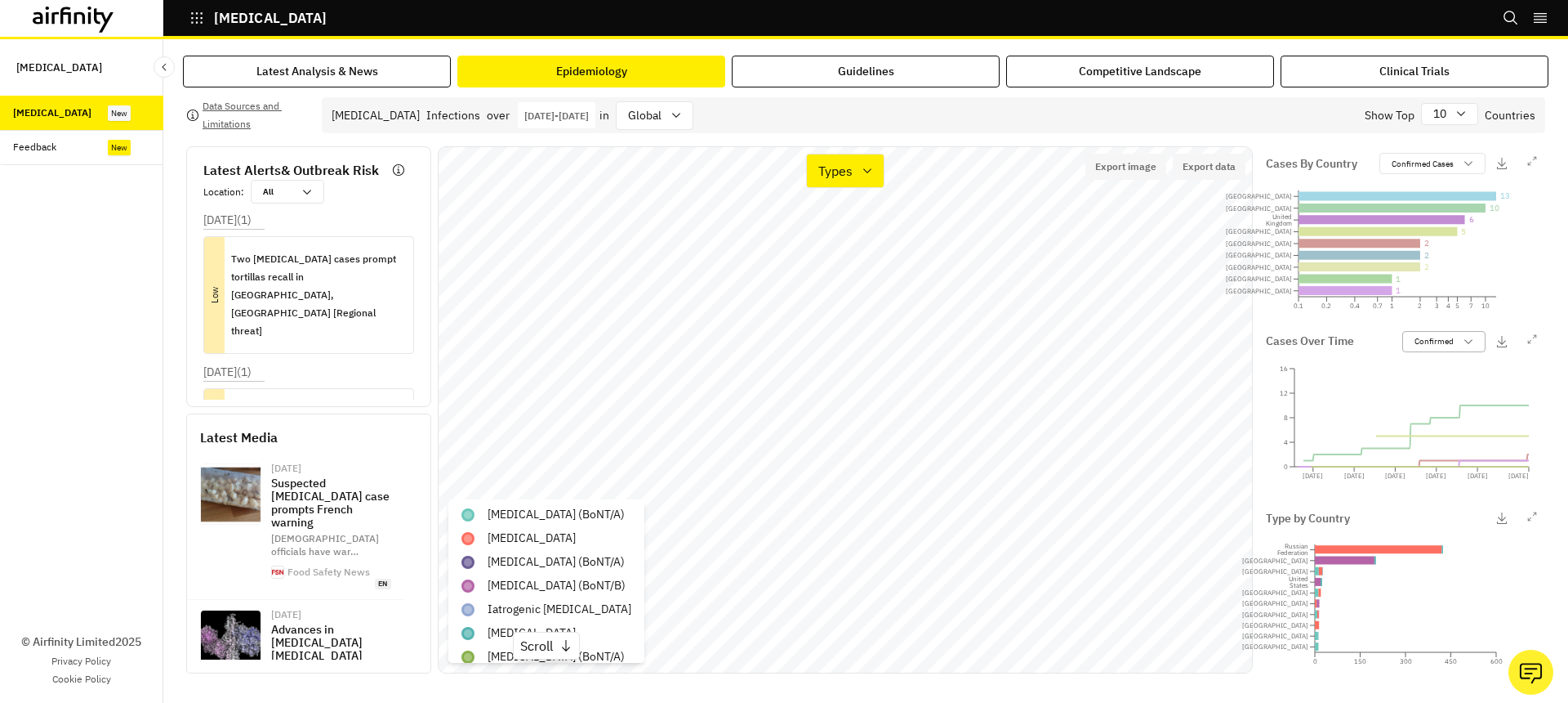
click at [1459, 338] on div "Confirmed" at bounding box center [1432, 341] width 59 height 16
click at [1439, 169] on p "Confirmed Cases" at bounding box center [1422, 164] width 62 height 12
click at [1330, 516] on p "Type by Country" at bounding box center [1308, 518] width 84 height 17
click at [1393, 525] on div "Type by Country" at bounding box center [1389, 518] width 246 height 19
click at [1426, 503] on div "Type by Country 0 150 300 450 600 Russian Federation China Brazil United States…" at bounding box center [1402, 587] width 286 height 172
